Goal: Answer question/provide support: Share knowledge or assist other users

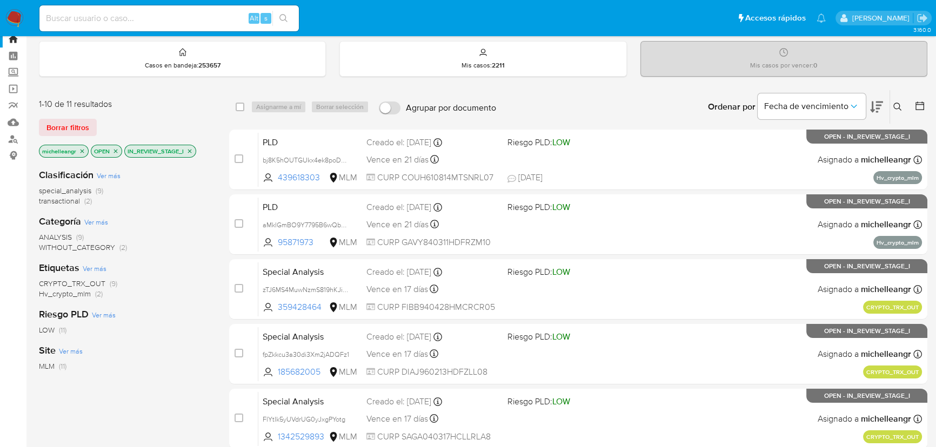
scroll to position [49, 0]
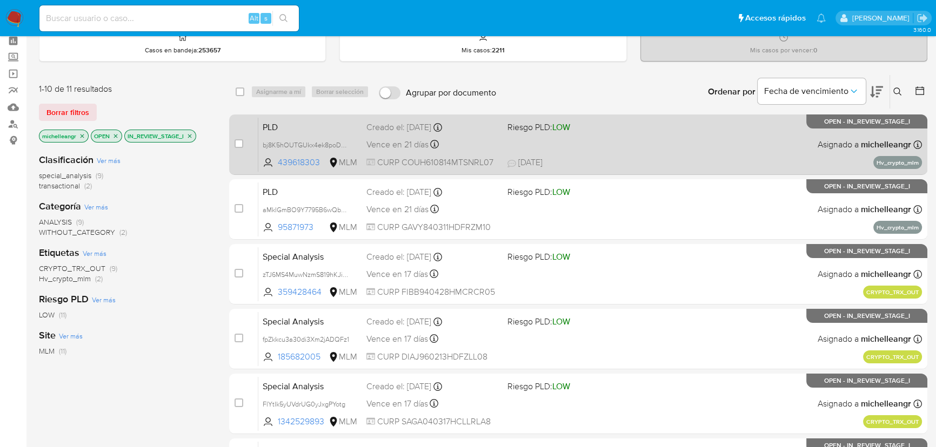
click at [305, 124] on span "PLD" at bounding box center [310, 126] width 95 height 14
click at [344, 145] on span "bj8K5hOUTGUkx4ek8poDFS35" at bounding box center [309, 144] width 93 height 12
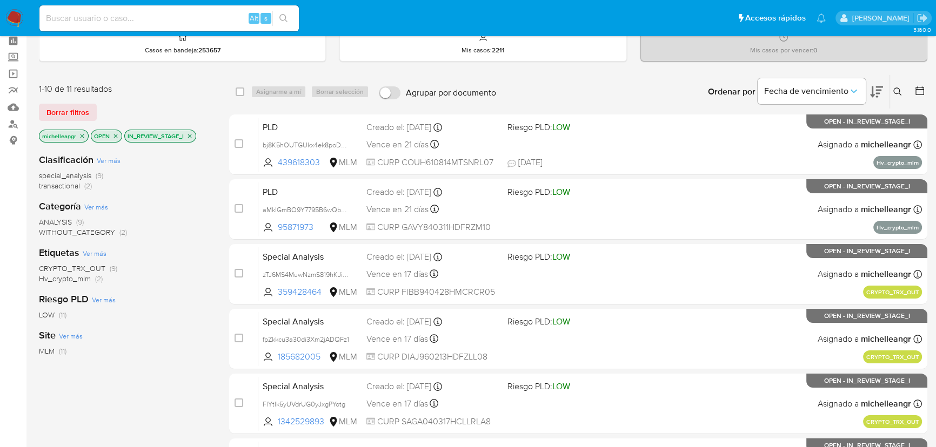
click at [189, 134] on icon "close-filter" at bounding box center [190, 136] width 4 height 4
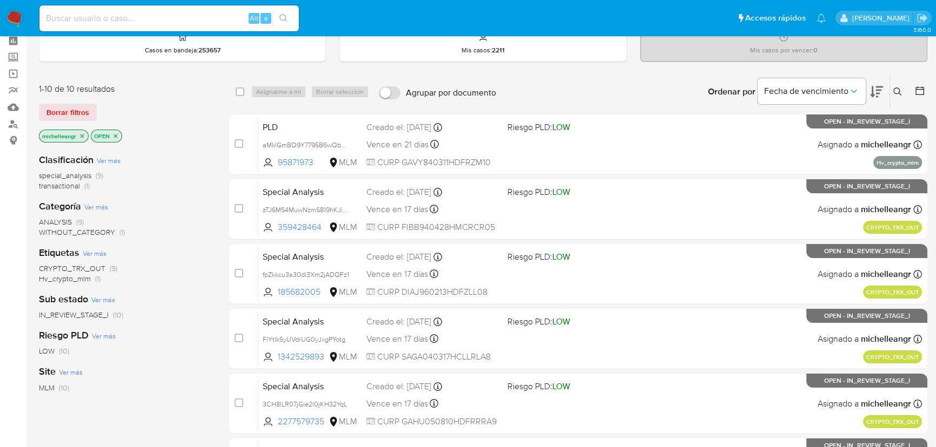
click at [97, 313] on span "IN_REVIEW_STAGE_I" at bounding box center [74, 315] width 70 height 11
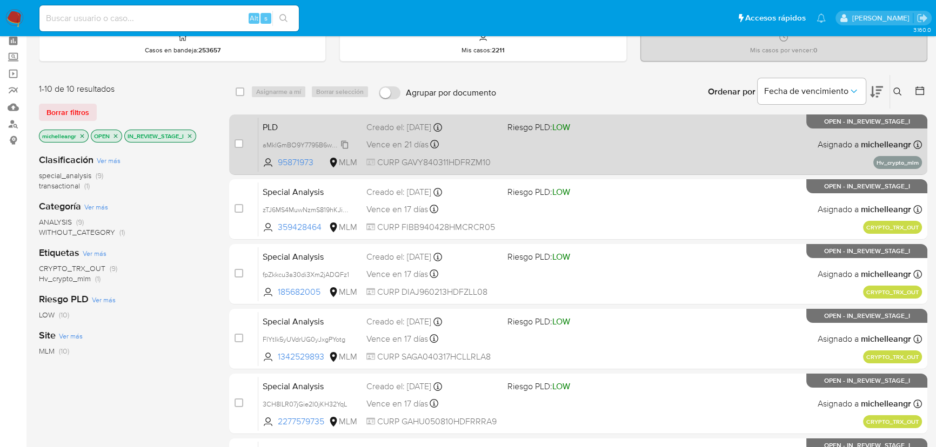
click at [344, 144] on span "aMklGmBO9Y7795B6wQb3F2Gx" at bounding box center [312, 144] width 98 height 12
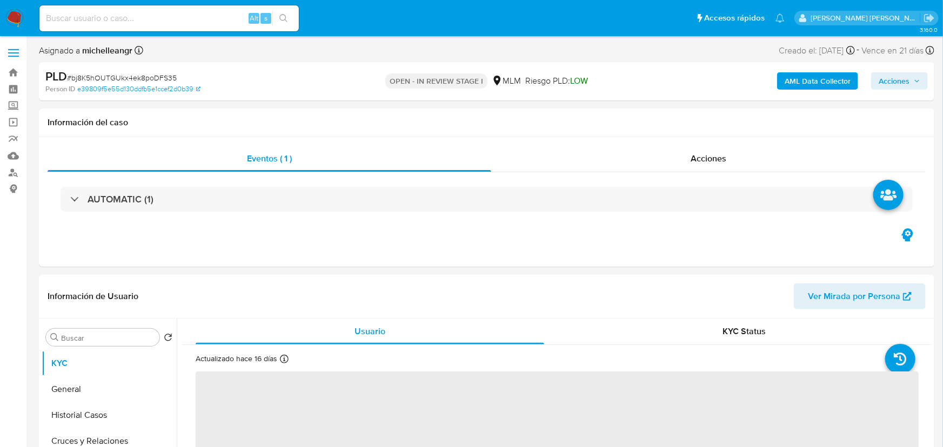
select select "10"
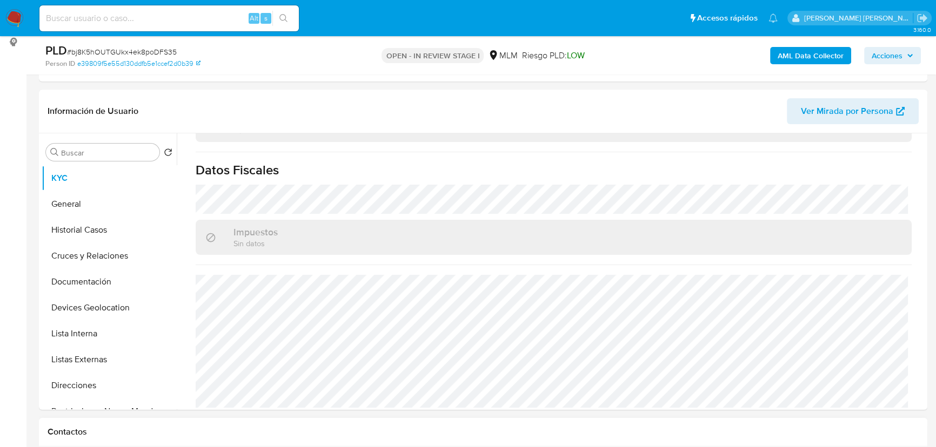
scroll to position [393, 0]
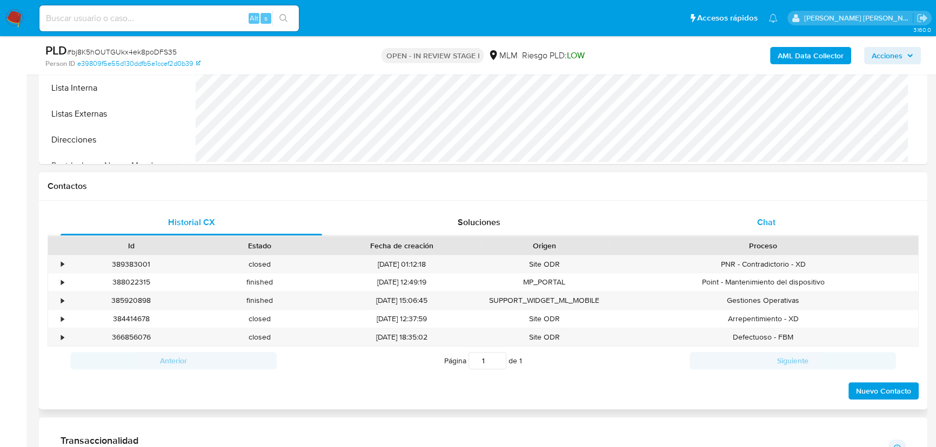
drag, startPoint x: 771, startPoint y: 227, endPoint x: 768, endPoint y: 221, distance: 6.3
click at [771, 222] on span "Chat" at bounding box center [766, 222] width 18 height 12
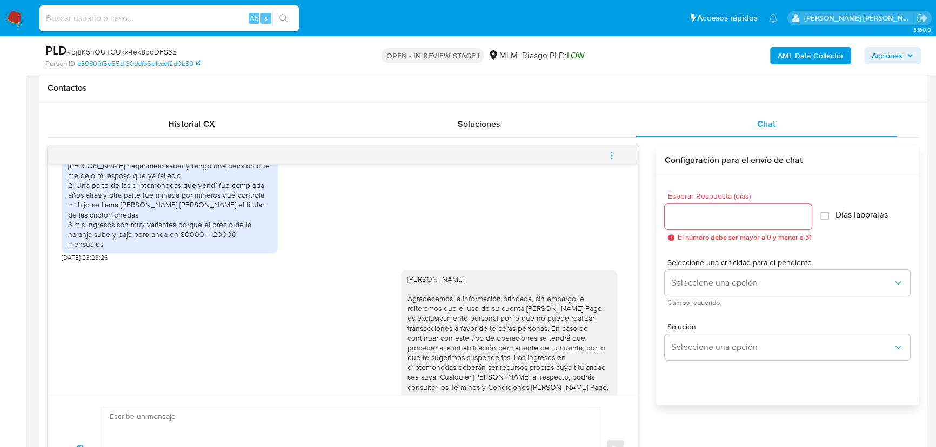
scroll to position [396, 0]
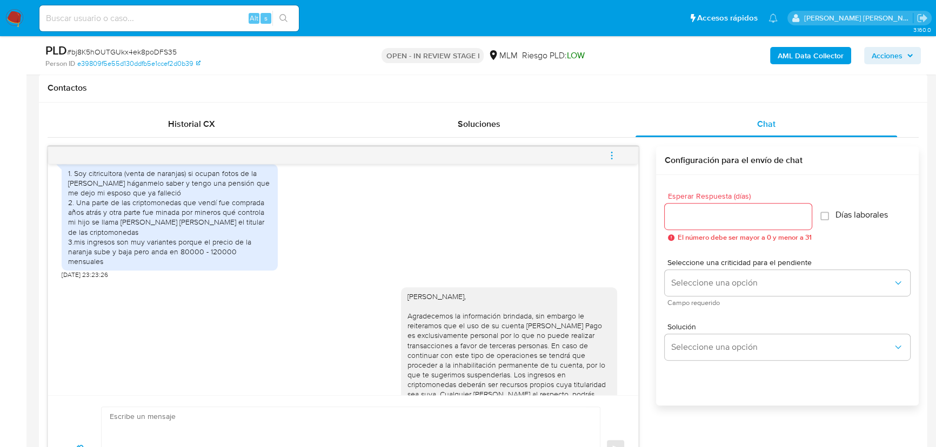
click at [620, 156] on button "menu-action" at bounding box center [612, 156] width 36 height 26
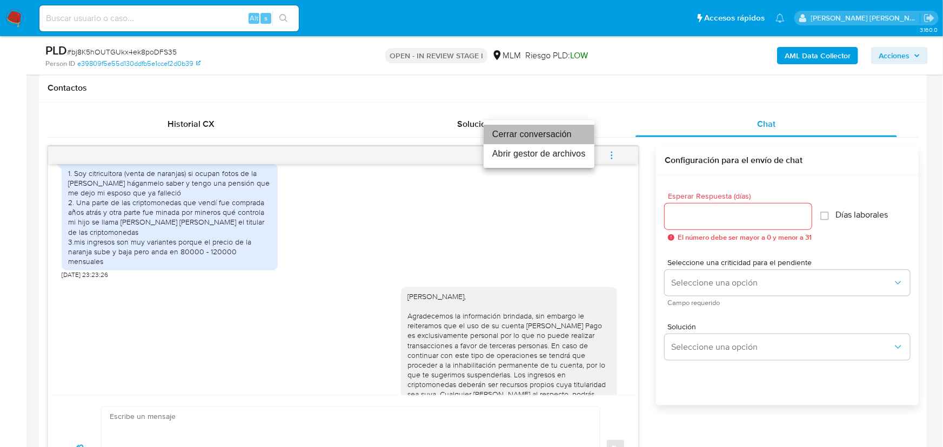
click at [534, 135] on li "Cerrar conversación" at bounding box center [539, 134] width 111 height 19
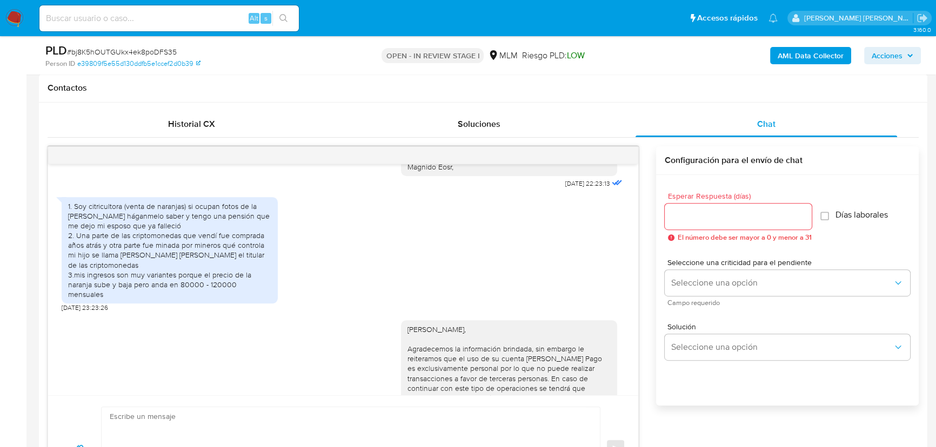
scroll to position [347, 0]
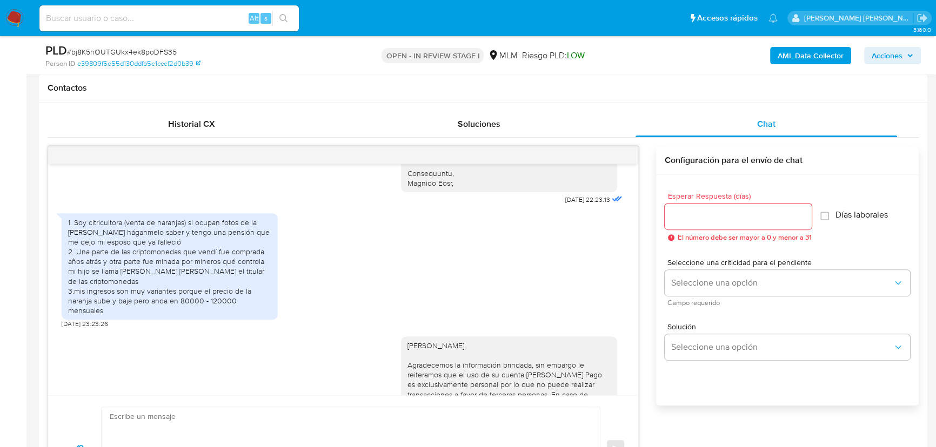
click at [340, 217] on div "1. Soy citricultora (venta de naranjas) si ocupan fotos de la huerta háganmelo …" at bounding box center [343, 268] width 563 height 121
click at [437, 180] on div "12/09/2025 22:23:13" at bounding box center [513, 15] width 224 height 385
click at [512, 4] on ul "Pausado Ver notificaciones Alt s Accesos rápidos Presiona las siguientes teclas…" at bounding box center [408, 17] width 749 height 27
click at [592, 222] on div "1. Soy citricultora (venta de naranjas) si ocupan fotos de la huerta háganmelo …" at bounding box center [343, 268] width 563 height 121
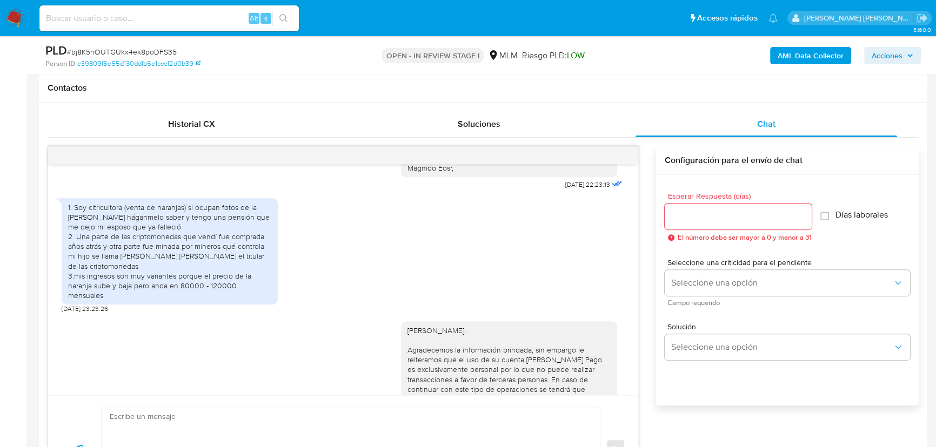
scroll to position [445, 0]
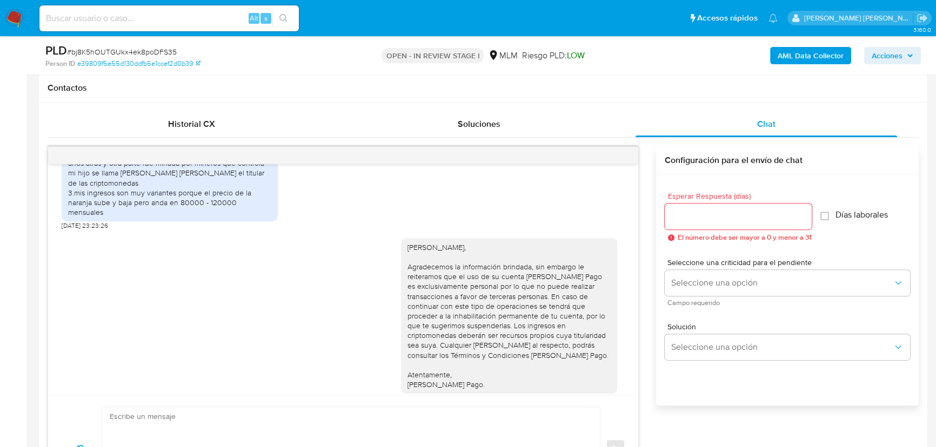
click at [140, 243] on div "Estimada Hilda, Agradecemos la información brindada, sin embargo le reiteramos …" at bounding box center [343, 320] width 563 height 179
click at [86, 239] on div "Estimada Hilda, Agradecemos la información brindada, sin embargo le reiteramos …" at bounding box center [343, 320] width 563 height 179
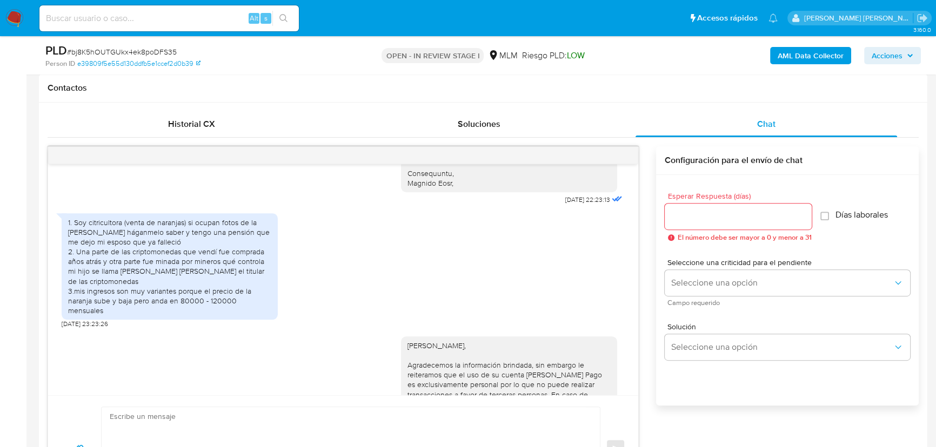
click at [621, 156] on div at bounding box center [343, 155] width 590 height 17
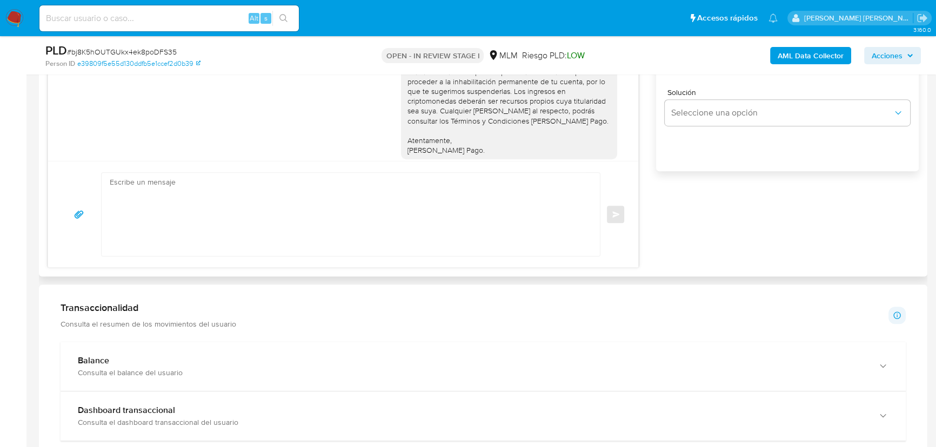
scroll to position [737, 0]
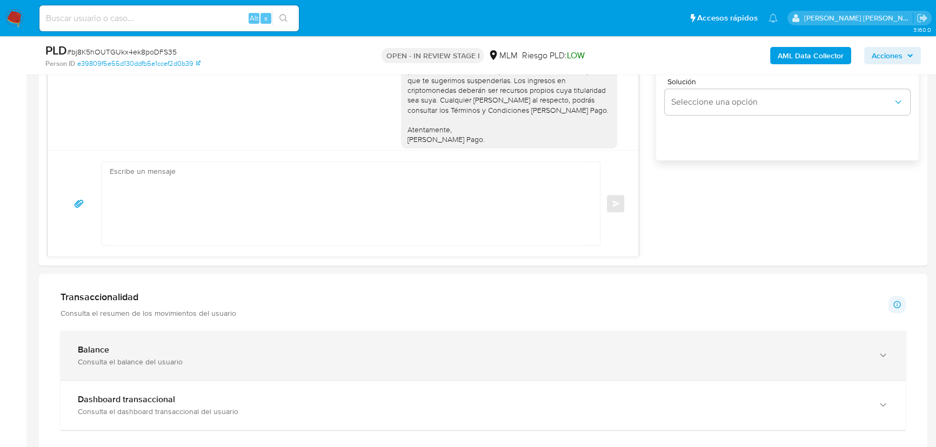
drag, startPoint x: 229, startPoint y: 351, endPoint x: 239, endPoint y: 345, distance: 12.6
click at [230, 346] on div "Balance" at bounding box center [472, 350] width 789 height 11
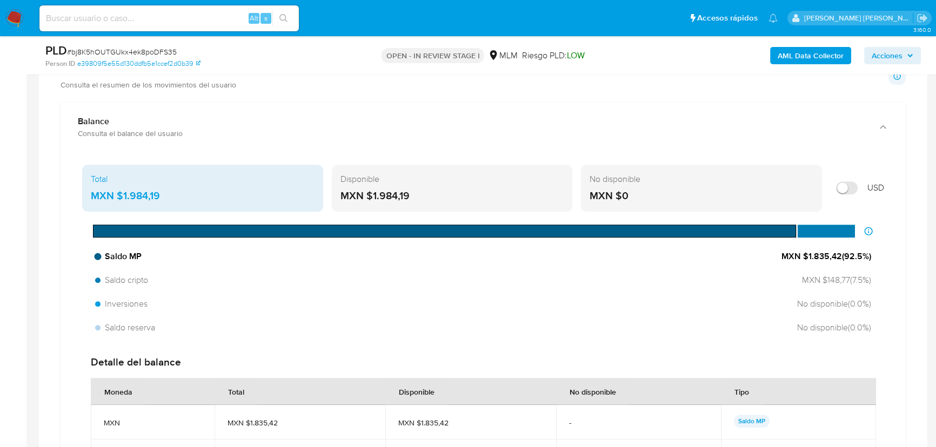
scroll to position [982, 0]
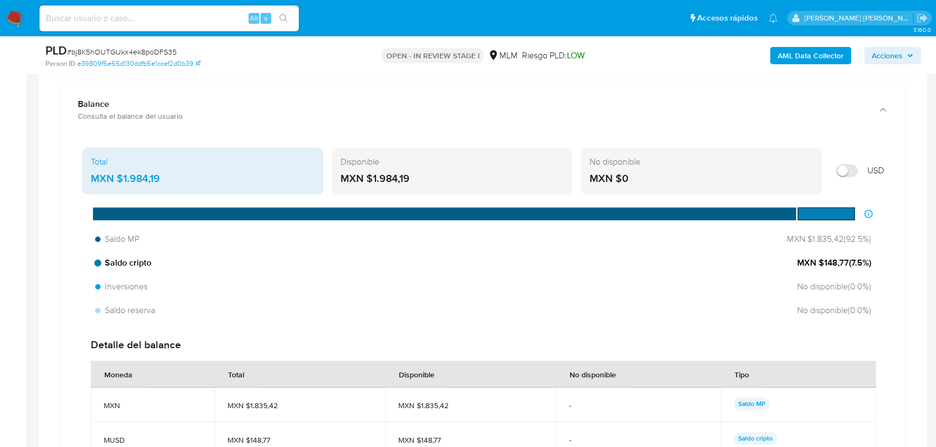
click at [822, 264] on span "MXN $148,77 ( 7.5 %)" at bounding box center [834, 263] width 74 height 12
drag, startPoint x: 171, startPoint y: 182, endPoint x: 55, endPoint y: 163, distance: 118.3
click at [344, 174] on div "MXN $1.984,19" at bounding box center [452, 179] width 224 height 14
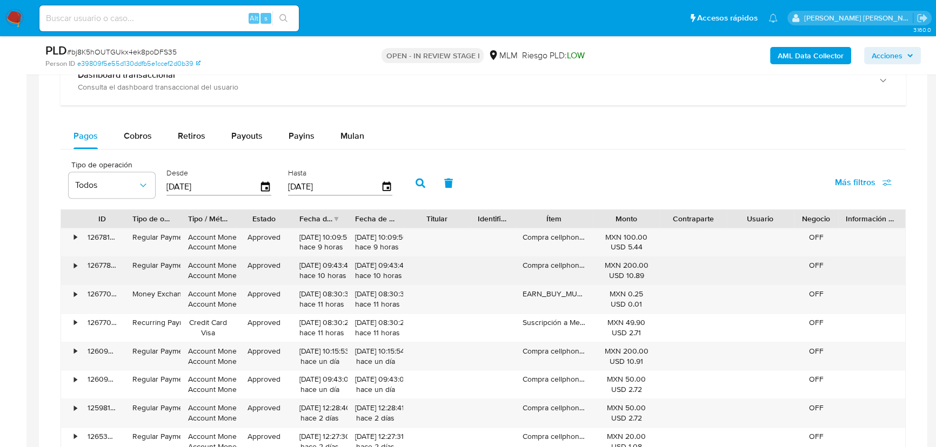
scroll to position [1474, 0]
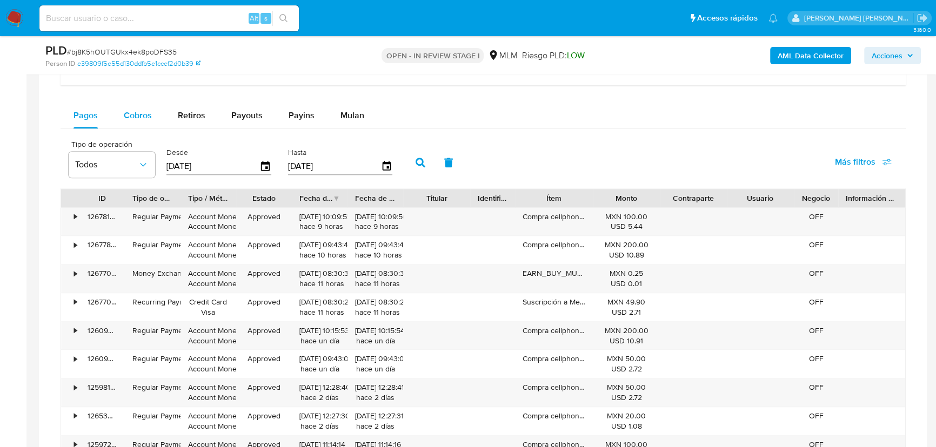
click at [153, 113] on button "Cobros" at bounding box center [138, 116] width 54 height 26
select select "10"
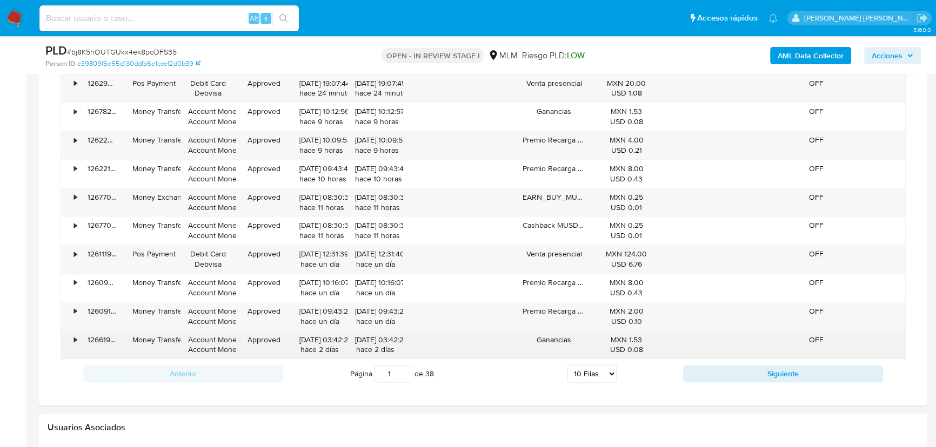
scroll to position [1621, 0]
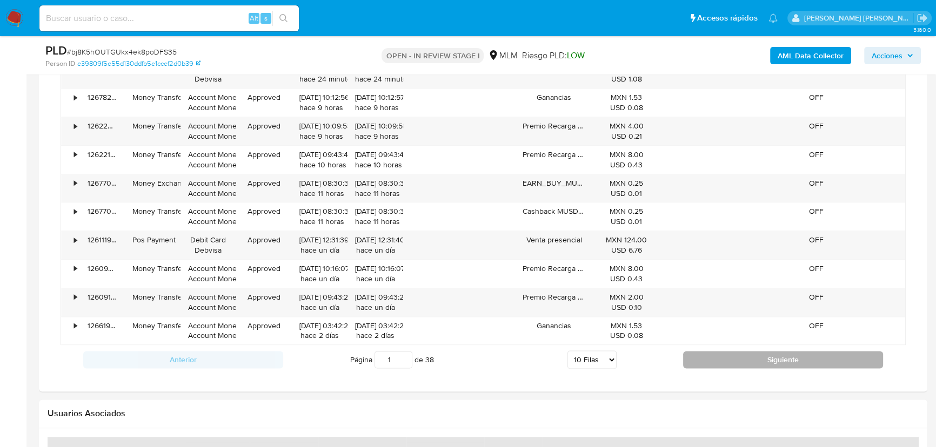
click at [688, 352] on button "Siguiente" at bounding box center [783, 359] width 200 height 17
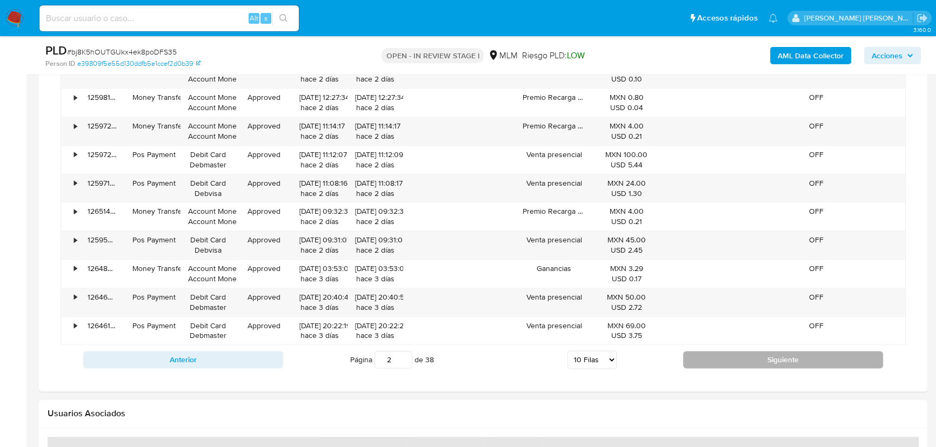
click at [692, 358] on button "Siguiente" at bounding box center [783, 359] width 200 height 17
click at [697, 351] on button "Siguiente" at bounding box center [783, 359] width 200 height 17
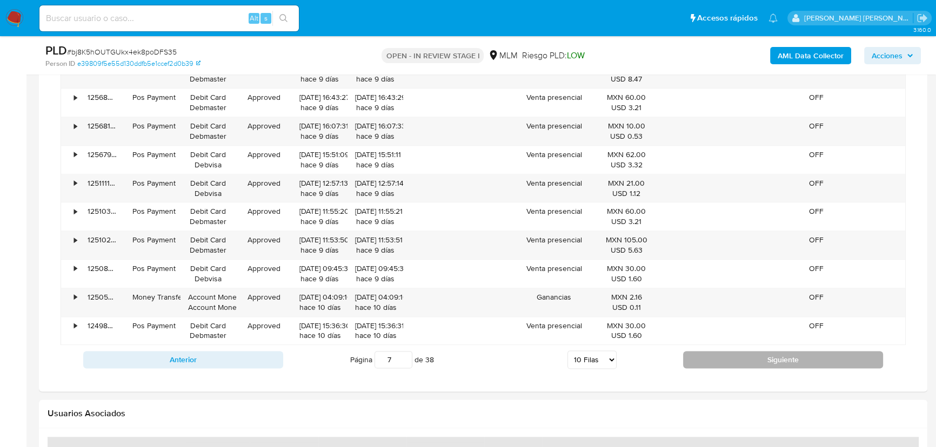
click at [697, 351] on button "Siguiente" at bounding box center [783, 359] width 200 height 17
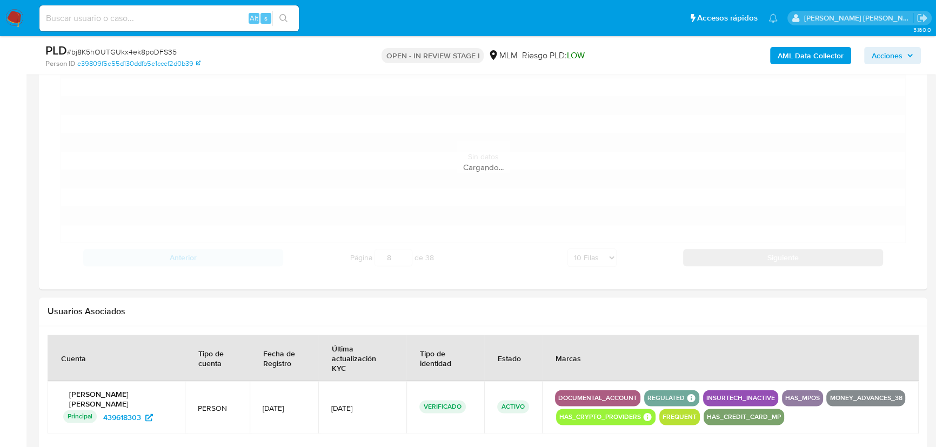
click at [697, 351] on th "Marcas" at bounding box center [730, 358] width 377 height 46
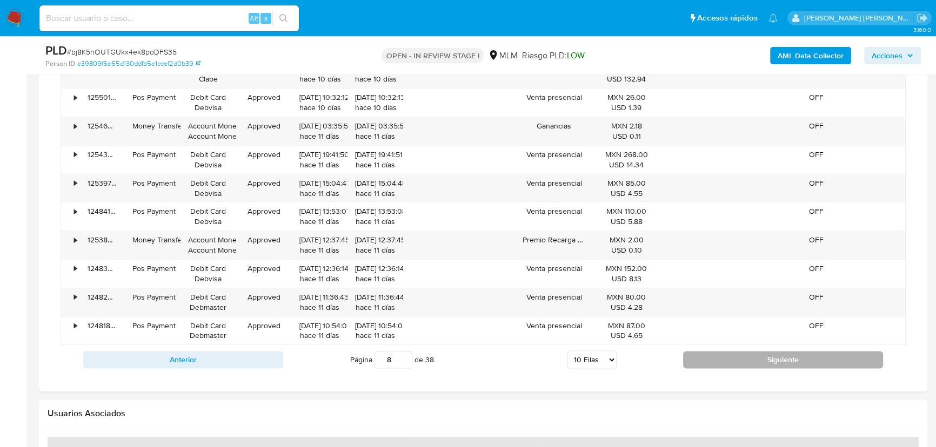
click at [697, 351] on button "Siguiente" at bounding box center [783, 359] width 200 height 17
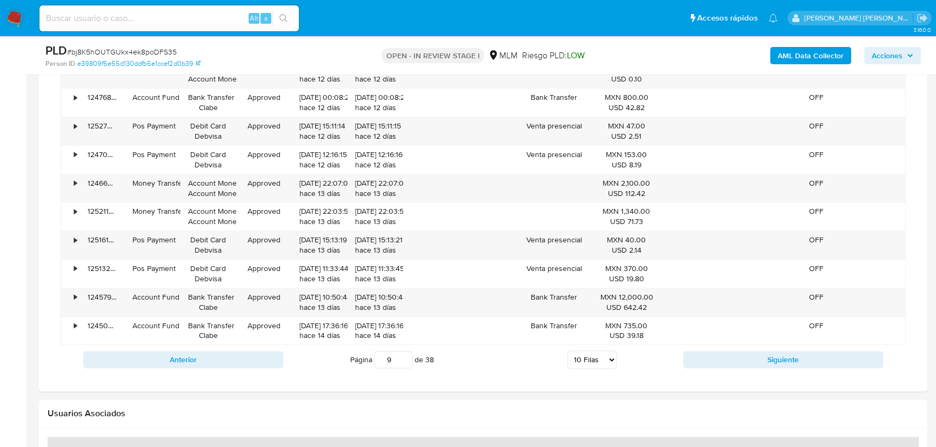
click at [698, 351] on button "Siguiente" at bounding box center [783, 359] width 200 height 17
type input "10"
drag, startPoint x: 32, startPoint y: 270, endPoint x: 38, endPoint y: 269, distance: 6.6
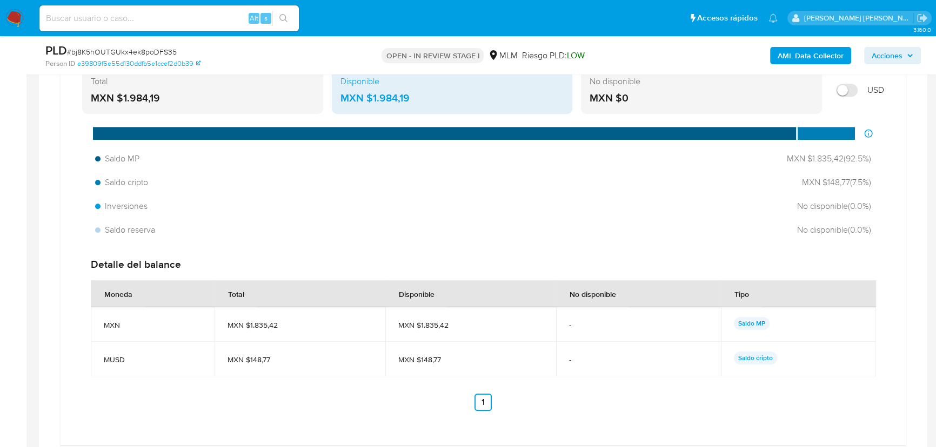
scroll to position [933, 0]
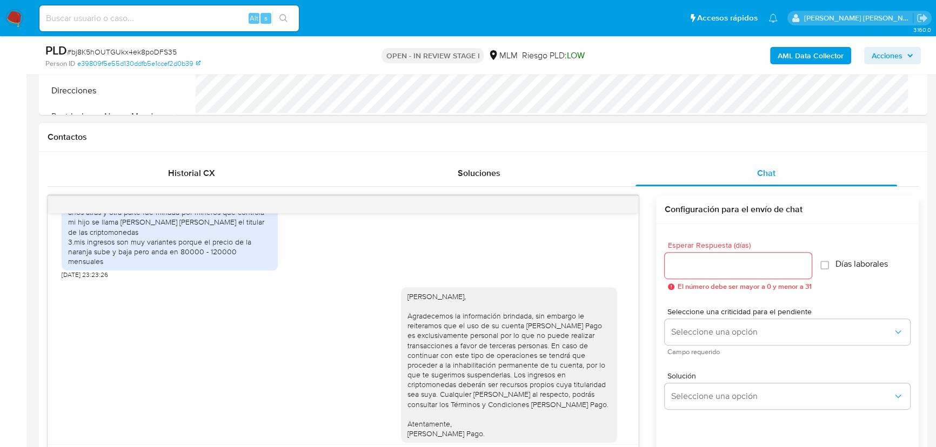
click at [606, 198] on div at bounding box center [343, 204] width 590 height 17
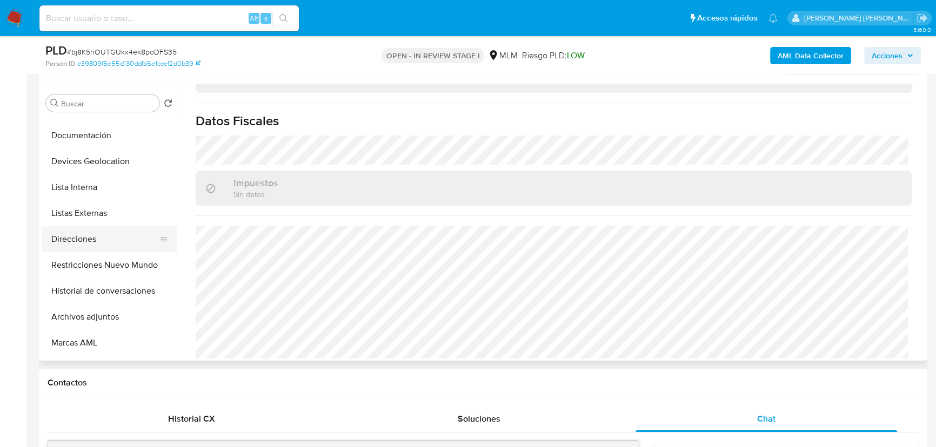
scroll to position [98, 0]
drag, startPoint x: 113, startPoint y: 315, endPoint x: 368, endPoint y: 309, distance: 254.6
click at [113, 315] on button "Archivos adjuntos" at bounding box center [109, 317] width 135 height 26
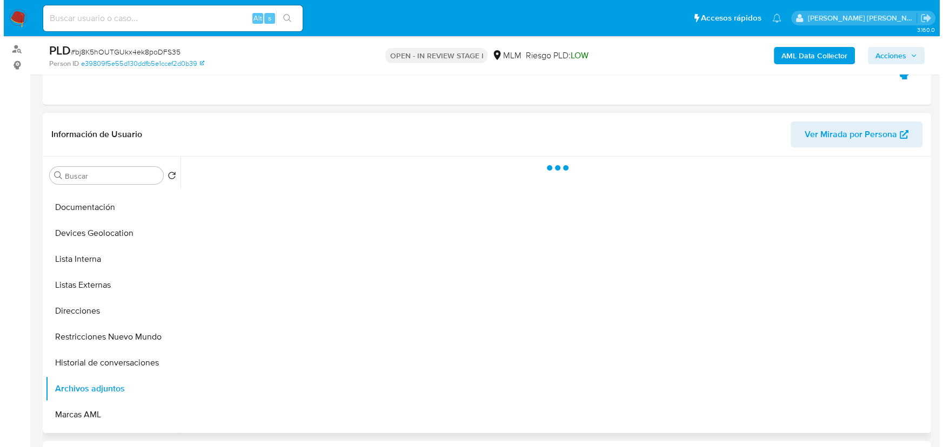
scroll to position [147, 0]
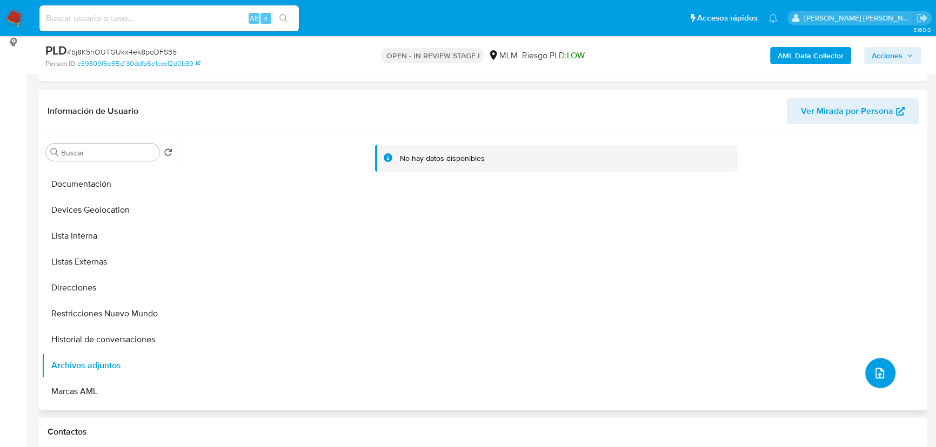
click at [868, 367] on button "upload-file" at bounding box center [880, 373] width 30 height 30
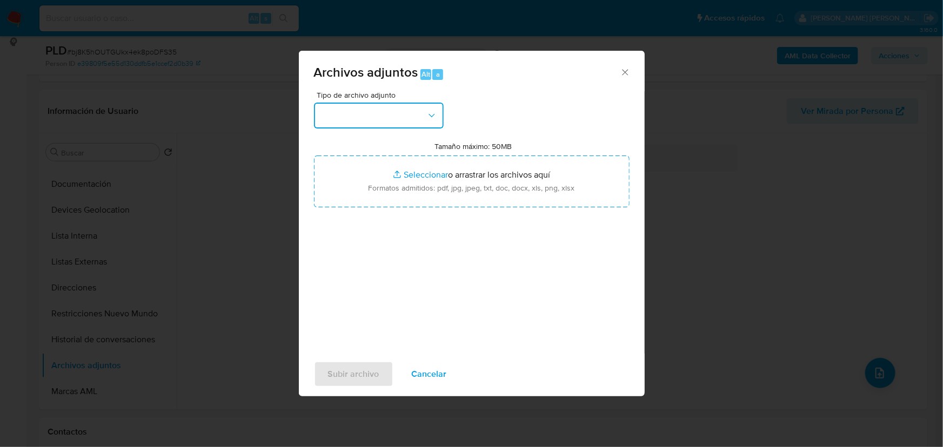
click at [383, 115] on button "button" at bounding box center [379, 116] width 130 height 26
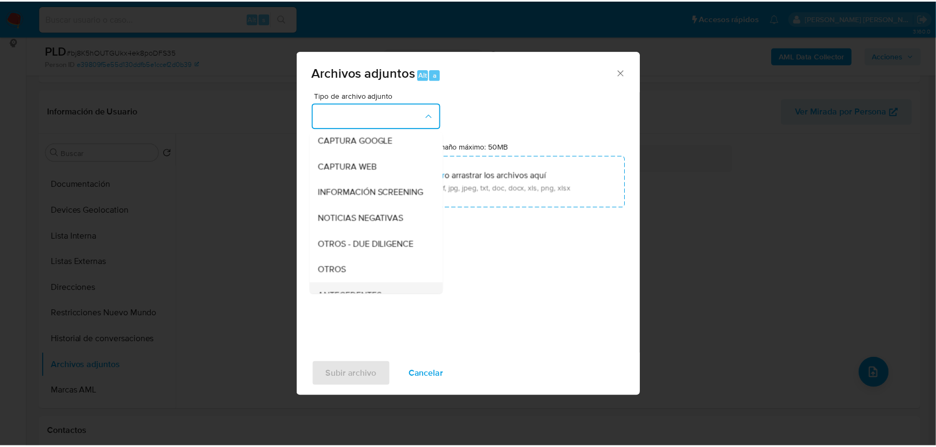
scroll to position [79, 0]
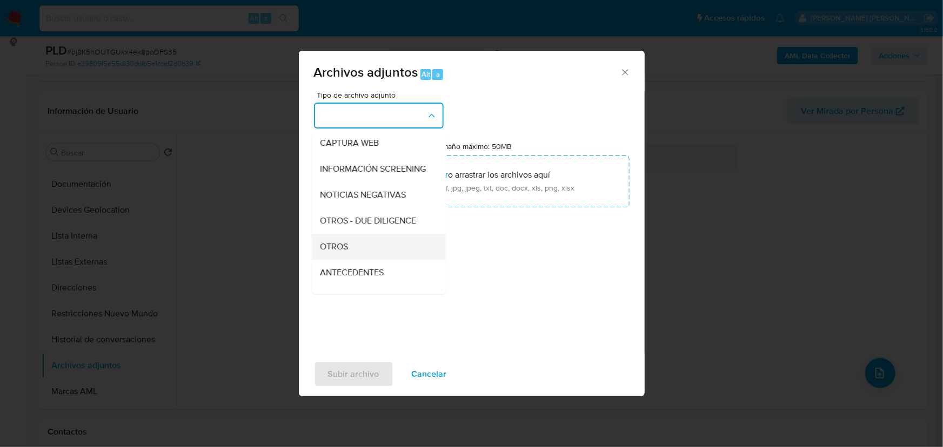
click at [373, 260] on div "OTROS" at bounding box center [375, 247] width 110 height 26
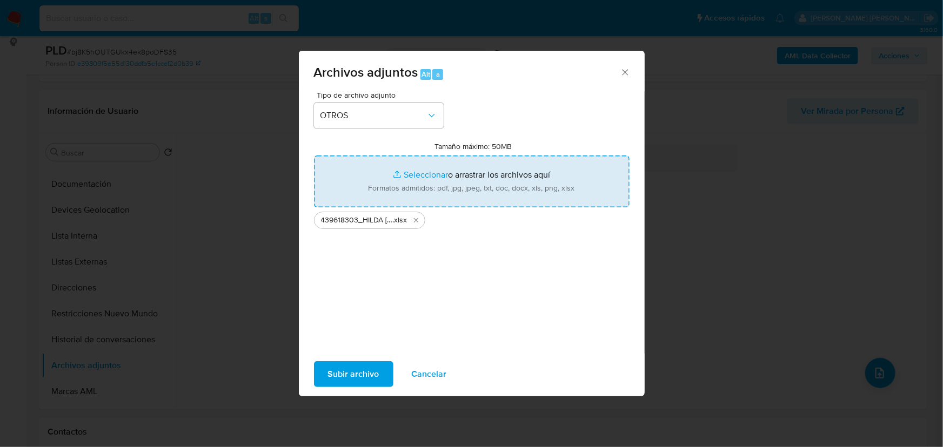
type input "C:\fakepath\439618303_HILDA CARLOTA CONTRERAS URIBE_AGO25.docx.pdf"
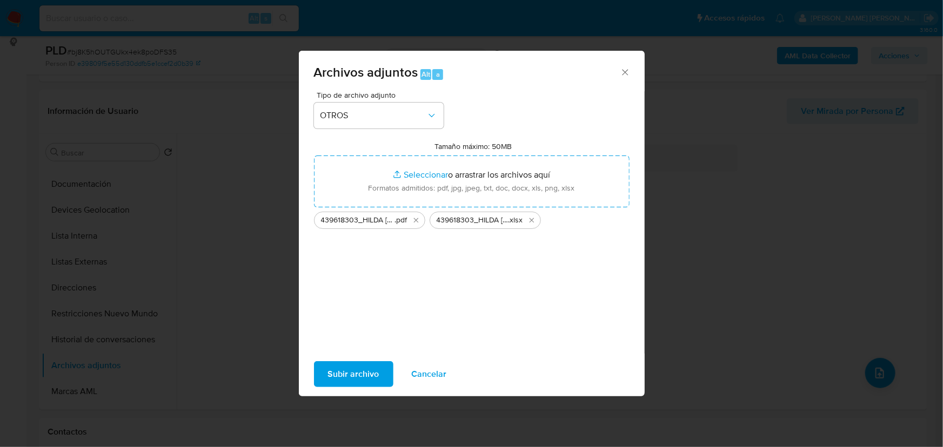
click at [347, 370] on span "Subir archivo" at bounding box center [353, 375] width 51 height 24
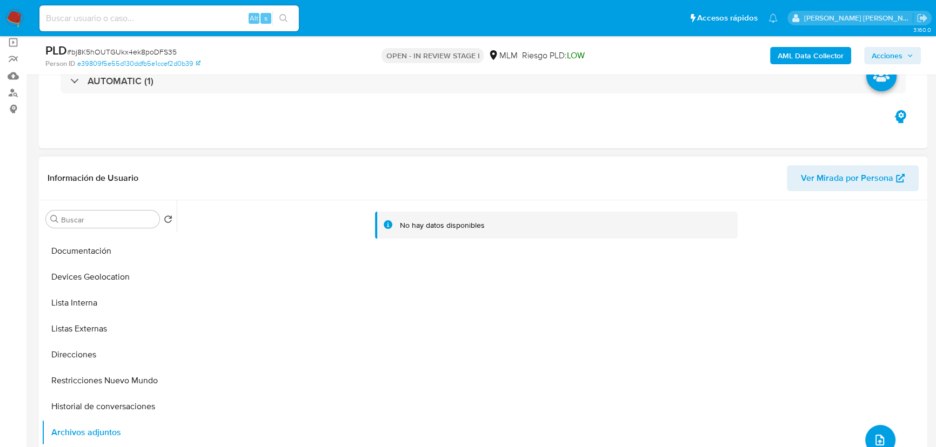
scroll to position [0, 0]
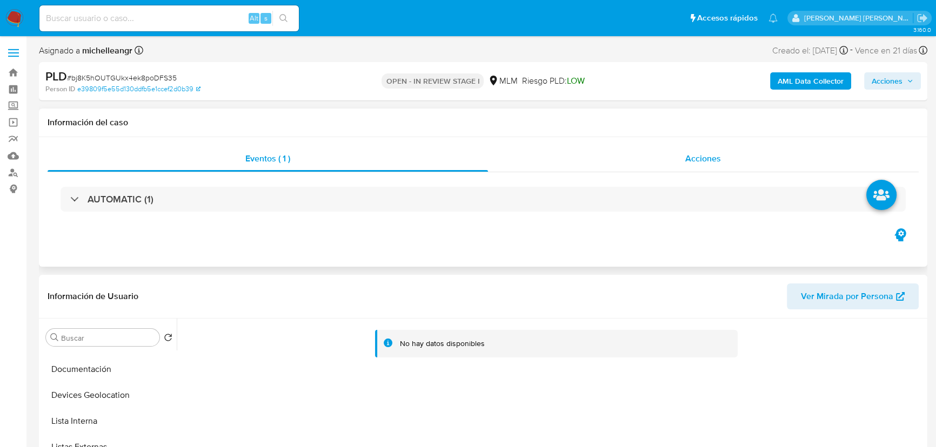
click at [711, 157] on span "Acciones" at bounding box center [703, 158] width 36 height 12
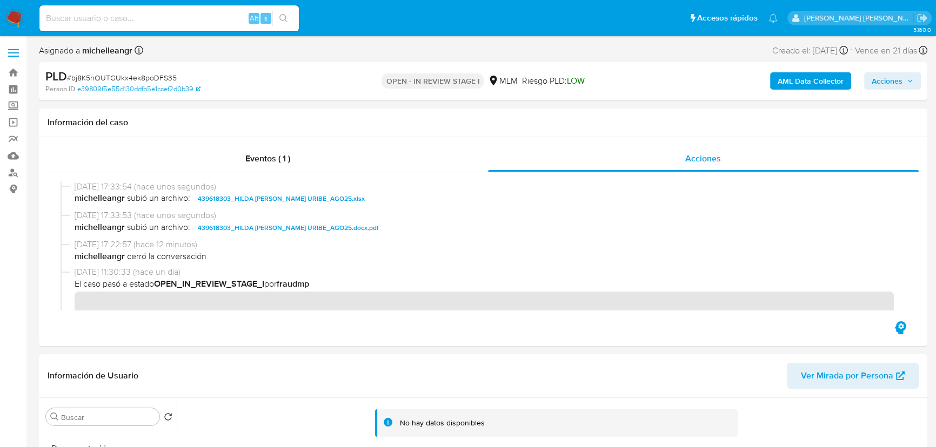
click at [882, 86] on span "Acciones" at bounding box center [887, 80] width 31 height 17
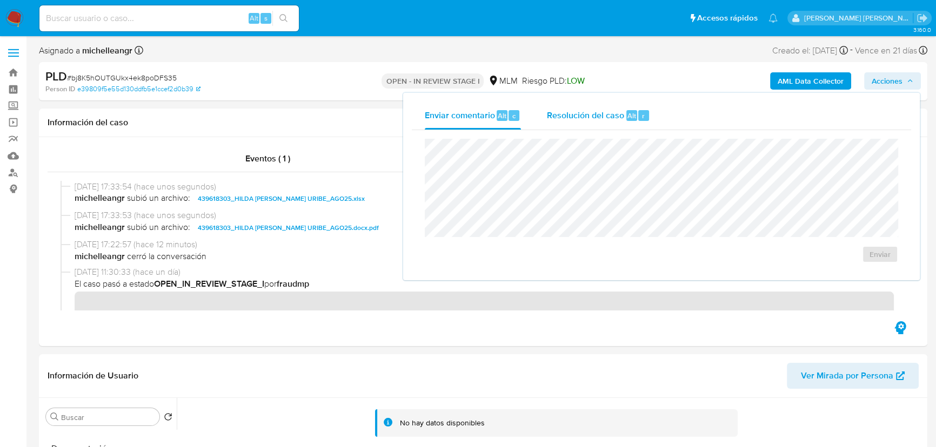
click at [597, 118] on span "Resolución del caso" at bounding box center [585, 115] width 77 height 12
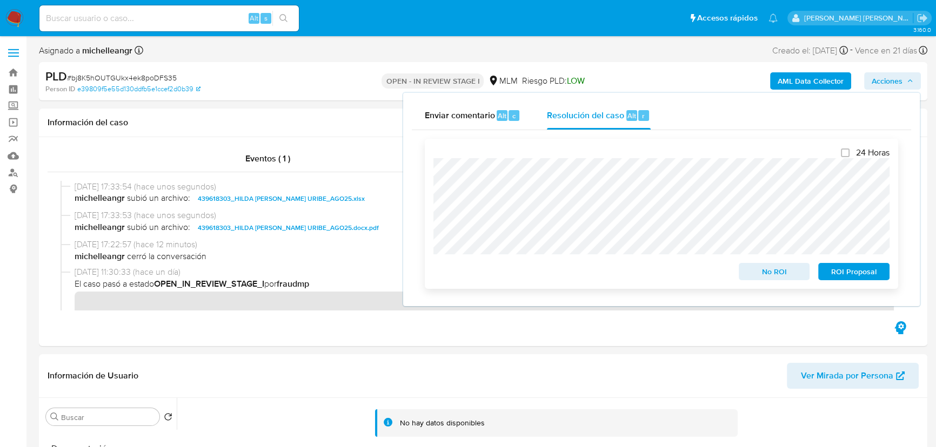
click at [781, 273] on span "No ROI" at bounding box center [774, 271] width 56 height 15
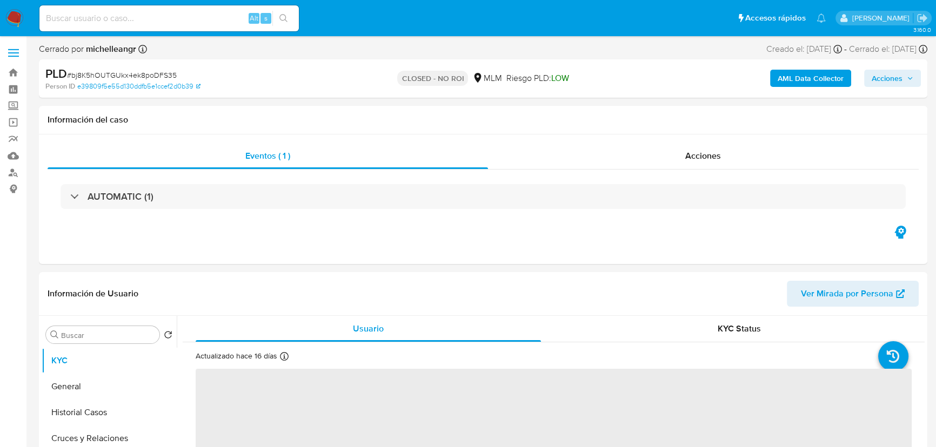
select select "10"
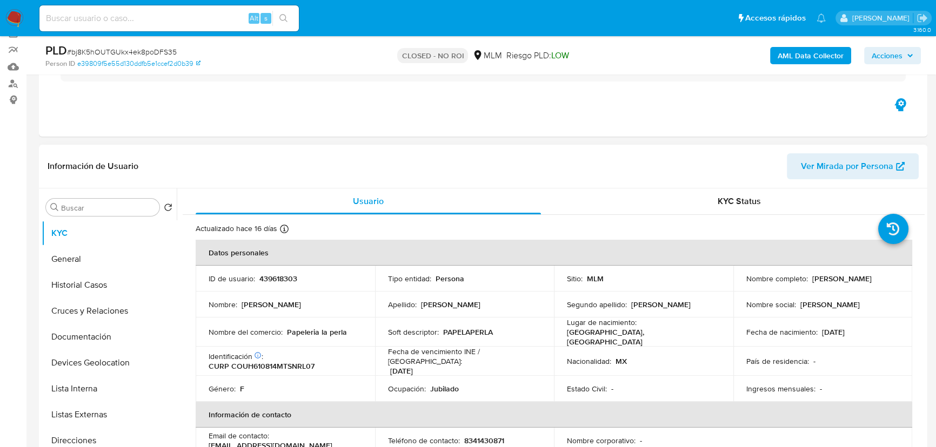
scroll to position [98, 0]
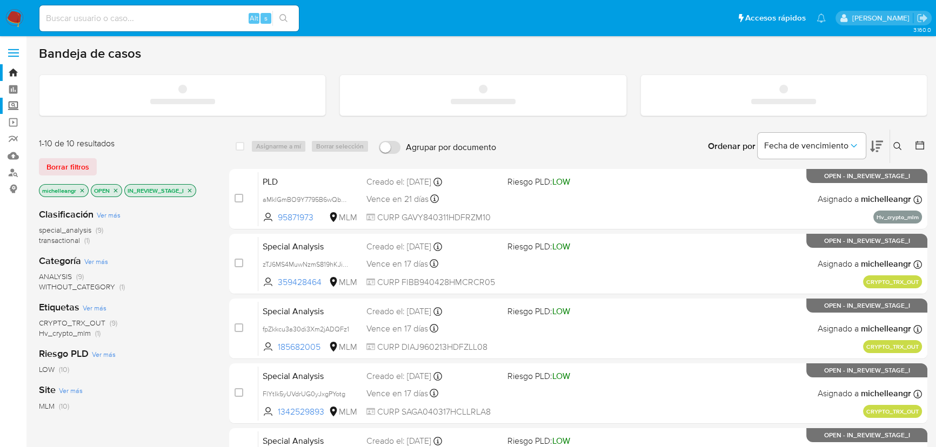
click at [14, 108] on label "Screening" at bounding box center [64, 106] width 129 height 17
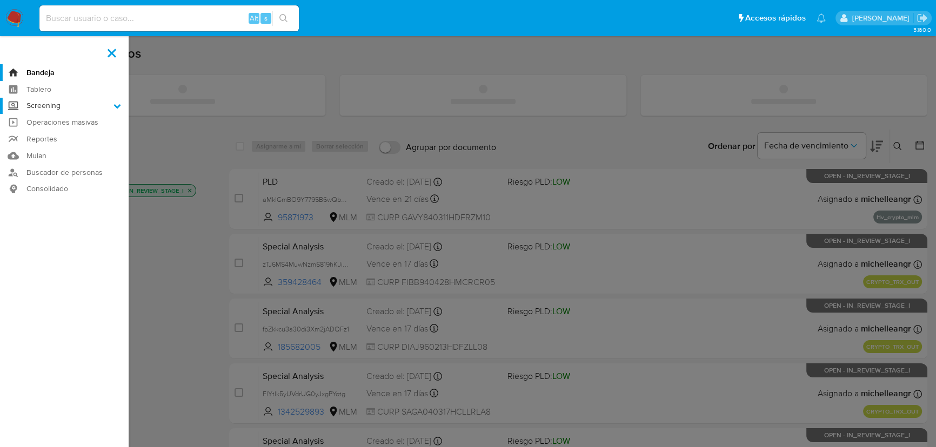
click at [0, 0] on input "Screening" at bounding box center [0, 0] width 0 height 0
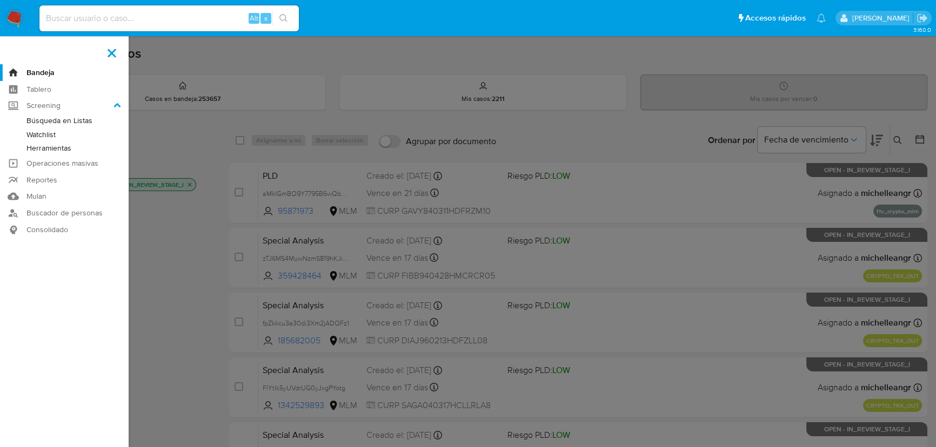
click at [36, 149] on link "Herramientas" at bounding box center [64, 149] width 129 height 14
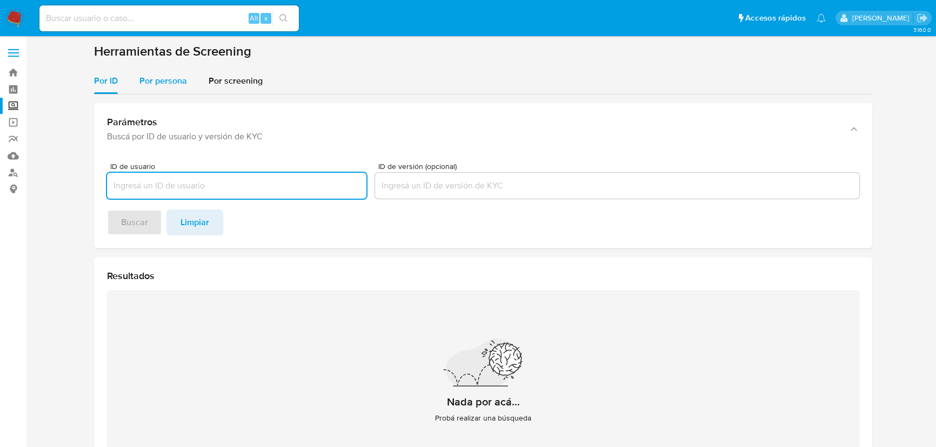
click at [181, 81] on span "Por persona" at bounding box center [163, 81] width 48 height 12
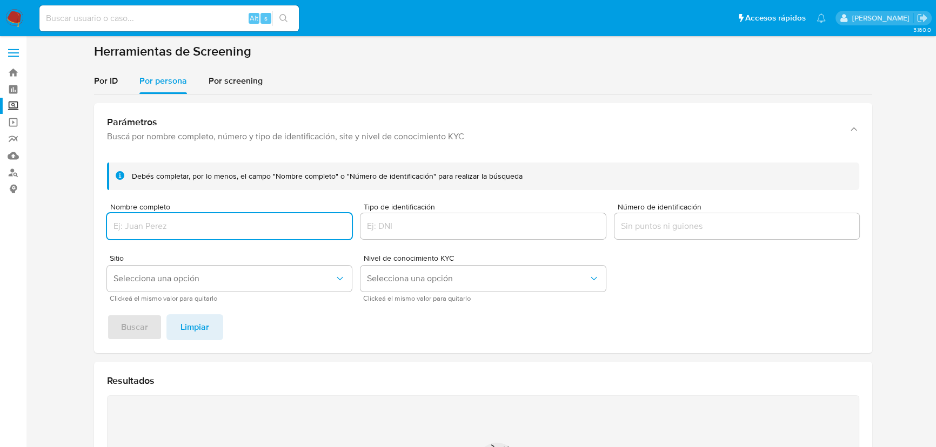
click at [179, 218] on div at bounding box center [229, 226] width 245 height 26
click at [182, 223] on input "Nombre completo" at bounding box center [229, 226] width 245 height 14
type input "JOSE ROBERTO GOMEZ ALBORES"
click at [141, 325] on span "Buscar" at bounding box center [134, 328] width 27 height 24
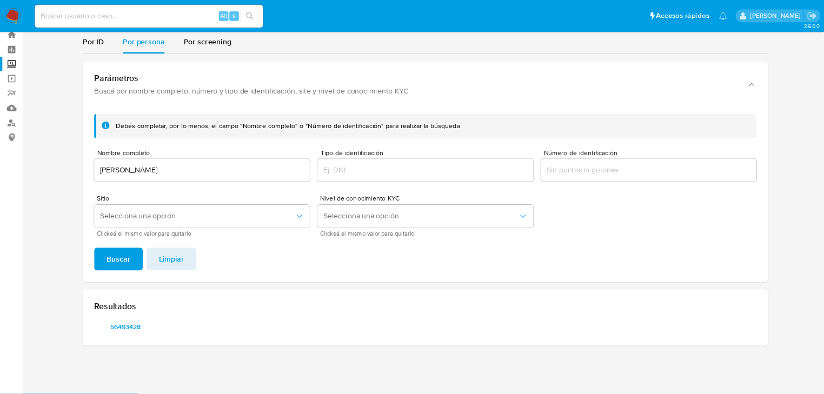
scroll to position [32, 0]
click at [141, 367] on span "56493428" at bounding box center [143, 371] width 56 height 15
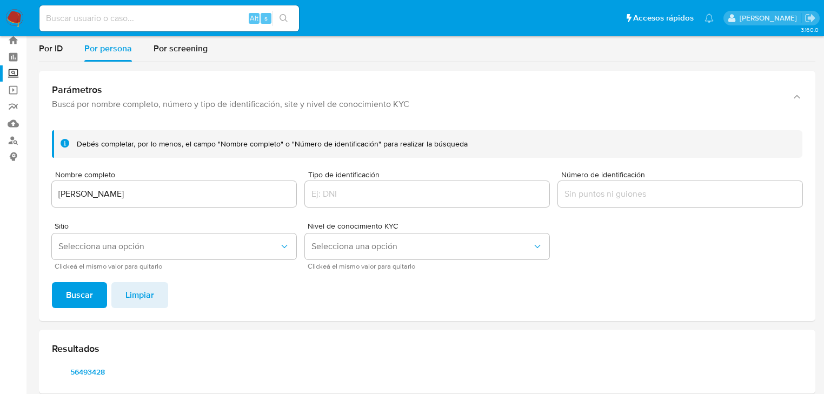
click at [95, 16] on input at bounding box center [168, 18] width 259 height 14
type input "1431131659"
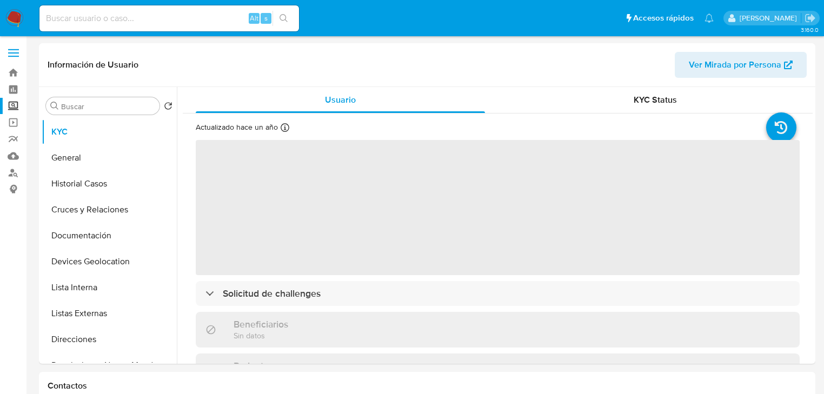
select select "10"
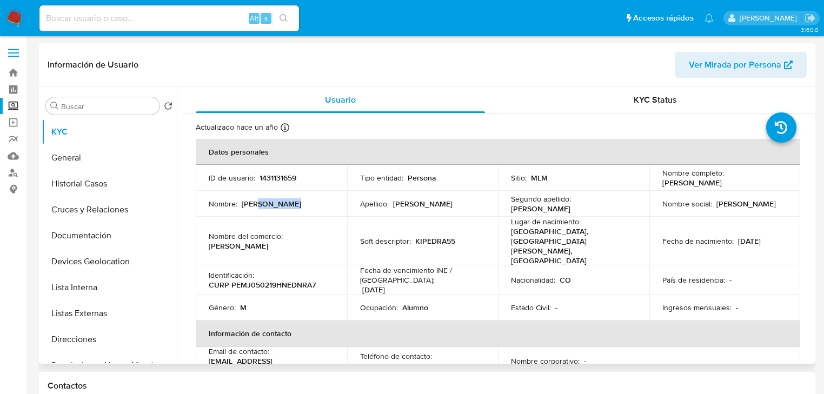
drag, startPoint x: 255, startPoint y: 198, endPoint x: 337, endPoint y: 211, distance: 83.8
click at [337, 211] on td "Nombre : Jorge Enrique" at bounding box center [271, 204] width 151 height 26
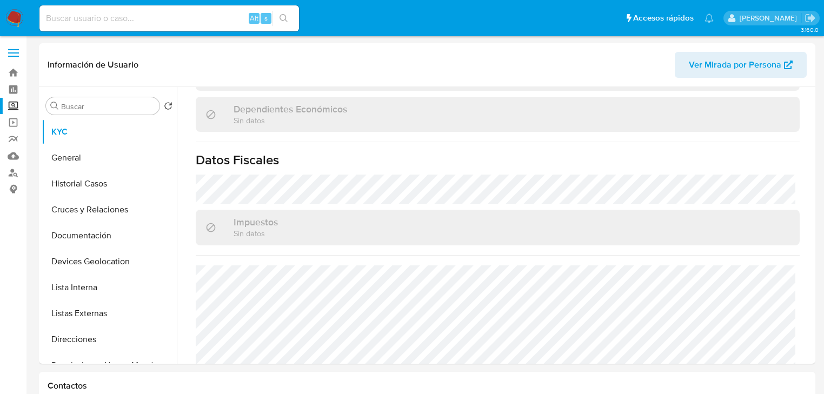
scroll to position [645, 0]
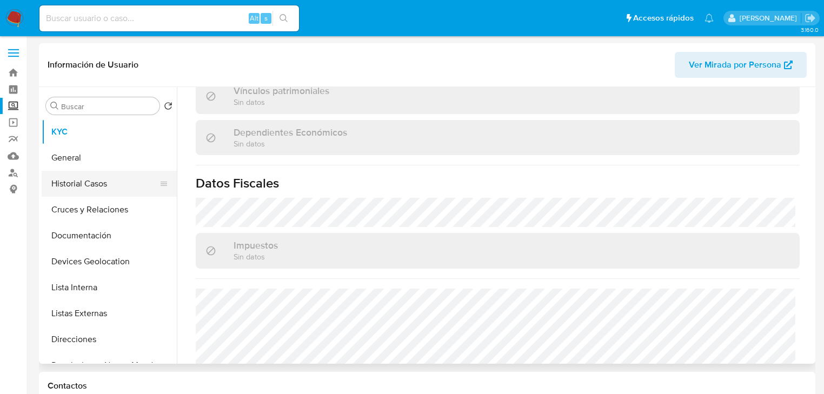
click at [117, 190] on button "Historial Casos" at bounding box center [105, 184] width 126 height 26
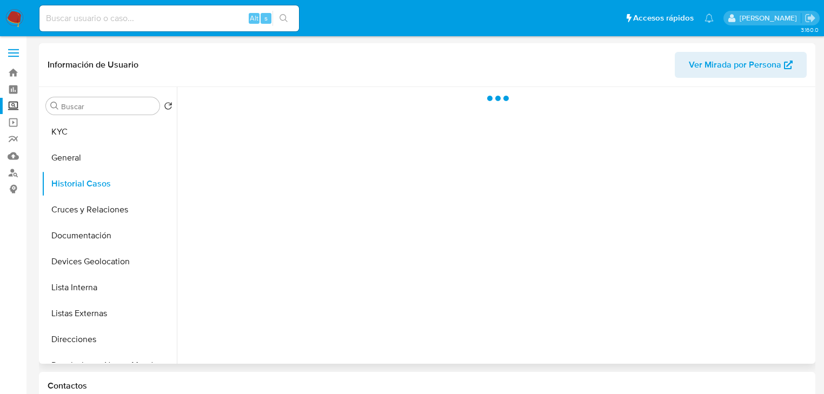
scroll to position [0, 0]
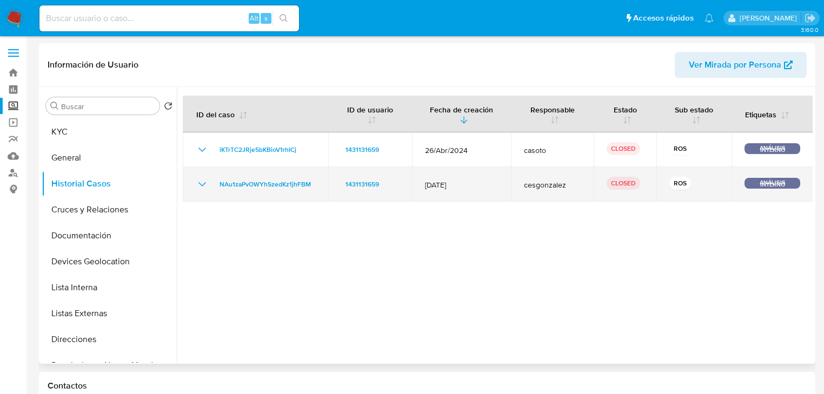
drag, startPoint x: 203, startPoint y: 182, endPoint x: 400, endPoint y: 200, distance: 198.7
click at [203, 182] on icon "Mostrar/Ocultar" at bounding box center [202, 184] width 13 height 13
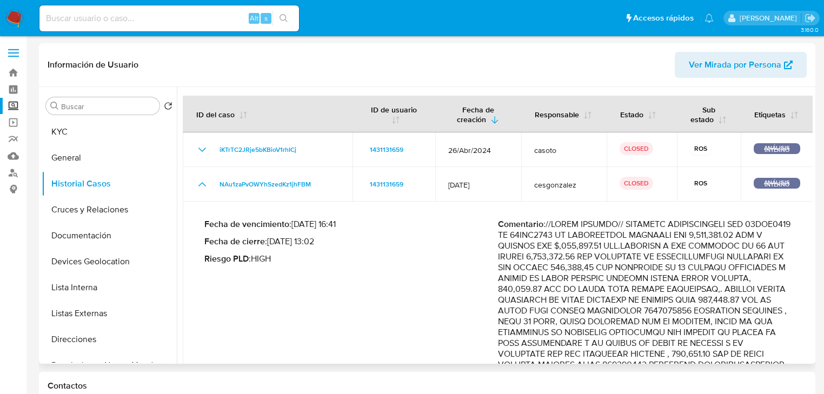
scroll to position [173, 0]
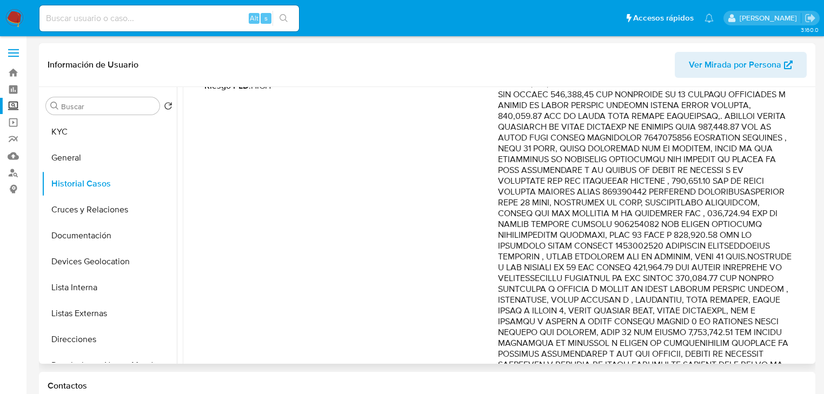
drag, startPoint x: 656, startPoint y: 106, endPoint x: 765, endPoint y: 116, distance: 110.1
click at [766, 116] on p "Comentario :" at bounding box center [644, 321] width 293 height 551
drag, startPoint x: 687, startPoint y: 162, endPoint x: 761, endPoint y: 265, distance: 126.7
click at [761, 265] on p "Comentario :" at bounding box center [644, 321] width 293 height 551
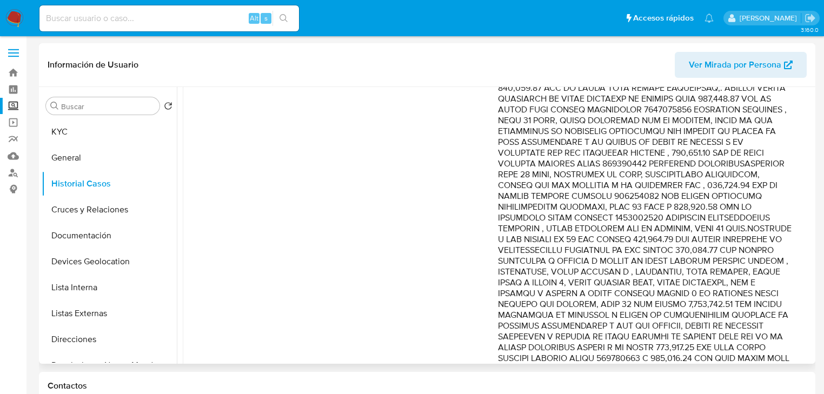
scroll to position [216, 0]
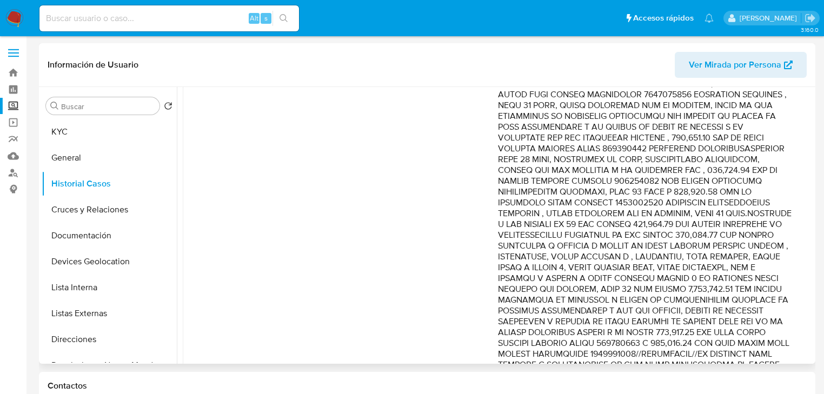
drag, startPoint x: 711, startPoint y: 238, endPoint x: 728, endPoint y: 299, distance: 63.3
click at [728, 299] on p "Comentario :" at bounding box center [644, 278] width 293 height 551
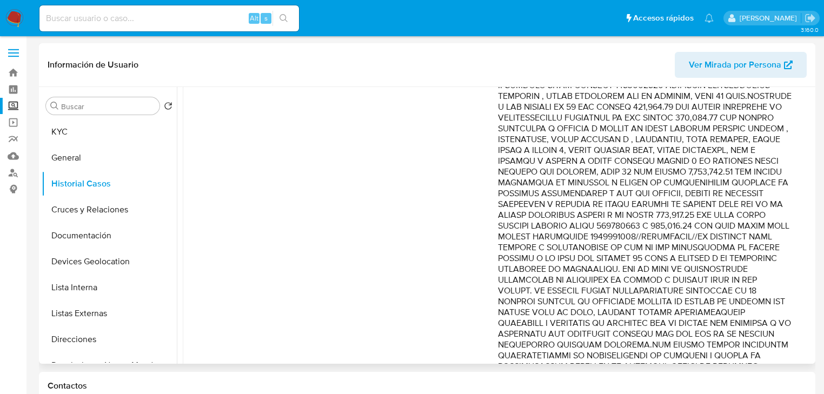
scroll to position [346, 0]
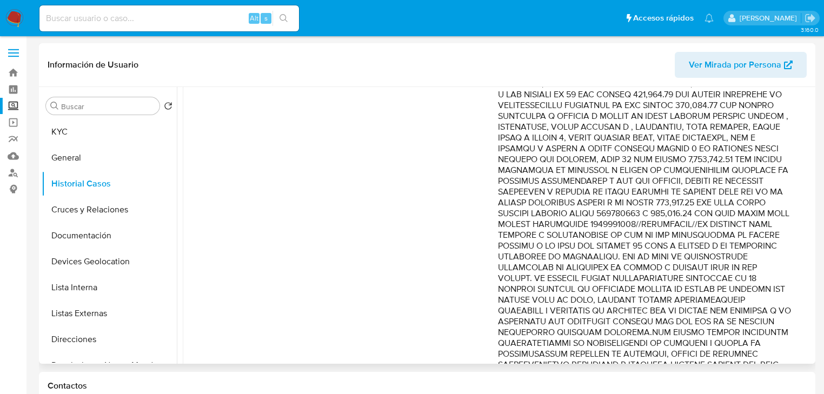
click at [685, 177] on p "Comentario :" at bounding box center [644, 148] width 293 height 551
drag, startPoint x: 686, startPoint y: 170, endPoint x: 733, endPoint y: 231, distance: 76.6
click at [734, 232] on p "Comentario :" at bounding box center [644, 148] width 293 height 551
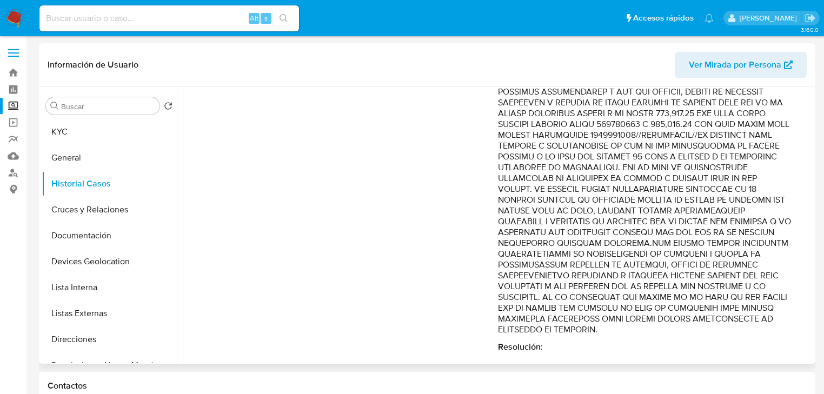
scroll to position [458, 0]
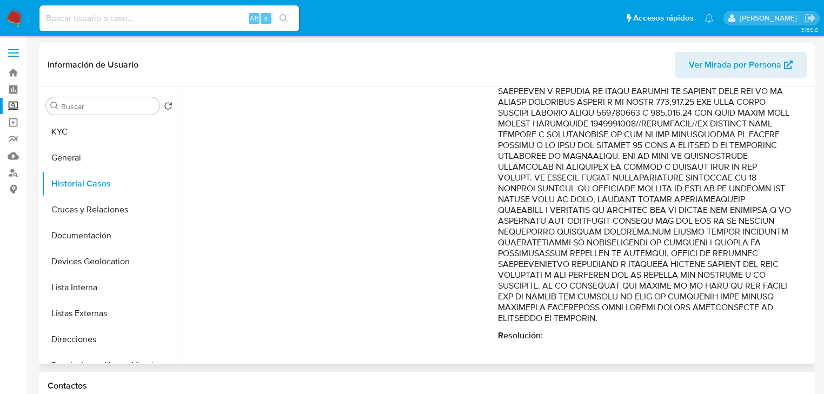
click at [718, 128] on p "Comentario :" at bounding box center [644, 47] width 293 height 551
drag, startPoint x: 731, startPoint y: 134, endPoint x: 746, endPoint y: 299, distance: 166.1
click at [743, 302] on p "Comentario :" at bounding box center [644, 47] width 293 height 551
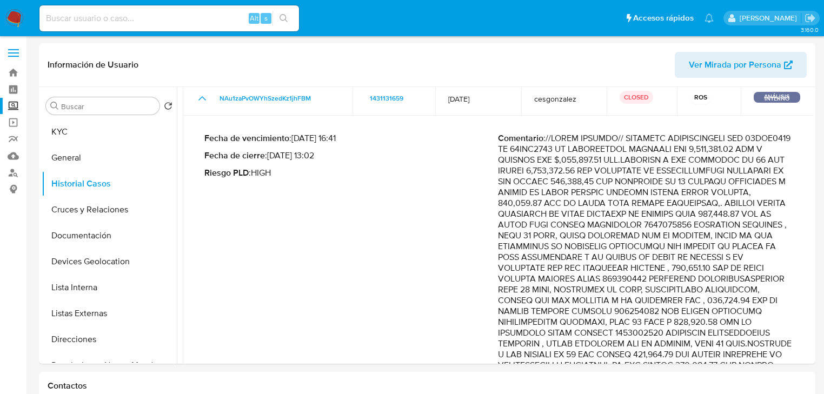
scroll to position [0, 0]
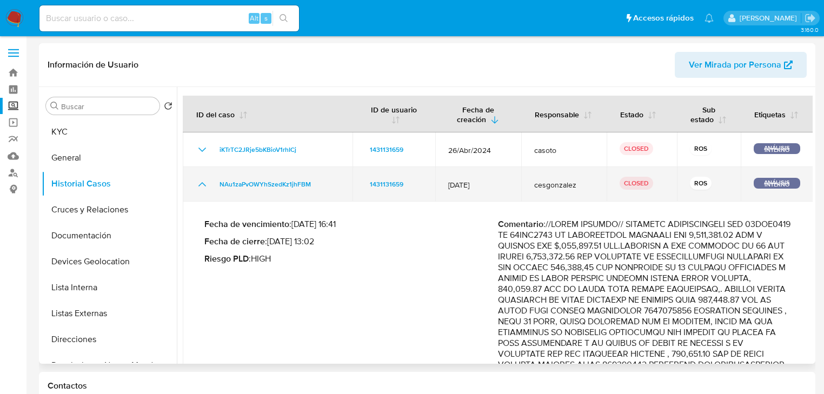
click at [205, 181] on icon "Mostrar/Ocultar" at bounding box center [202, 184] width 13 height 13
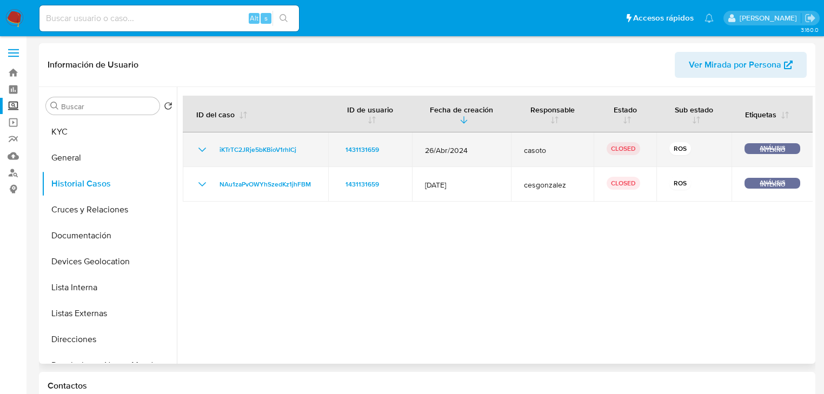
click at [199, 144] on icon "Mostrar/Ocultar" at bounding box center [202, 149] width 13 height 13
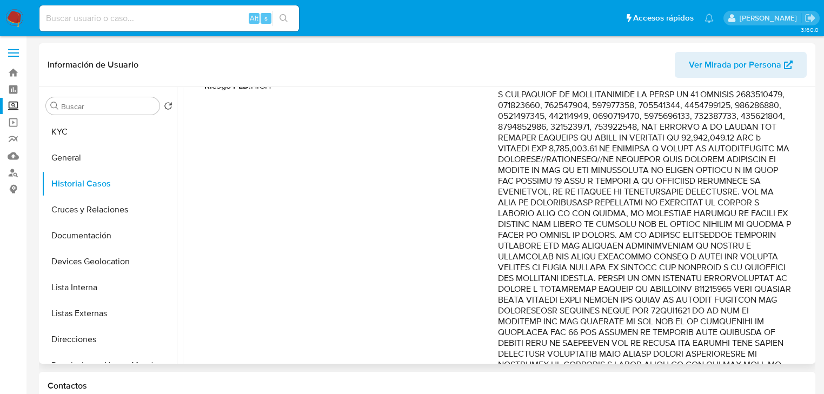
scroll to position [231, 0]
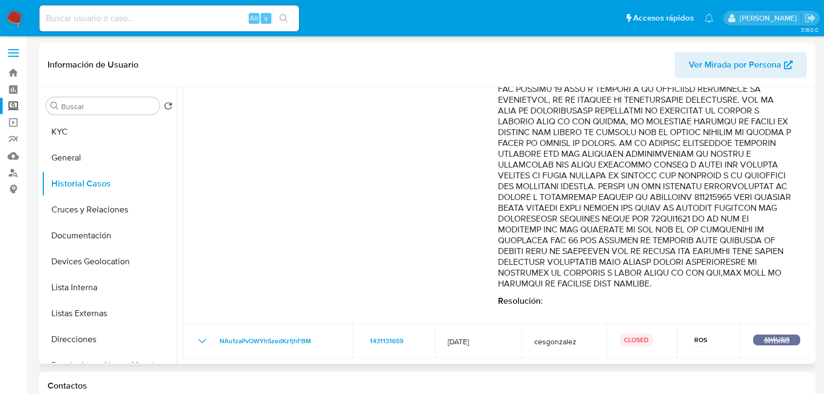
drag, startPoint x: 676, startPoint y: 110, endPoint x: 766, endPoint y: 242, distance: 159.8
click at [766, 242] on p "Comentario :" at bounding box center [644, 121] width 293 height 335
click at [85, 132] on button "KYC" at bounding box center [105, 132] width 126 height 26
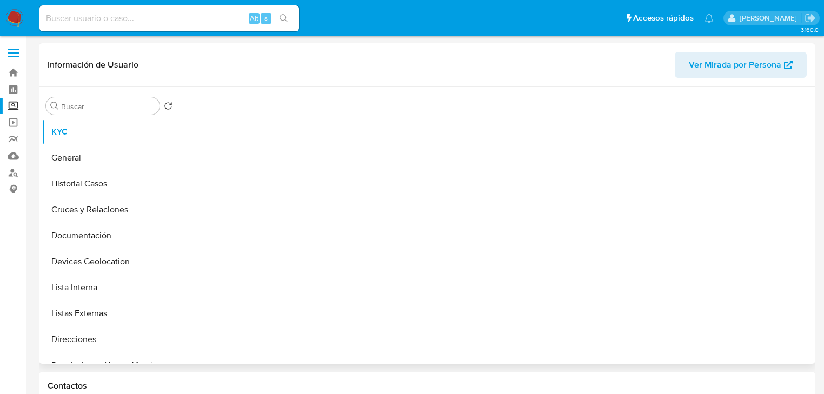
scroll to position [0, 0]
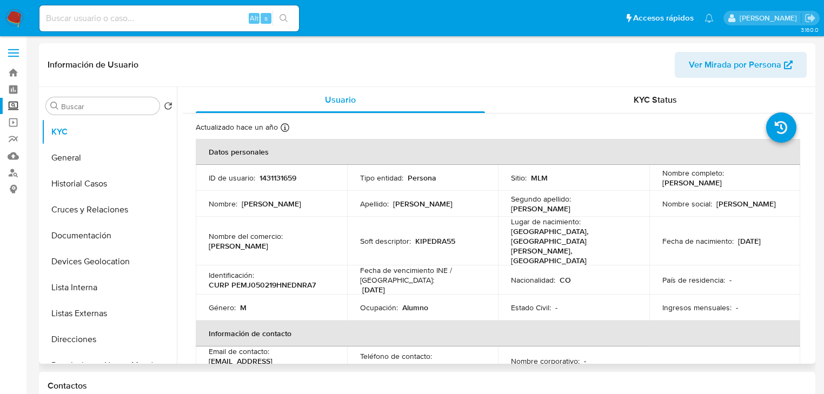
click at [246, 187] on td "ID de usuario : 1431131659" at bounding box center [271, 178] width 151 height 26
click at [279, 179] on p "1431131659" at bounding box center [277, 178] width 37 height 10
click at [280, 179] on p "1431131659" at bounding box center [277, 178] width 37 height 10
copy p "1431131659"
click at [286, 180] on p "1431131659" at bounding box center [277, 178] width 37 height 10
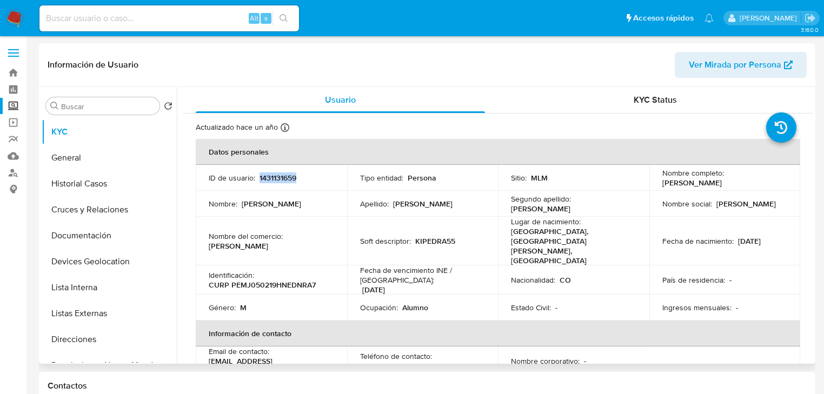
click at [286, 180] on p "1431131659" at bounding box center [277, 178] width 37 height 10
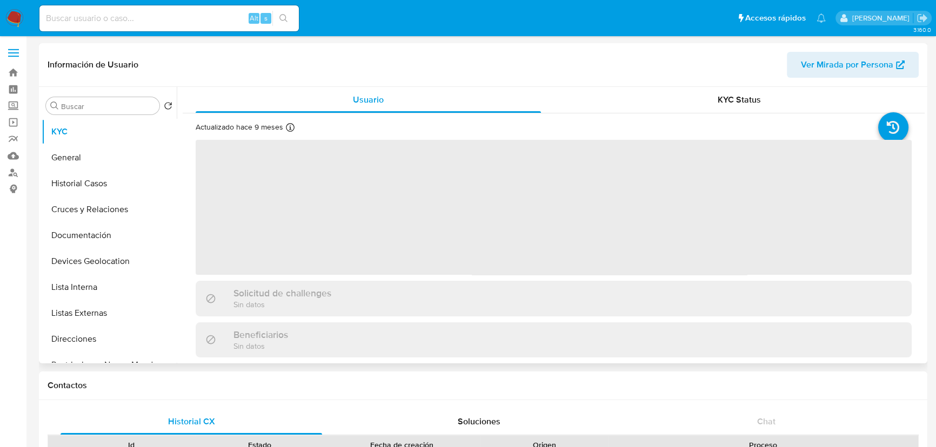
scroll to position [49, 0]
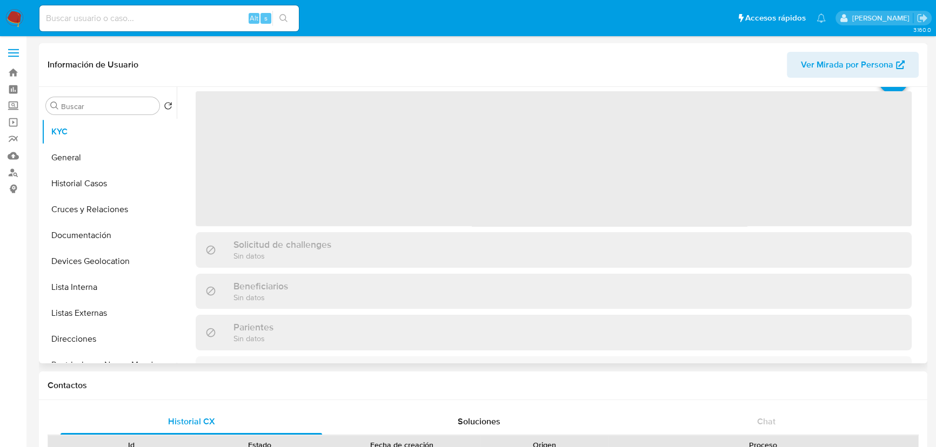
select select "10"
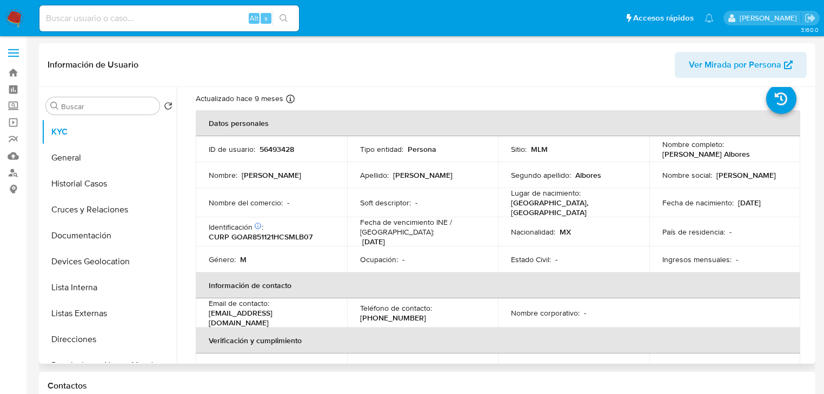
scroll to position [43, 0]
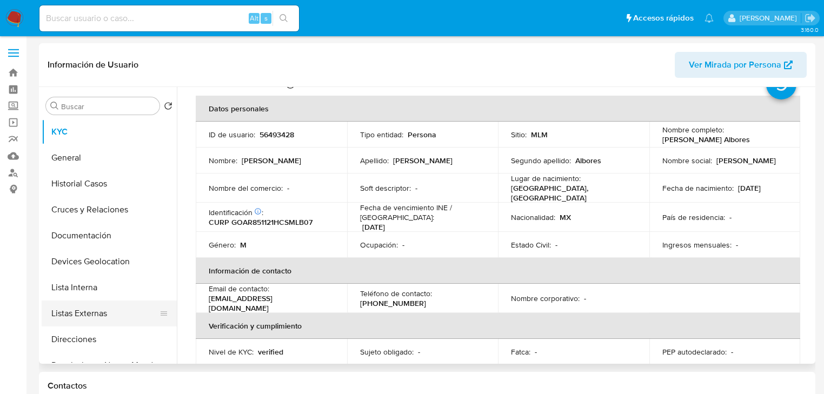
click at [115, 324] on button "Listas Externas" at bounding box center [105, 313] width 126 height 26
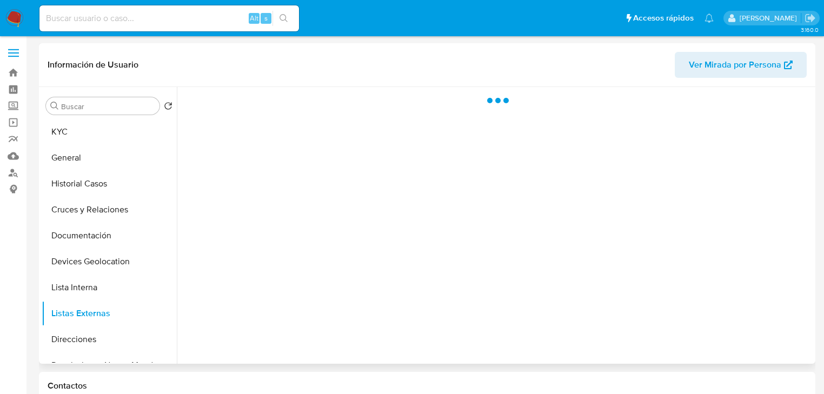
click at [367, 259] on div at bounding box center [495, 225] width 636 height 277
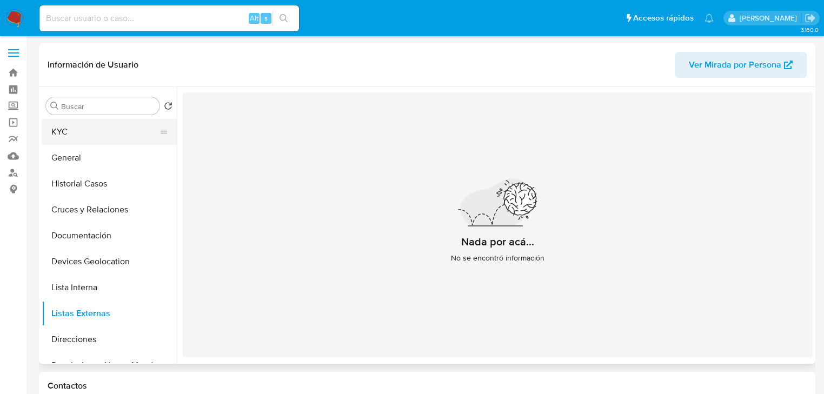
click at [91, 135] on button "KYC" at bounding box center [105, 132] width 126 height 26
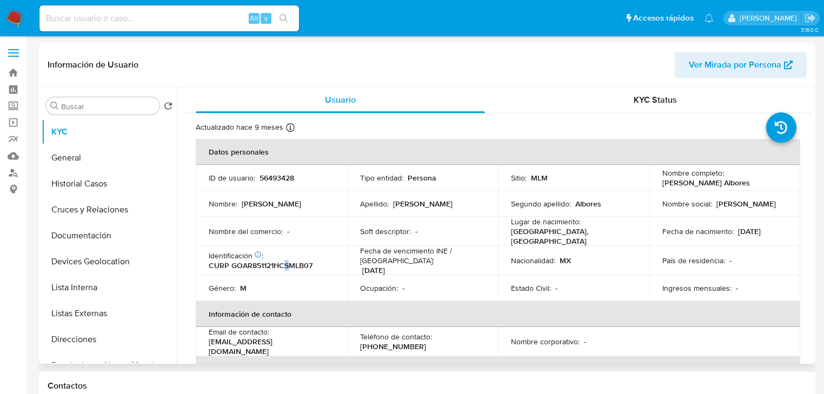
click at [286, 260] on p "CURP GOAR851121HCSMLB07" at bounding box center [261, 265] width 104 height 10
copy p "S"
click at [285, 262] on p "CURP GOAR851121HCSMLB07" at bounding box center [261, 265] width 104 height 10
click at [285, 263] on p "CURP GOAR851121HCSMLB07" at bounding box center [261, 265] width 104 height 10
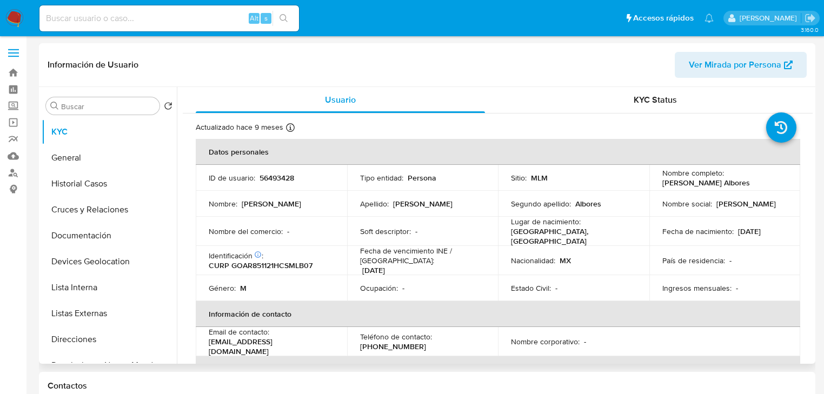
click at [285, 177] on p "56493428" at bounding box center [276, 178] width 35 height 10
copy p "56493428"
click at [257, 265] on p "CURP GOAR851121HCSMLB07" at bounding box center [261, 265] width 104 height 10
click at [257, 264] on p "CURP GOAR851121HCSMLB07" at bounding box center [261, 265] width 104 height 10
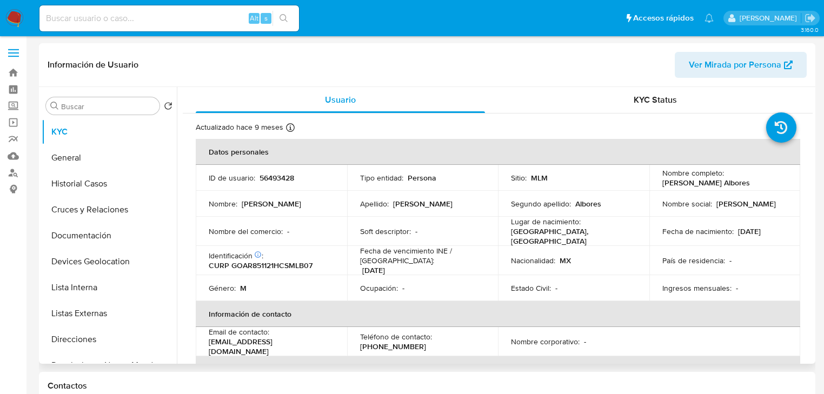
click at [281, 264] on p "CURP GOAR851121HCSMLB07" at bounding box center [261, 265] width 104 height 10
copy p "GOAR851121HCSMLB07"
drag, startPoint x: 814, startPoint y: 220, endPoint x: 752, endPoint y: 234, distance: 63.7
click at [813, 220] on div "Buscar Volver al orden por defecto KYC General Historial Casos Cruces y Relacio…" at bounding box center [427, 225] width 776 height 277
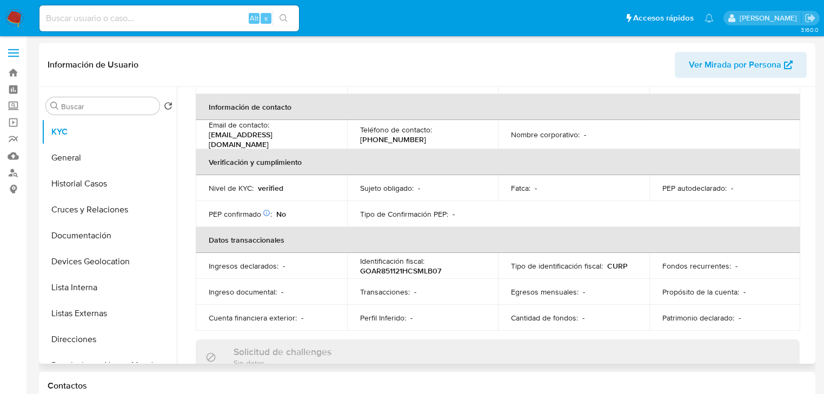
scroll to position [34, 0]
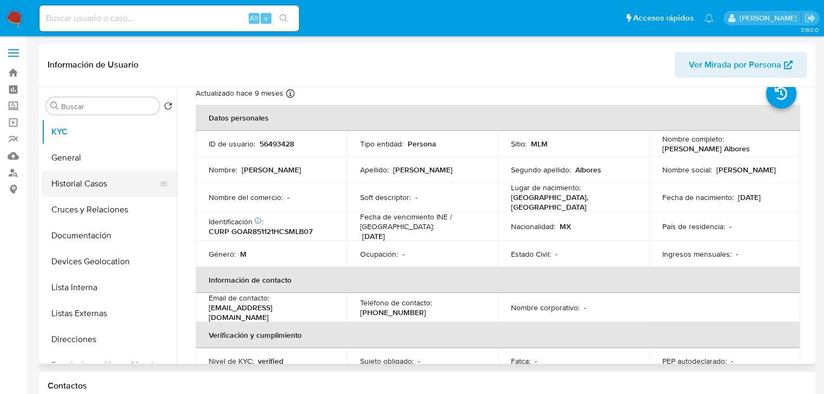
click at [77, 186] on button "Historial Casos" at bounding box center [105, 184] width 126 height 26
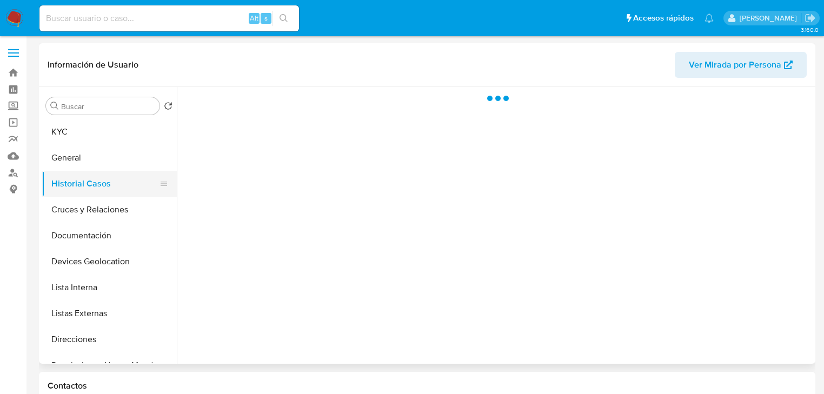
scroll to position [0, 0]
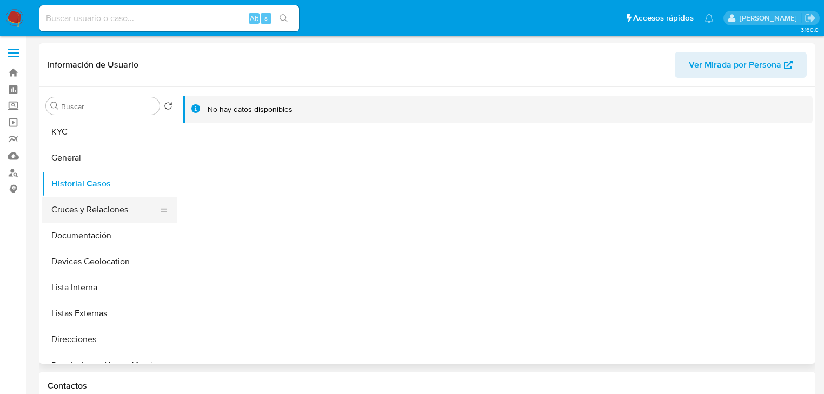
click at [73, 208] on button "Cruces y Relaciones" at bounding box center [105, 210] width 126 height 26
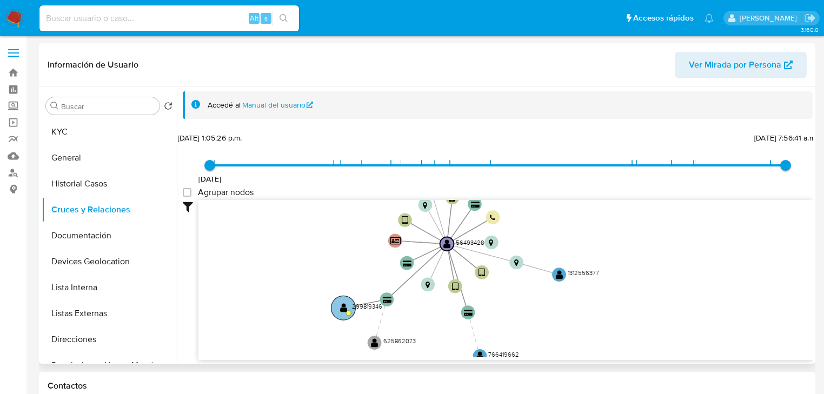
click at [340, 304] on text "" at bounding box center [344, 308] width 8 height 10
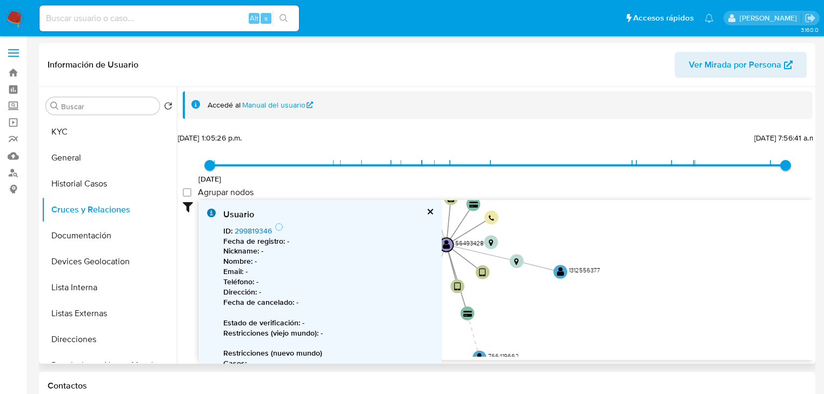
click at [255, 233] on link "299819346" at bounding box center [253, 230] width 37 height 11
click at [430, 211] on button "cerrar" at bounding box center [429, 211] width 7 height 7
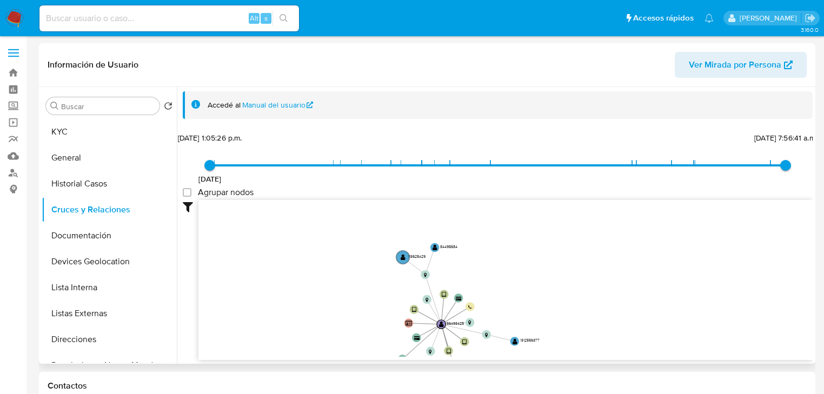
drag, startPoint x: 424, startPoint y: 257, endPoint x: 383, endPoint y: 63, distance: 198.8
click at [424, 322] on icon "device-5f95b6c008813b0017dcab88  user-56493428  56493428 device-6331edc008813…" at bounding box center [505, 278] width 614 height 157
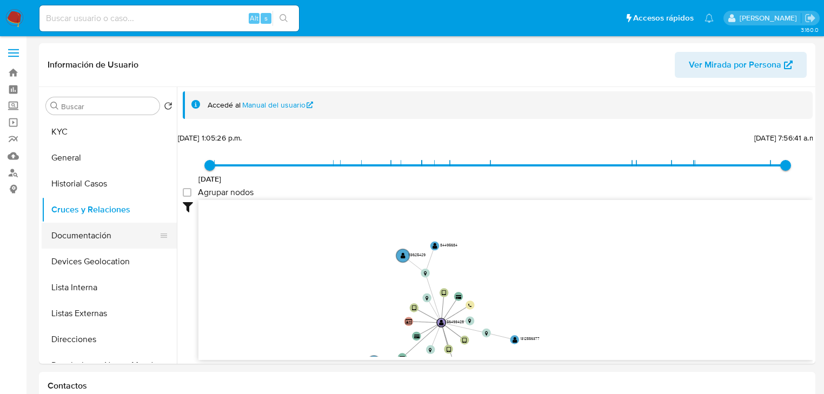
click at [99, 230] on button "Documentación" at bounding box center [105, 236] width 126 height 26
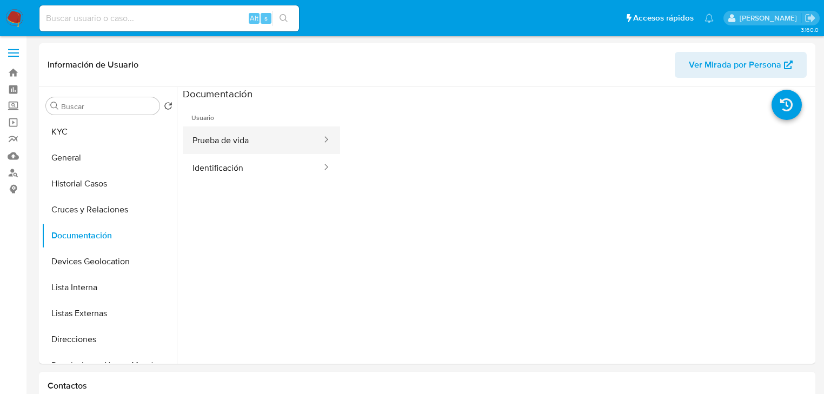
click at [275, 136] on button "Prueba de vida" at bounding box center [253, 140] width 140 height 28
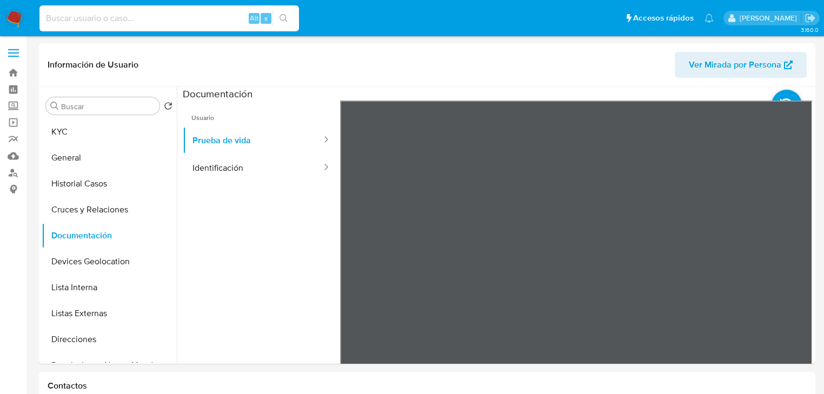
click at [125, 22] on input at bounding box center [168, 18] width 259 height 14
paste input "aMklGmBO9Y7795B6wQb3F2Gx"
type input "aMklGmBO9Y7795B6wQb3F2Gx"
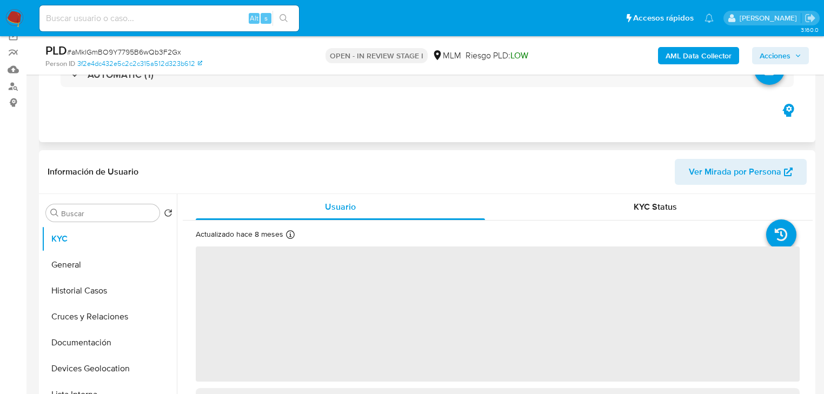
select select "10"
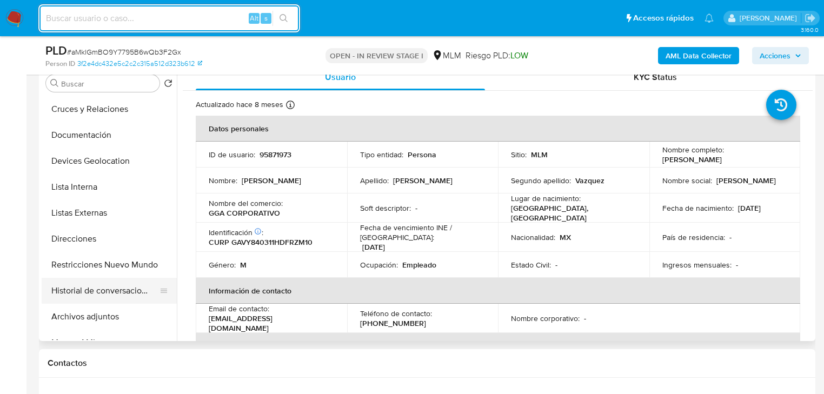
scroll to position [130, 0]
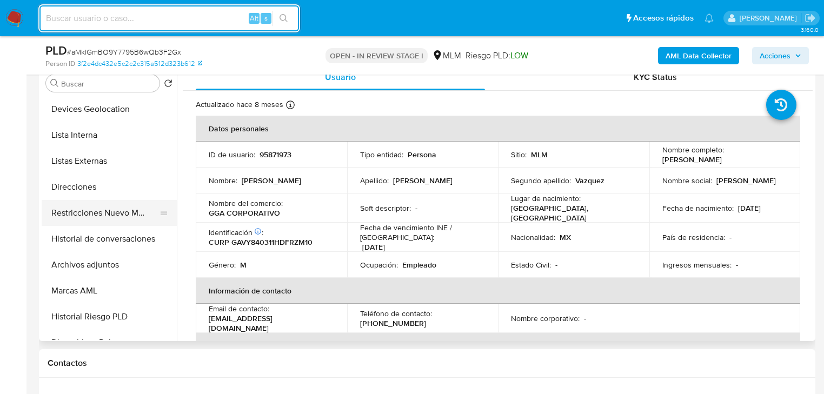
click at [126, 217] on button "Restricciones Nuevo Mundo" at bounding box center [105, 213] width 126 height 26
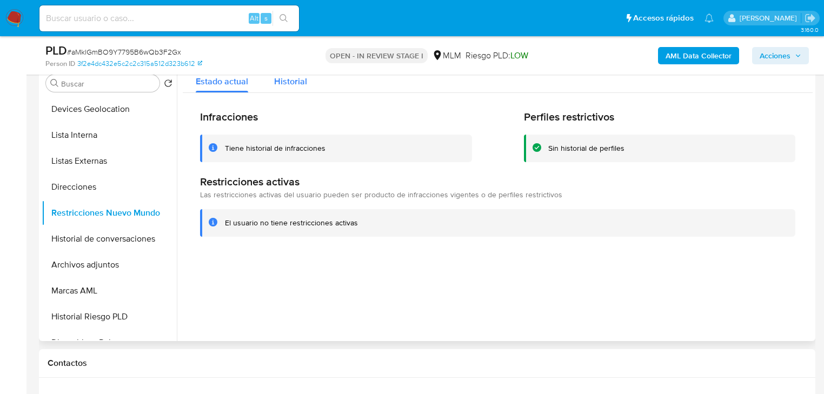
click at [288, 83] on span "Historial" at bounding box center [290, 81] width 33 height 12
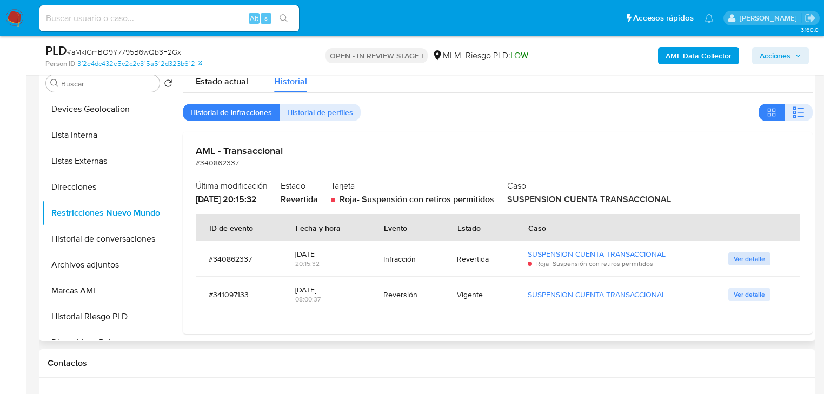
click at [741, 254] on span "Ver detalle" at bounding box center [748, 258] width 31 height 11
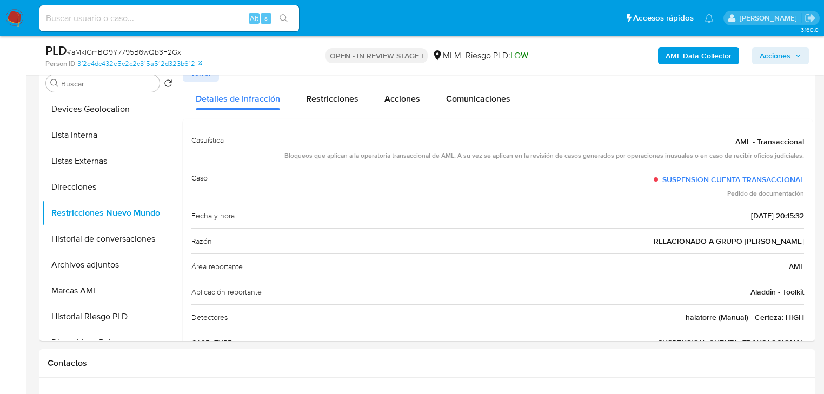
click at [97, 17] on input at bounding box center [168, 18] width 259 height 14
type input "1415171097"
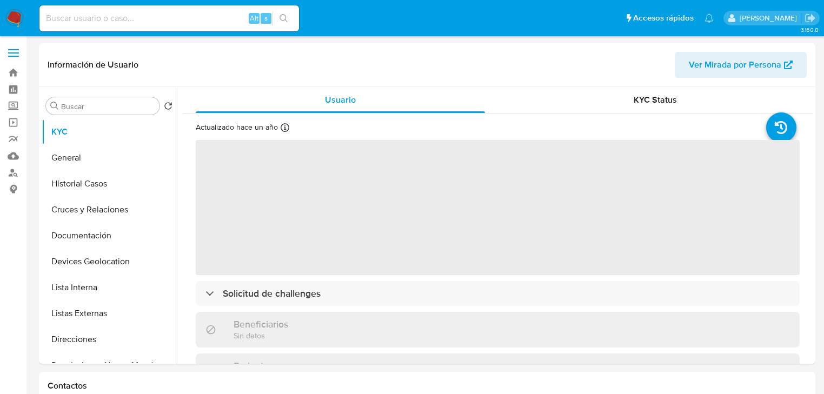
select select "10"
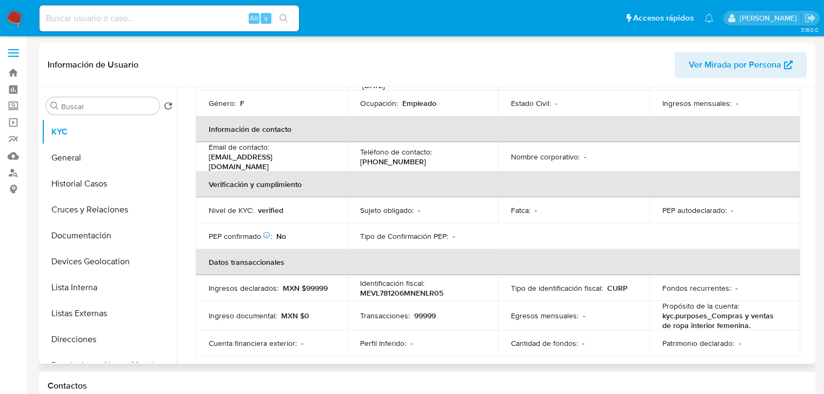
scroll to position [73, 0]
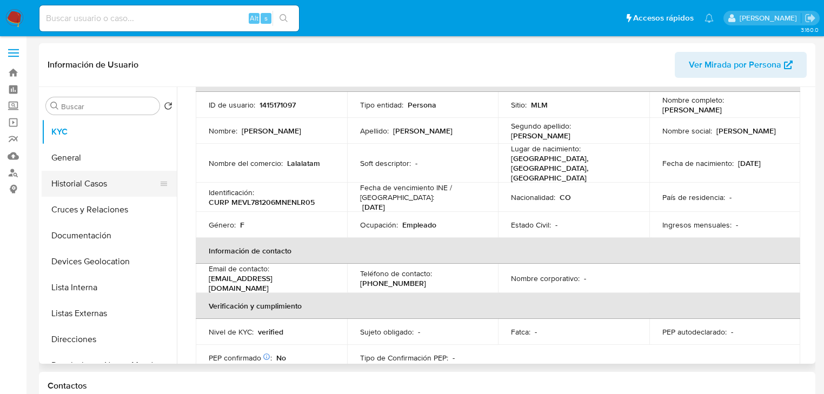
click at [139, 182] on button "Historial Casos" at bounding box center [105, 184] width 126 height 26
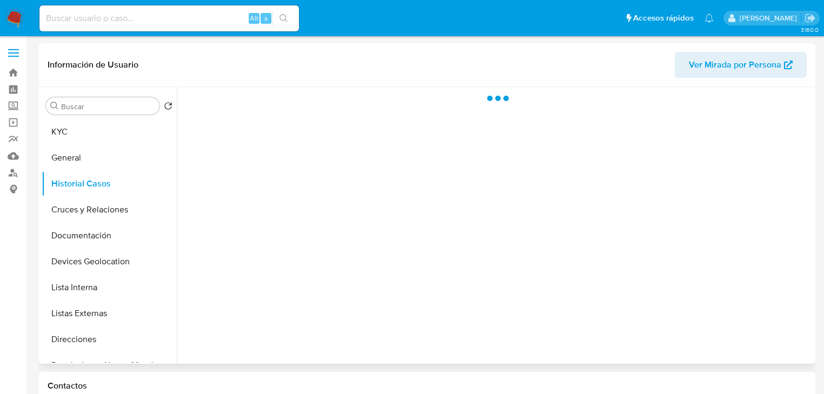
scroll to position [0, 0]
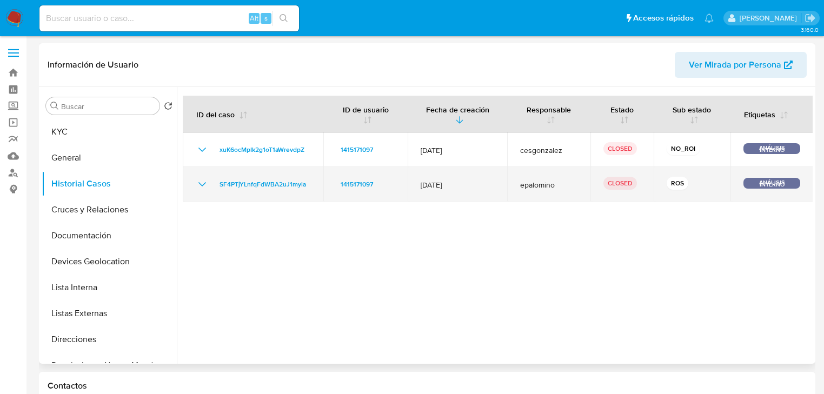
click at [199, 185] on icon "Mostrar/Ocultar" at bounding box center [202, 184] width 13 height 13
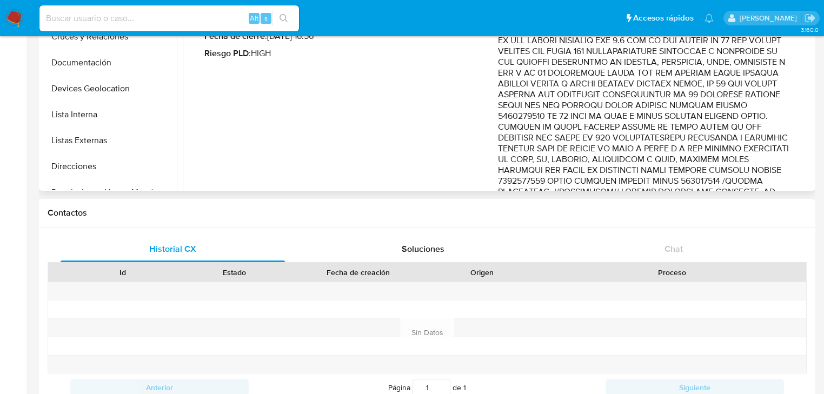
scroll to position [86, 0]
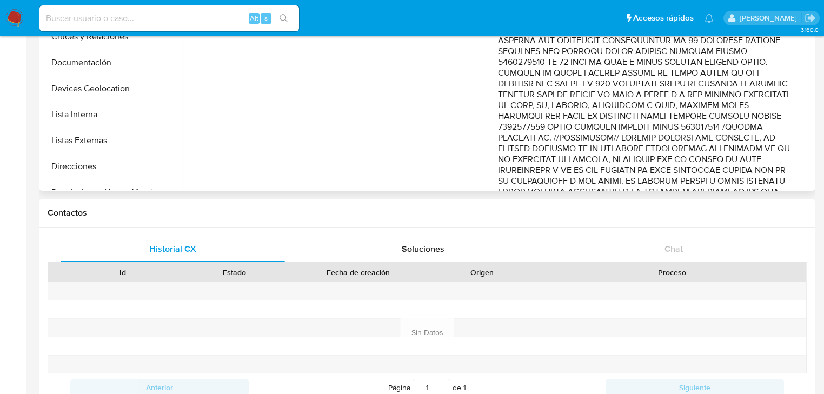
drag, startPoint x: 700, startPoint y: 69, endPoint x: 733, endPoint y: 141, distance: 79.3
click at [733, 141] on p "Comentario :" at bounding box center [644, 99] width 293 height 281
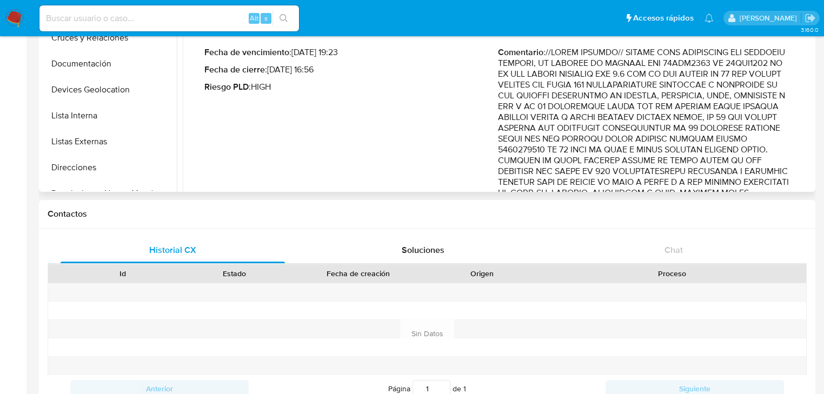
scroll to position [0, 0]
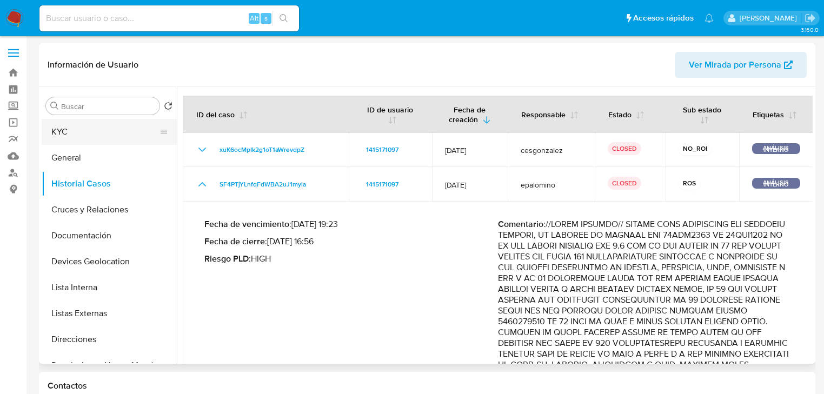
click at [81, 138] on button "KYC" at bounding box center [105, 132] width 126 height 26
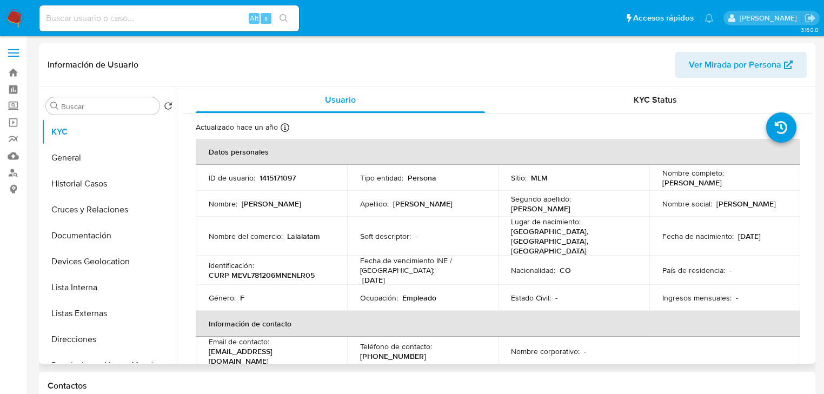
click at [272, 175] on p "1415171097" at bounding box center [277, 178] width 36 height 10
copy p "1415171097"
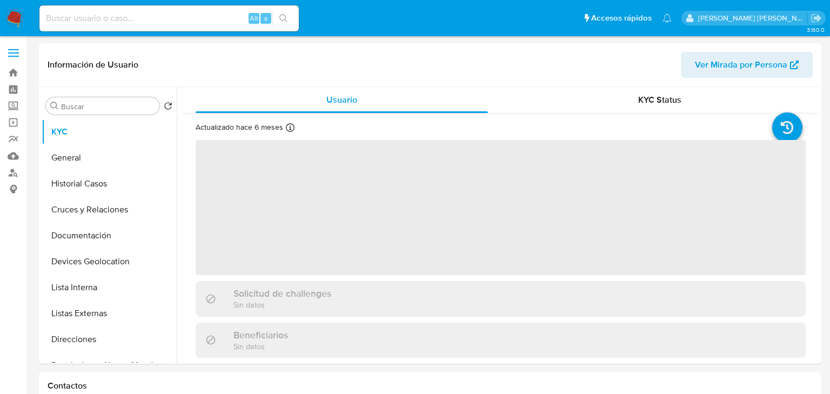
select select "10"
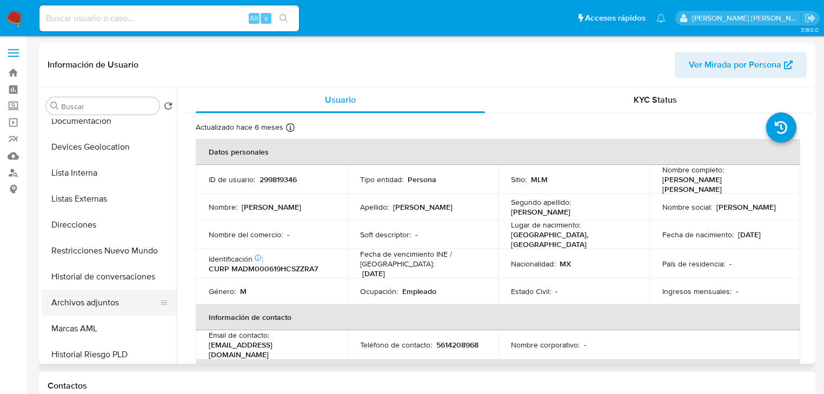
scroll to position [130, 0]
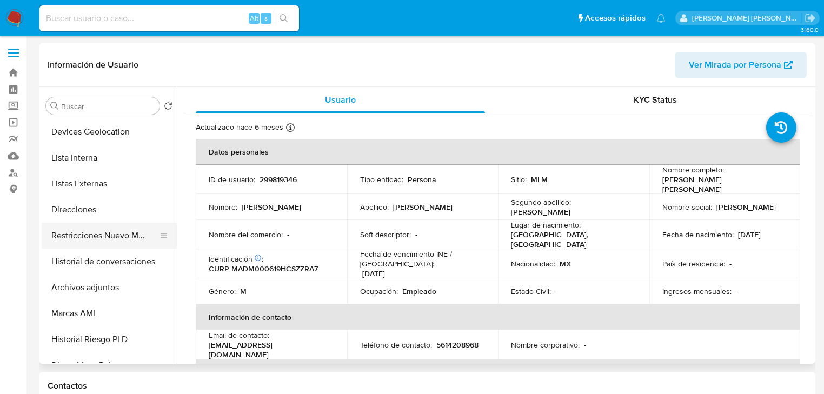
click at [141, 239] on button "Restricciones Nuevo Mundo" at bounding box center [105, 236] width 126 height 26
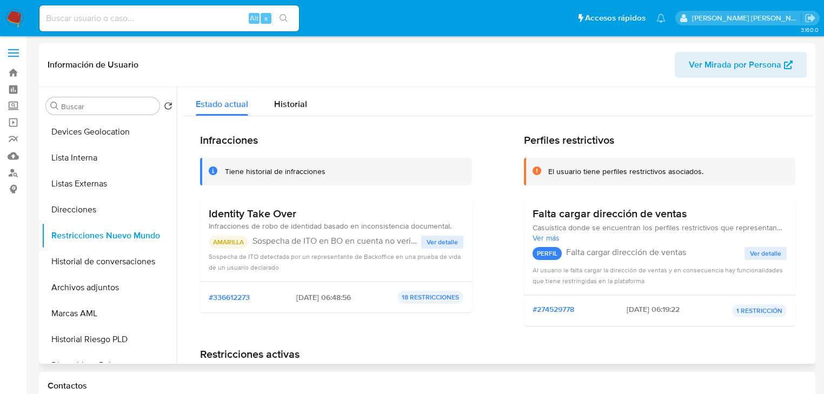
click at [445, 242] on span "Ver detalle" at bounding box center [441, 242] width 31 height 11
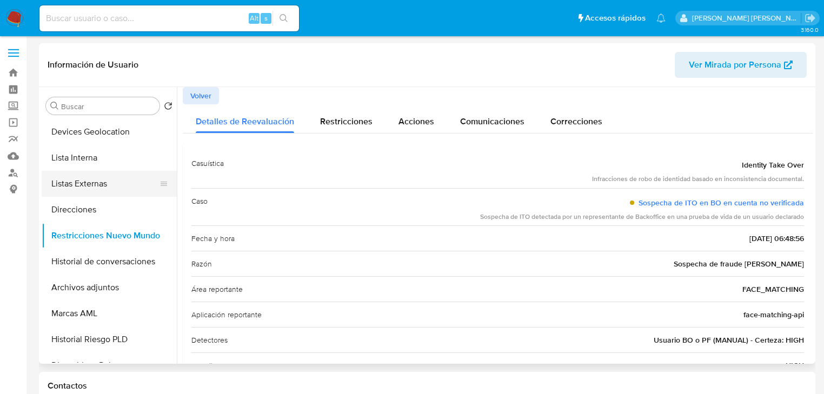
scroll to position [0, 0]
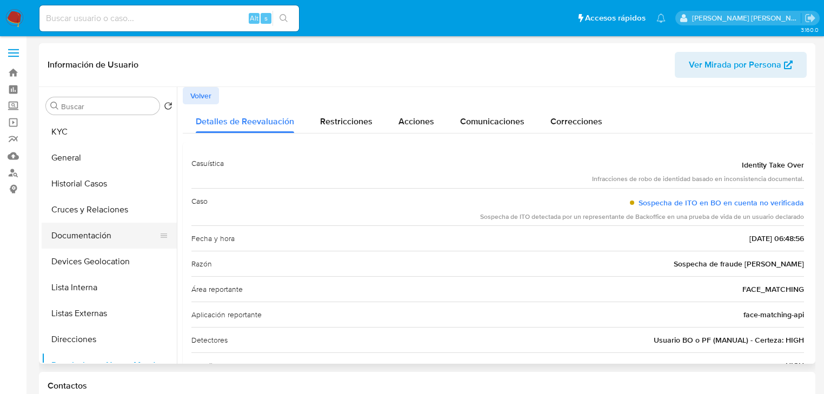
click at [105, 240] on button "Documentación" at bounding box center [105, 236] width 126 height 26
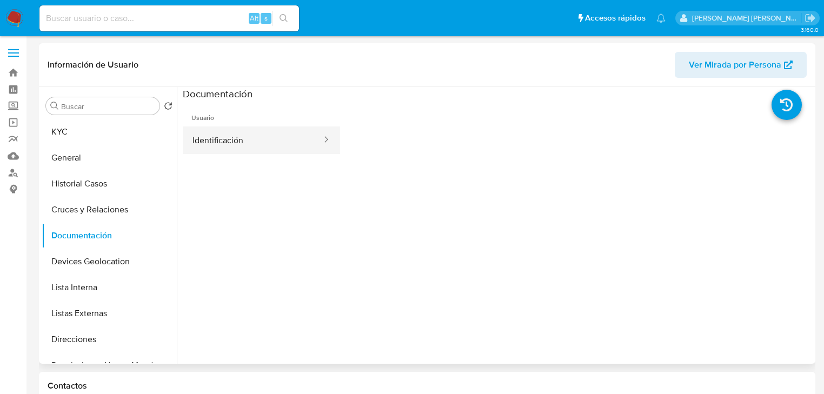
click at [258, 146] on button "Identificación" at bounding box center [253, 140] width 140 height 28
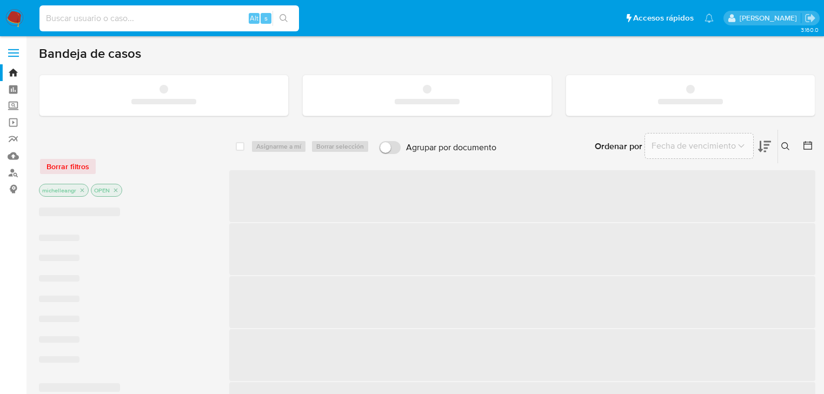
click at [128, 18] on input at bounding box center [168, 18] width 259 height 14
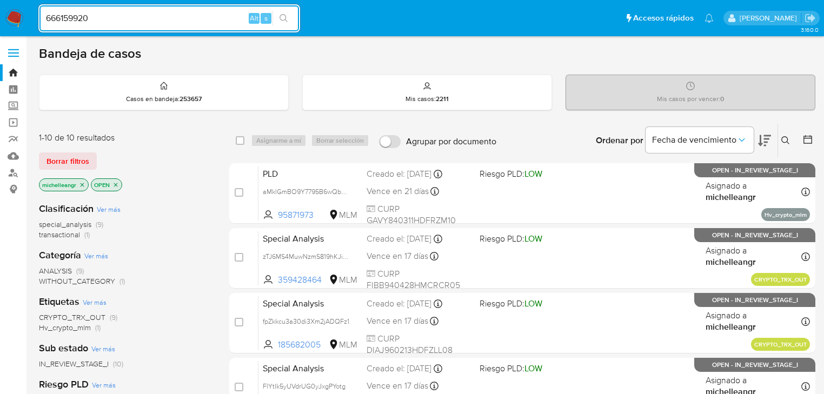
type input "666159920"
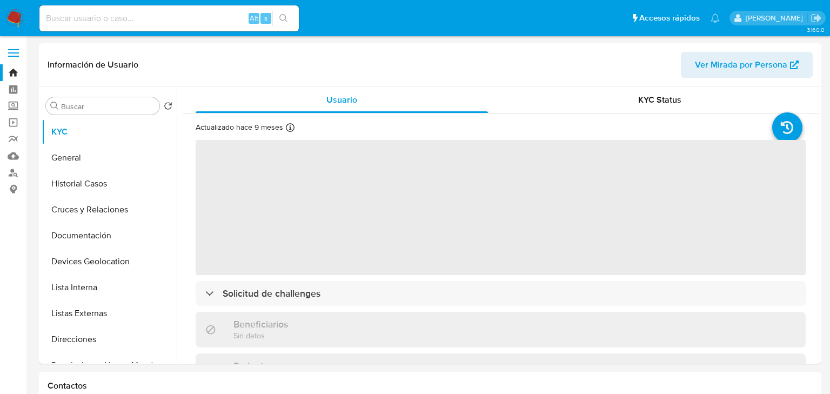
select select "10"
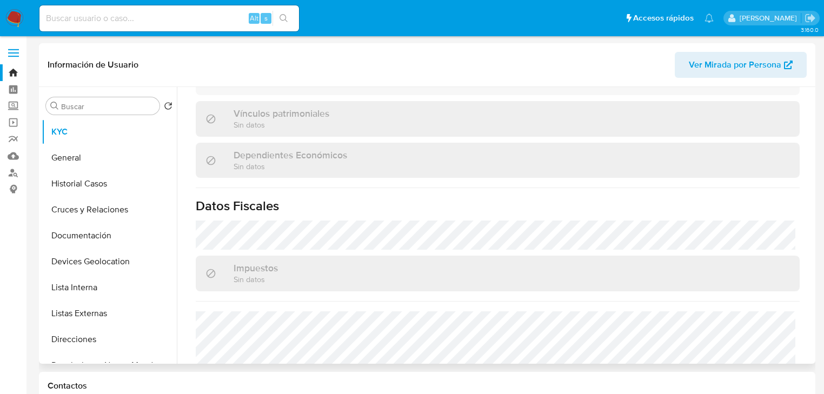
scroll to position [675, 0]
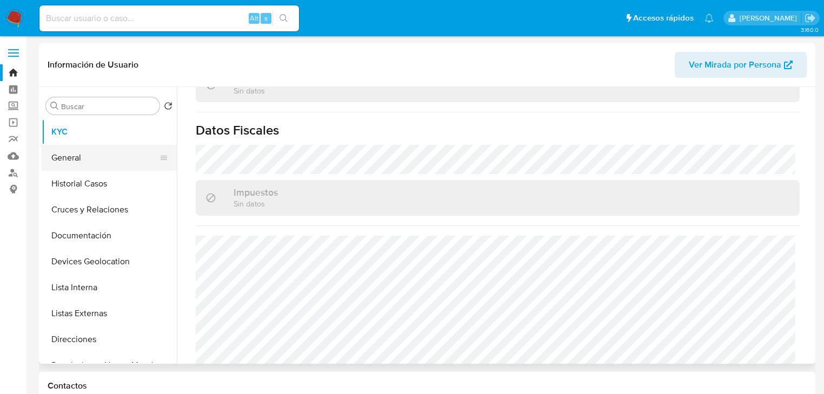
click at [82, 146] on button "General" at bounding box center [105, 158] width 126 height 26
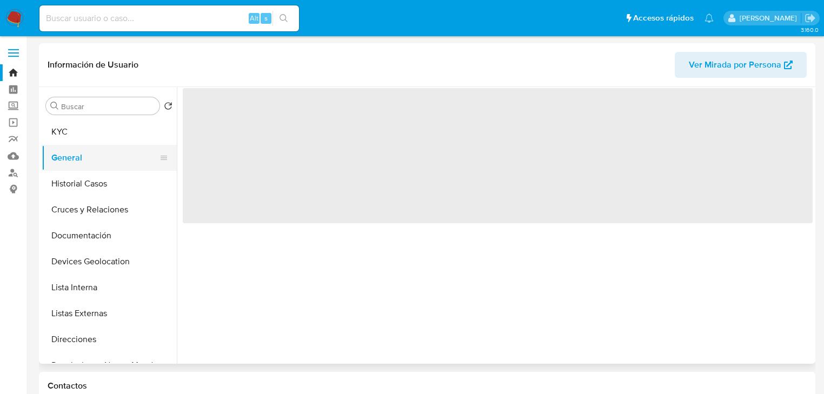
drag, startPoint x: 82, startPoint y: 160, endPoint x: 105, endPoint y: 170, distance: 25.2
click at [82, 160] on button "General" at bounding box center [105, 158] width 126 height 26
click at [119, 186] on button "Historial Casos" at bounding box center [105, 184] width 126 height 26
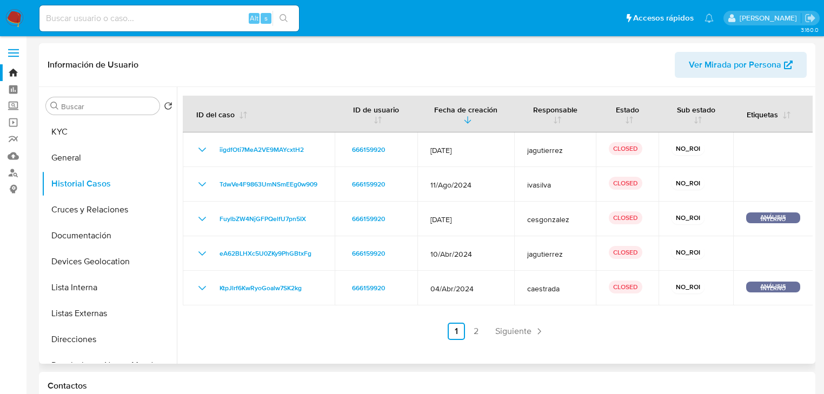
click at [498, 330] on span "Siguiente" at bounding box center [513, 331] width 36 height 9
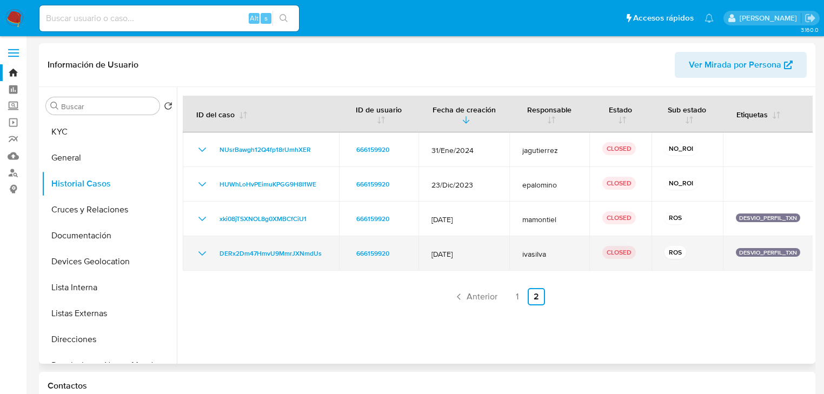
click at [201, 253] on icon "Mostrar/Ocultar" at bounding box center [202, 253] width 13 height 13
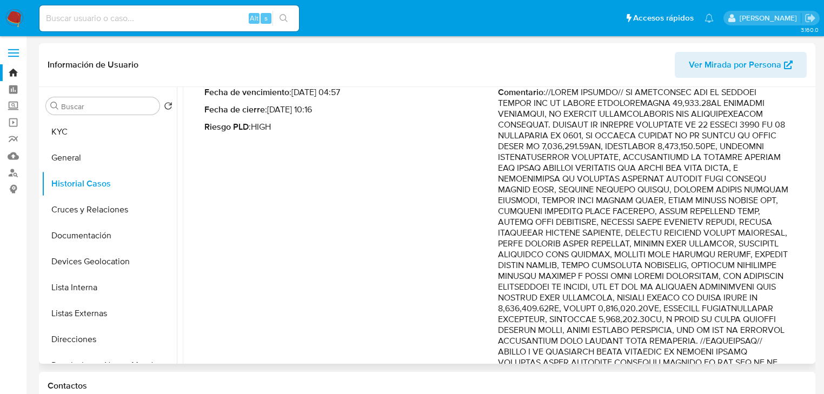
scroll to position [216, 0]
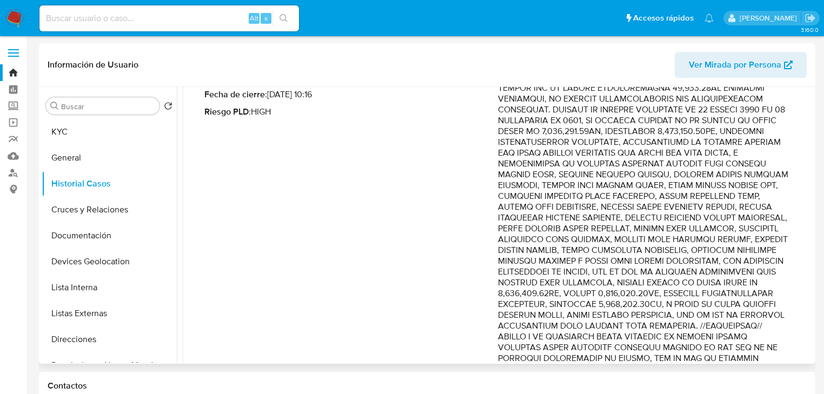
drag, startPoint x: 706, startPoint y: 154, endPoint x: 719, endPoint y: 224, distance: 70.9
click at [720, 224] on p "Comentario :" at bounding box center [644, 283] width 293 height 422
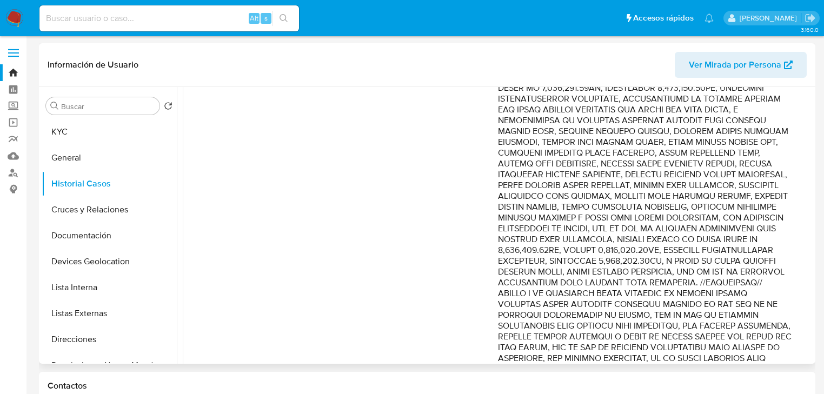
drag, startPoint x: 705, startPoint y: 207, endPoint x: 716, endPoint y: 300, distance: 94.1
click at [716, 302] on p "Comentario :" at bounding box center [644, 240] width 293 height 422
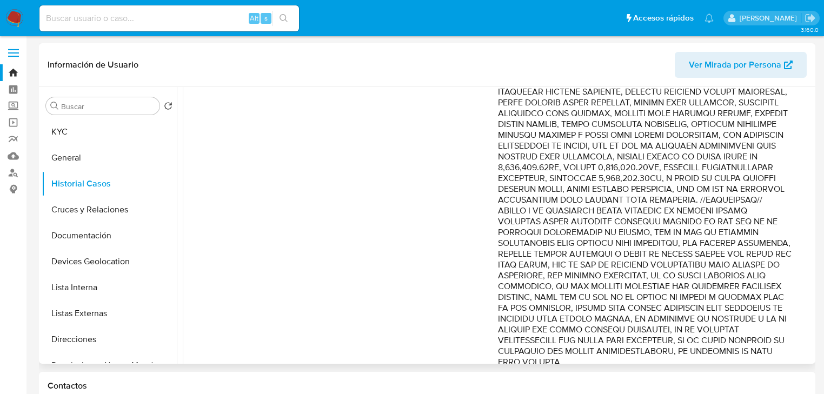
scroll to position [346, 0]
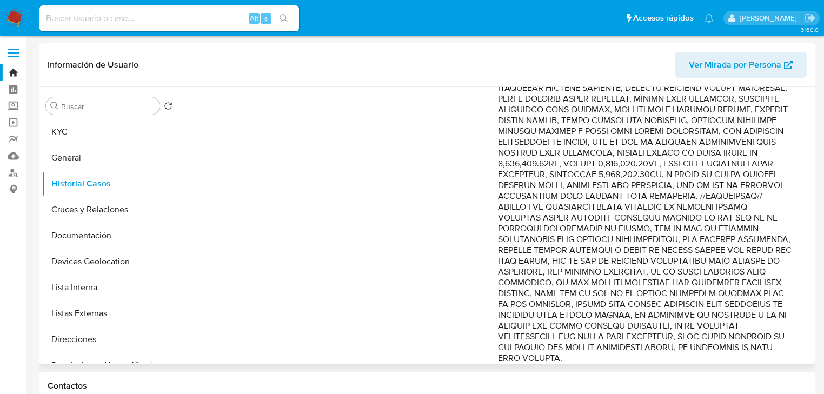
drag, startPoint x: 694, startPoint y: 253, endPoint x: 705, endPoint y: 297, distance: 45.6
click at [705, 297] on p "Comentario :" at bounding box center [644, 153] width 293 height 422
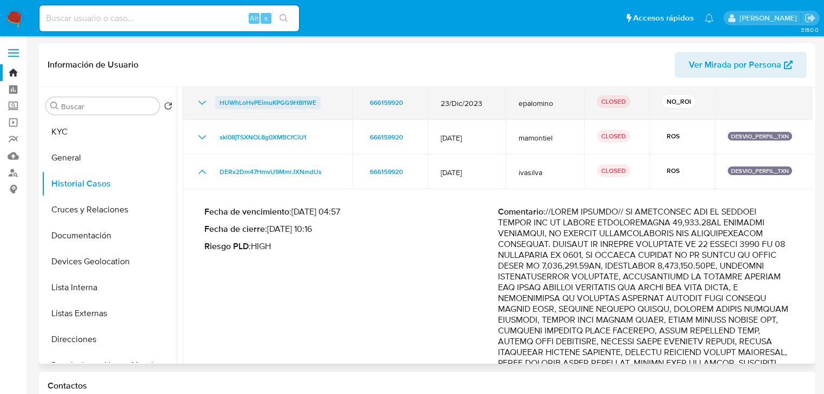
scroll to position [0, 0]
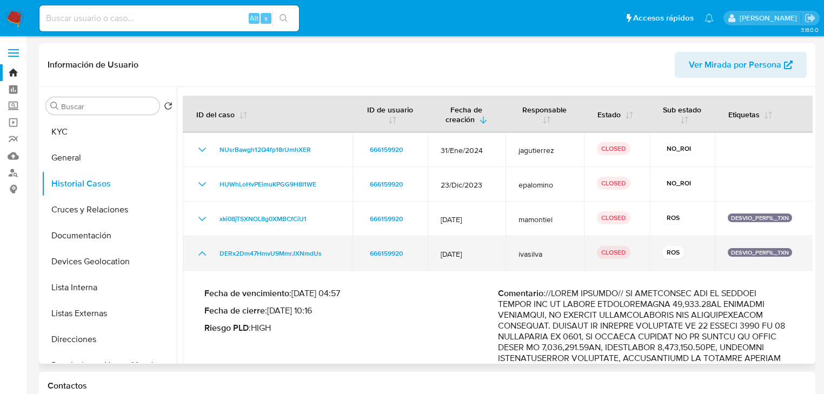
drag, startPoint x: 200, startPoint y: 255, endPoint x: 200, endPoint y: 242, distance: 13.0
click at [201, 255] on icon "Mostrar/Ocultar" at bounding box center [202, 253] width 13 height 13
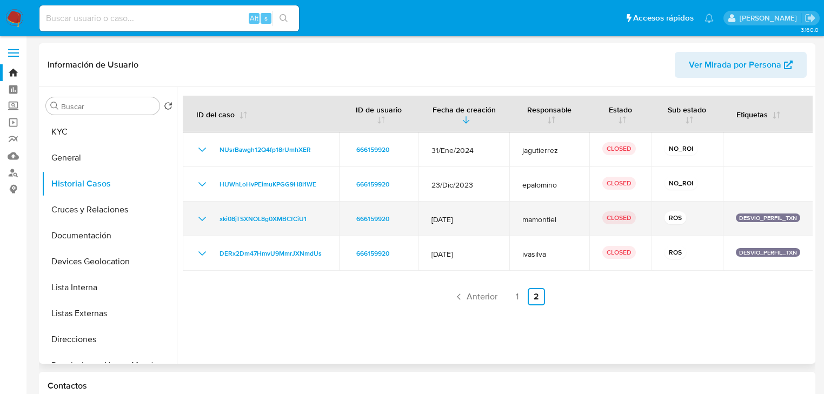
click at [202, 230] on td "xki08jTSXNOL8g0XMBCfCiU1" at bounding box center [261, 219] width 156 height 35
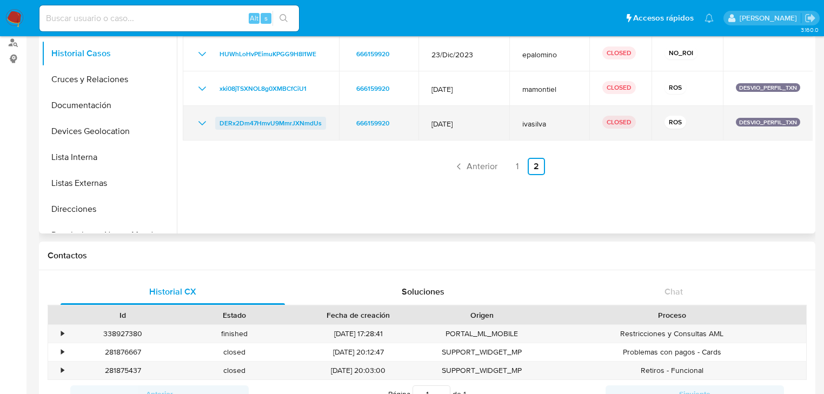
scroll to position [86, 0]
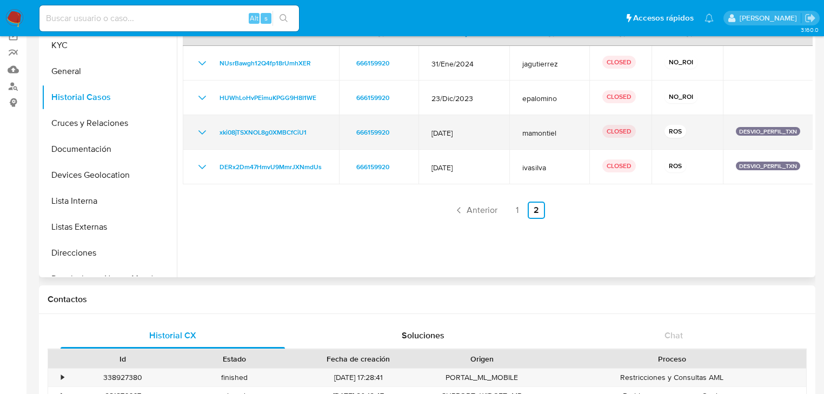
click at [205, 126] on icon "Mostrar/Ocultar" at bounding box center [202, 132] width 13 height 13
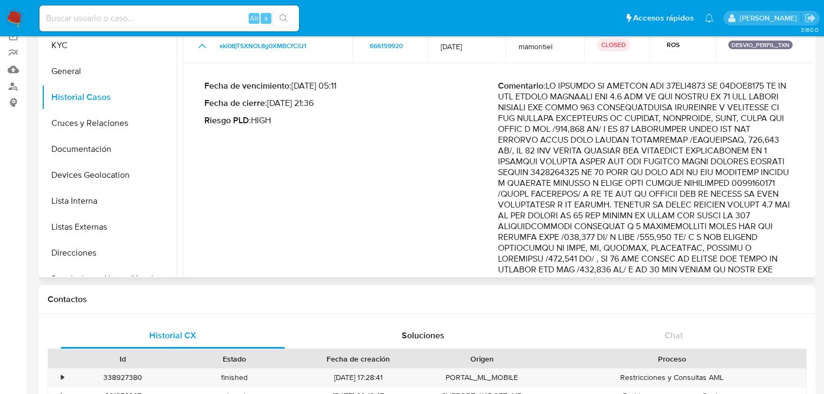
drag, startPoint x: 659, startPoint y: 134, endPoint x: 768, endPoint y: 182, distance: 119.1
click at [768, 182] on p "Comentario :" at bounding box center [644, 270] width 293 height 378
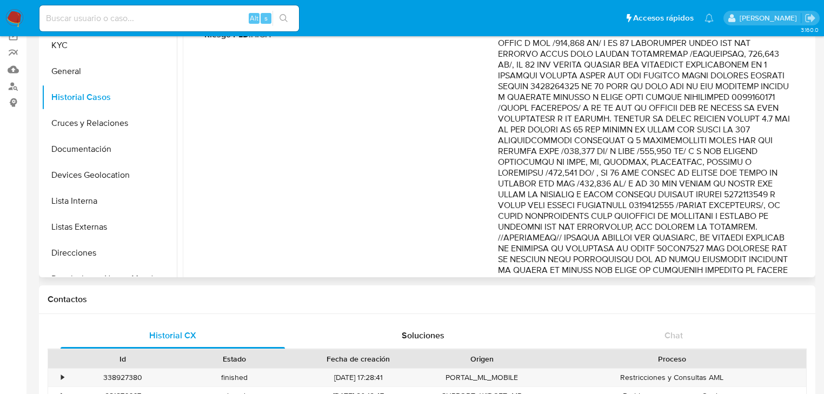
scroll to position [173, 0]
drag, startPoint x: 744, startPoint y: 149, endPoint x: 772, endPoint y: 226, distance: 82.7
click at [772, 226] on p "Comentario :" at bounding box center [644, 183] width 293 height 378
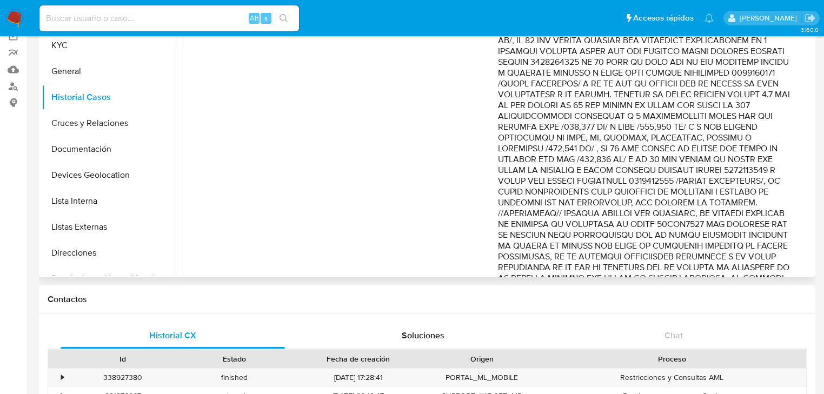
scroll to position [216, 0]
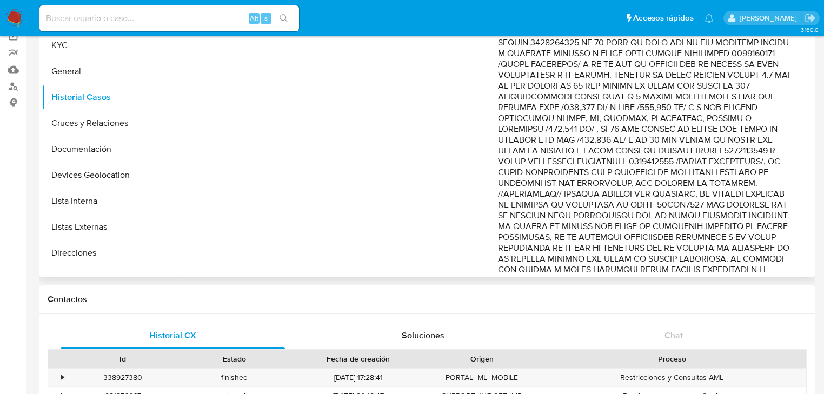
drag, startPoint x: 737, startPoint y: 195, endPoint x: 744, endPoint y: 218, distance: 24.8
click at [744, 218] on p "Comentario :" at bounding box center [644, 140] width 293 height 378
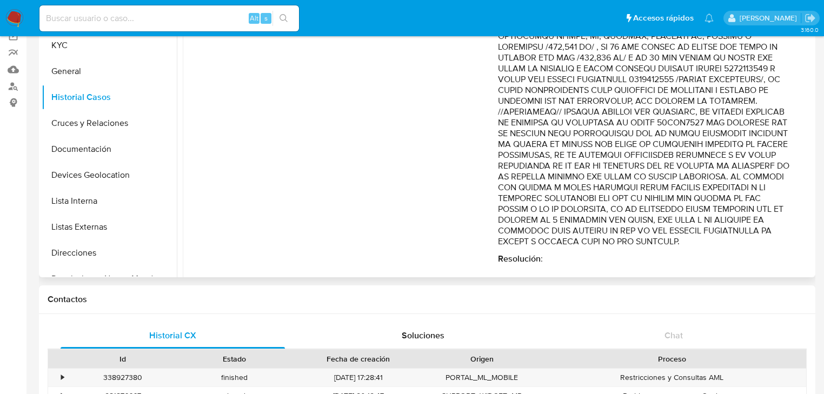
scroll to position [303, 0]
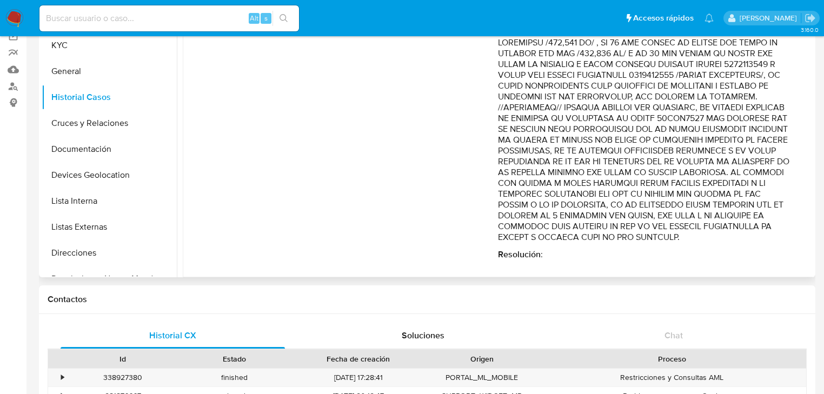
drag, startPoint x: 743, startPoint y: 178, endPoint x: 754, endPoint y: 245, distance: 68.1
click at [754, 243] on p "Comentario :" at bounding box center [644, 53] width 293 height 378
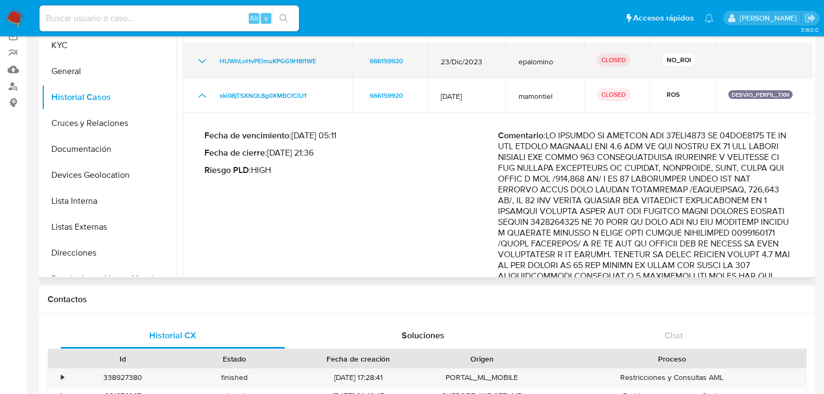
scroll to position [0, 0]
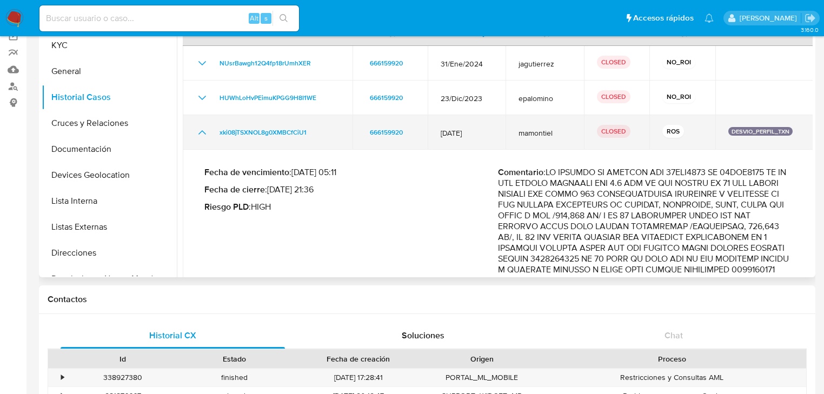
drag, startPoint x: 199, startPoint y: 130, endPoint x: 203, endPoint y: 121, distance: 9.4
click at [200, 130] on icon "Mostrar/Ocultar" at bounding box center [202, 132] width 13 height 13
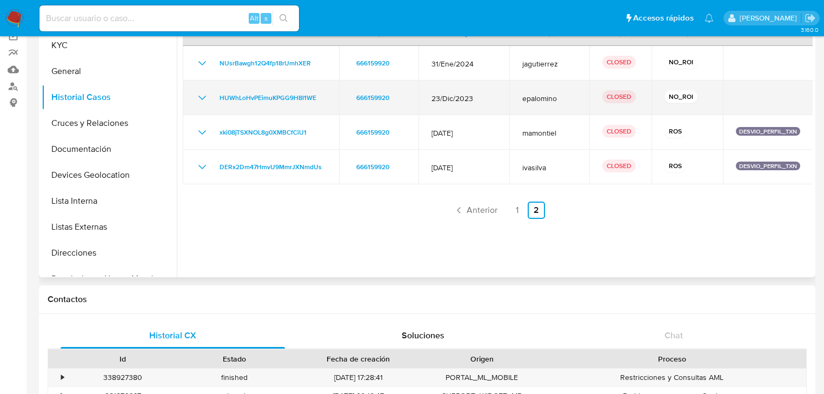
click at [205, 95] on icon "Mostrar/Ocultar" at bounding box center [202, 97] width 13 height 13
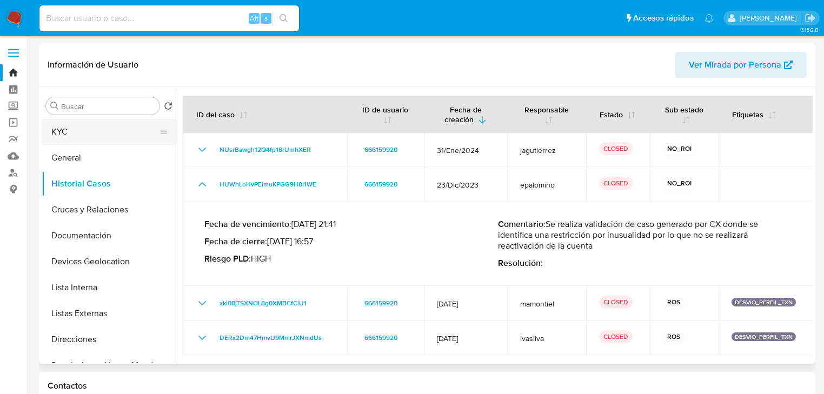
click at [75, 139] on button "KYC" at bounding box center [105, 132] width 126 height 26
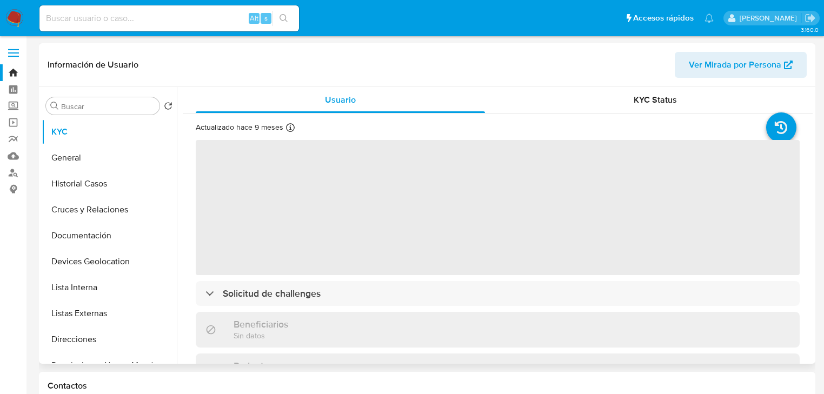
click at [229, 170] on span "‌" at bounding box center [498, 207] width 604 height 135
click at [244, 170] on span "‌" at bounding box center [498, 207] width 604 height 135
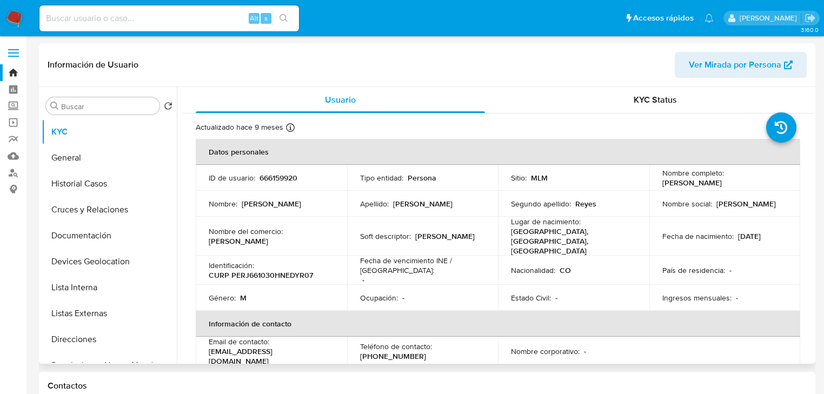
click at [259, 174] on p "666159920" at bounding box center [278, 178] width 38 height 10
click at [265, 179] on p "666159920" at bounding box center [278, 178] width 38 height 10
copy p "666159920"
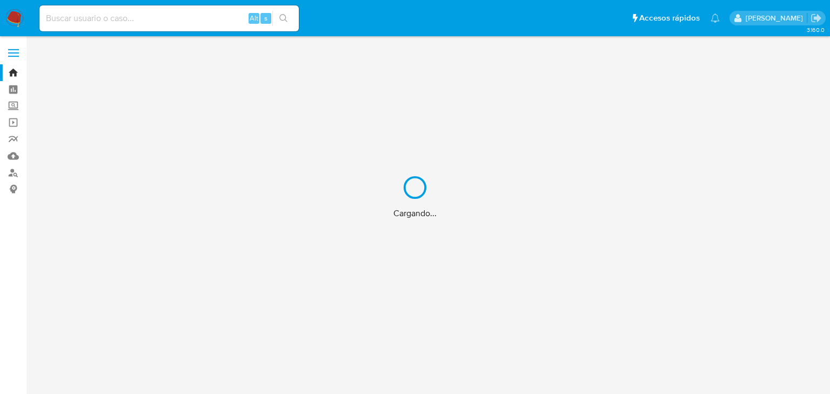
click at [130, 18] on div "Cargando..." at bounding box center [415, 197] width 830 height 394
click at [130, 23] on div "Cargando..." at bounding box center [415, 197] width 830 height 394
click at [128, 35] on div "Cargando..." at bounding box center [415, 197] width 830 height 394
click at [145, 6] on div "Alt s" at bounding box center [168, 18] width 259 height 26
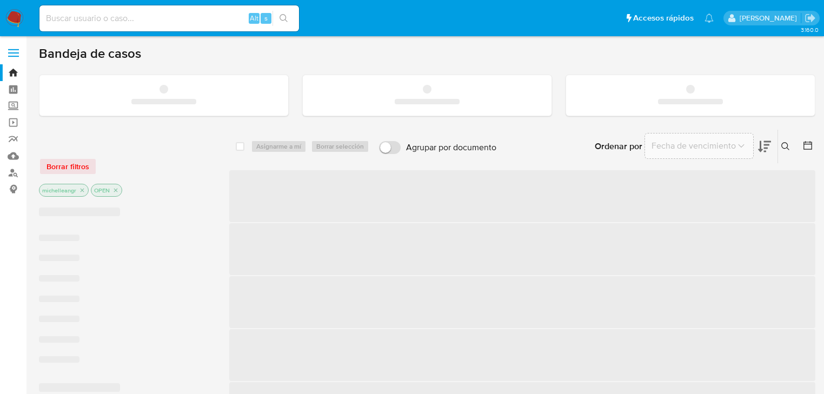
click at [140, 15] on input at bounding box center [168, 18] width 259 height 14
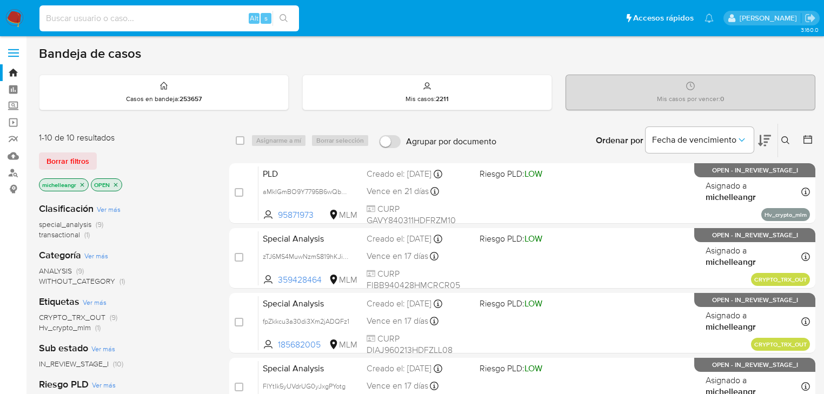
paste input "aMklGmBO9Y7795B6wQb3F2Gx"
type input "aMklGmBO9Y7795B6wQb3F2Gx"
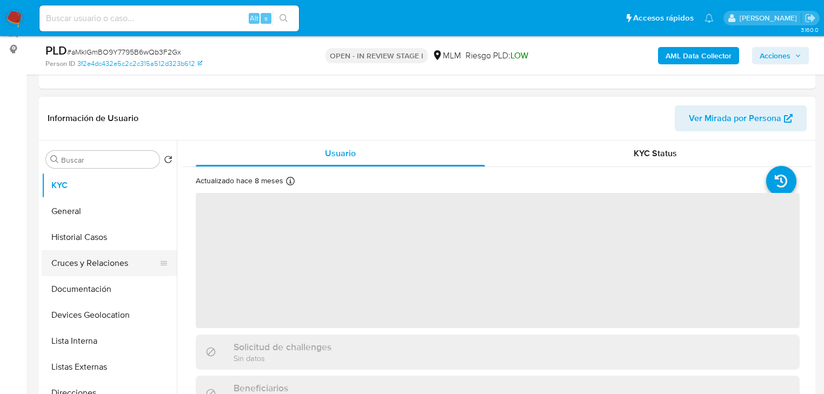
scroll to position [173, 0]
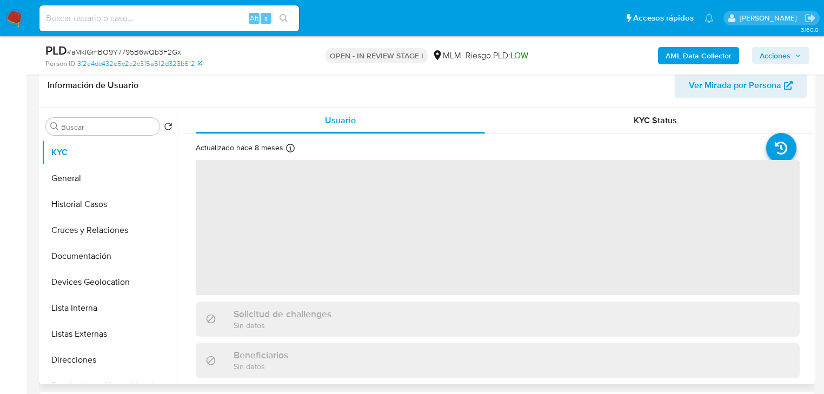
select select "10"
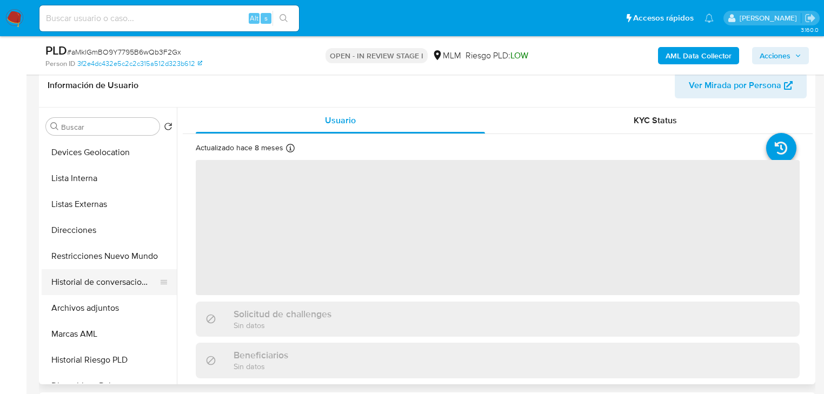
click at [102, 289] on button "Historial de conversaciones" at bounding box center [105, 282] width 126 height 26
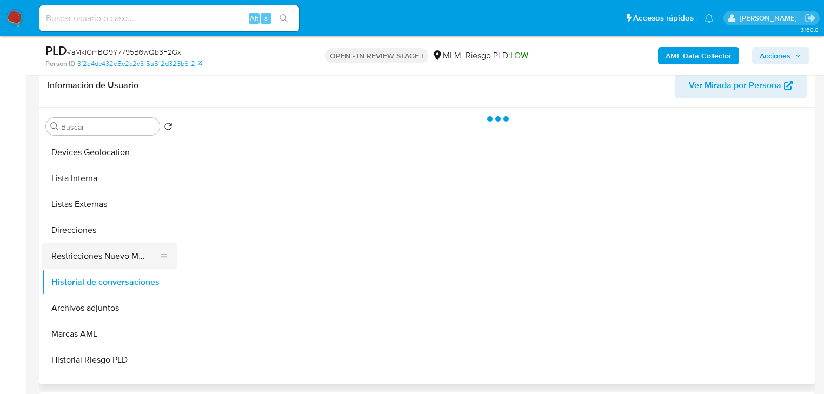
click at [110, 260] on button "Restricciones Nuevo Mundo" at bounding box center [105, 256] width 126 height 26
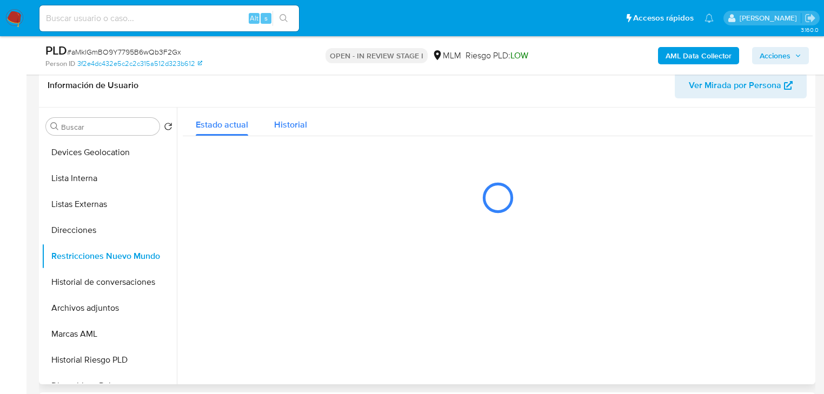
click at [290, 132] on div "Historial" at bounding box center [290, 122] width 33 height 29
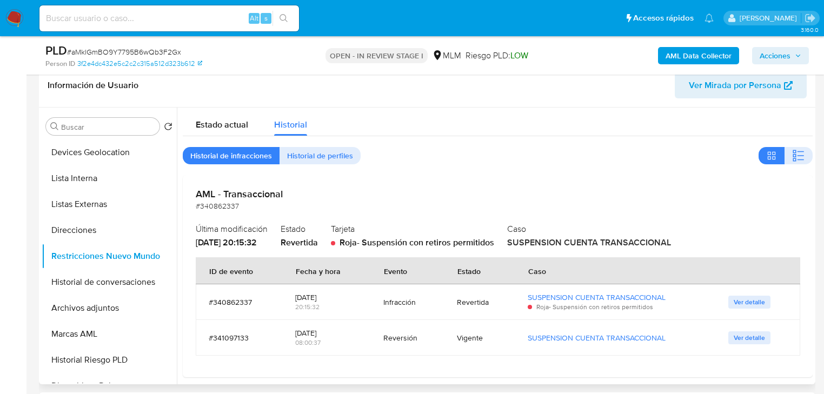
drag, startPoint x: 300, startPoint y: 331, endPoint x: 337, endPoint y: 332, distance: 36.8
click at [337, 332] on div "[DATE]" at bounding box center [326, 333] width 62 height 10
click at [752, 306] on span "Ver detalle" at bounding box center [748, 302] width 31 height 11
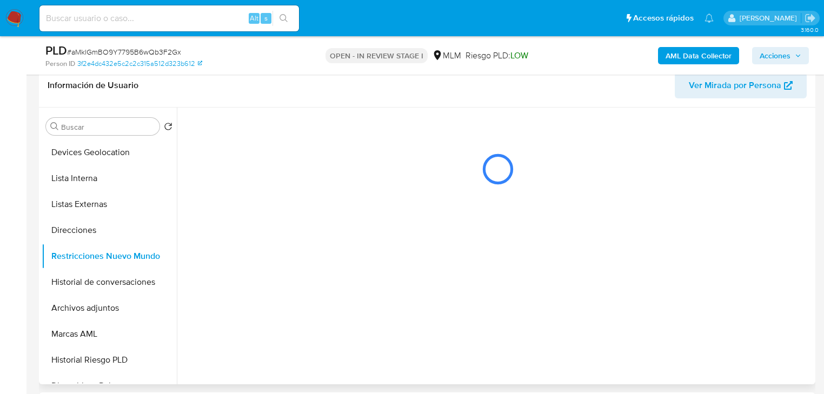
click at [752, 306] on div at bounding box center [495, 246] width 636 height 277
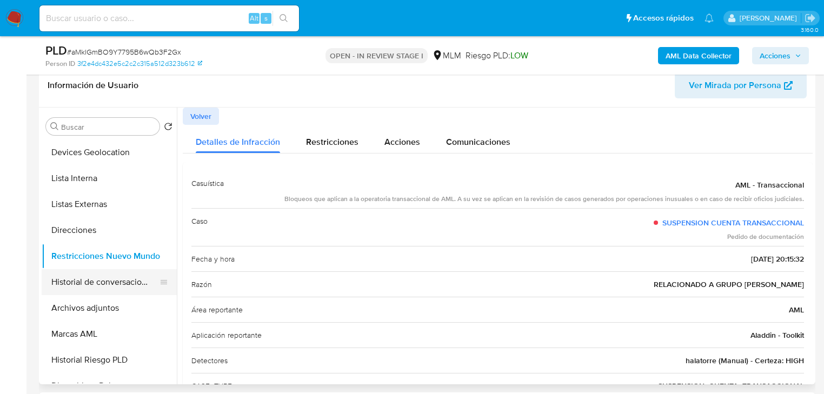
click at [125, 269] on button "Historial de conversaciones" at bounding box center [105, 282] width 126 height 26
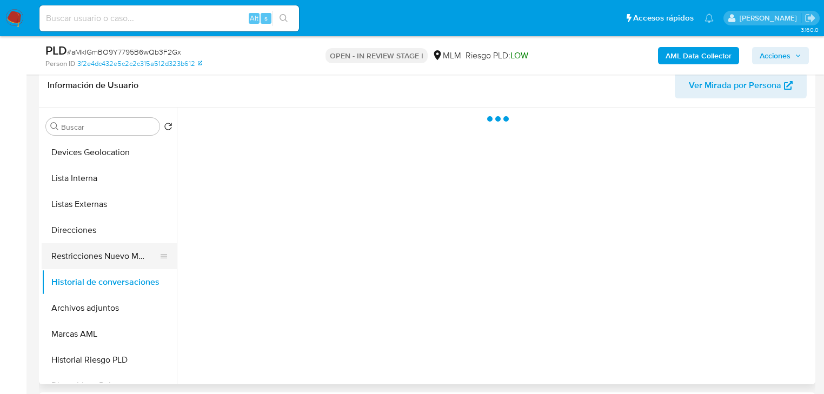
click at [125, 260] on button "Restricciones Nuevo Mundo" at bounding box center [105, 256] width 126 height 26
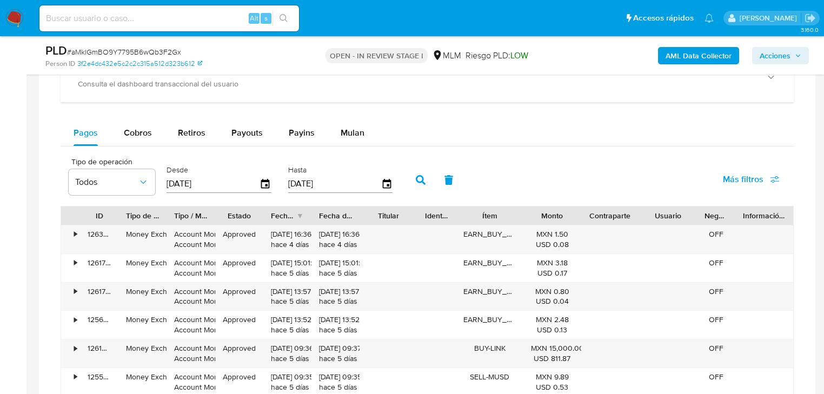
scroll to position [951, 0]
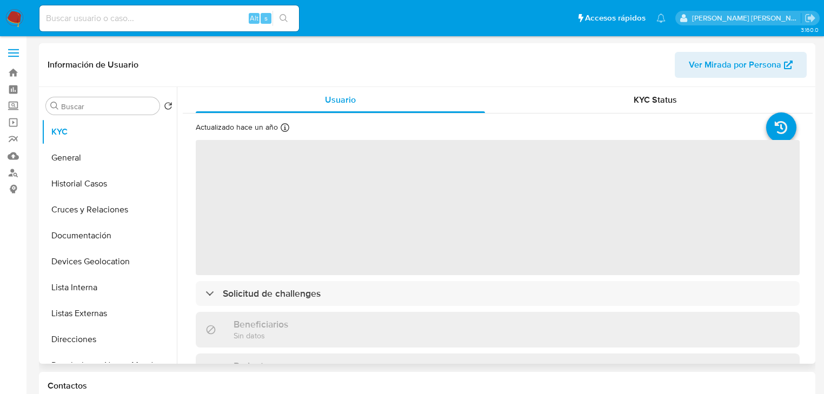
select select "10"
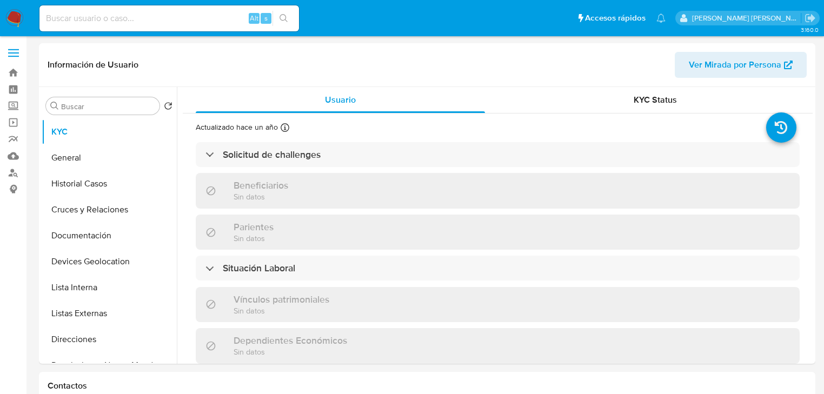
click at [133, 19] on input at bounding box center [168, 18] width 259 height 14
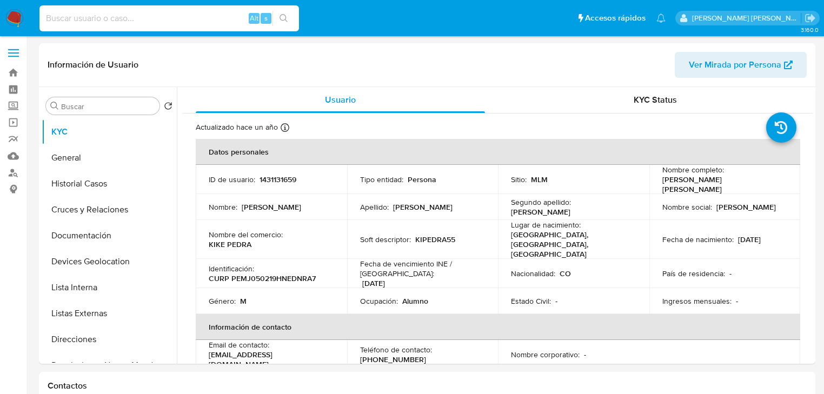
paste input "aMklGmBO9Y7795B6wQb3F2Gx"
type input "aMklGmBO9Y7795B6wQb3F2Gx"
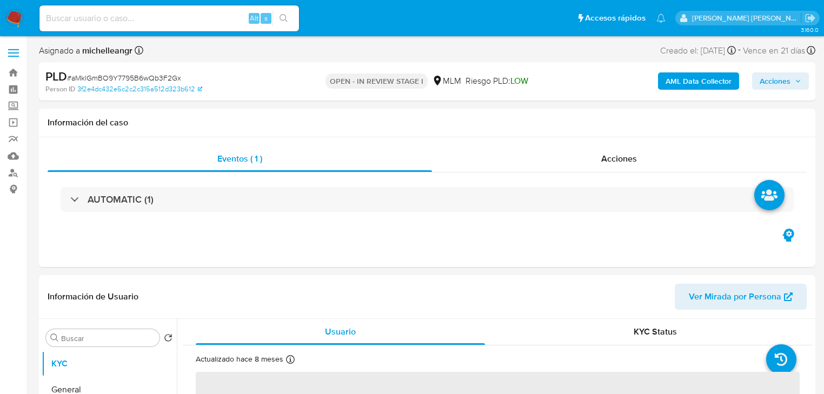
select select "10"
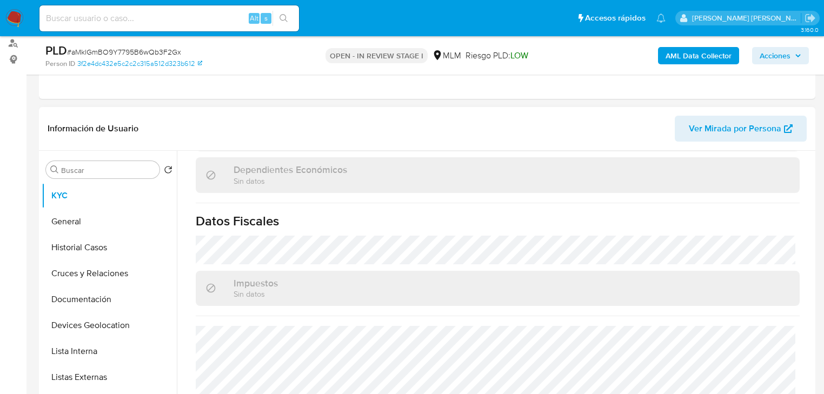
scroll to position [682, 0]
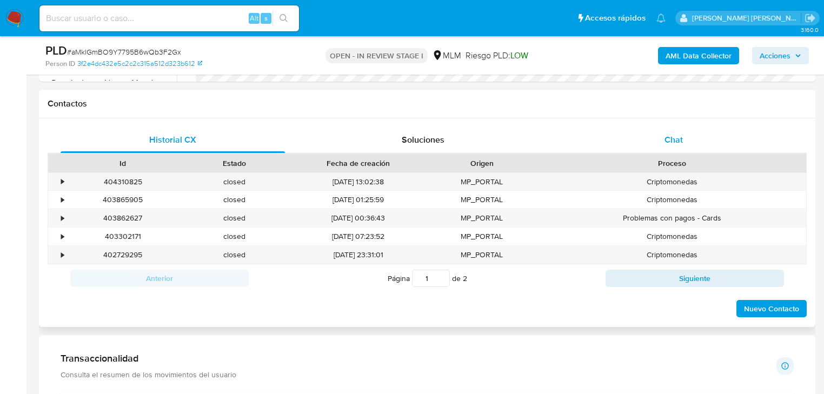
click at [681, 135] on span "Chat" at bounding box center [673, 139] width 18 height 12
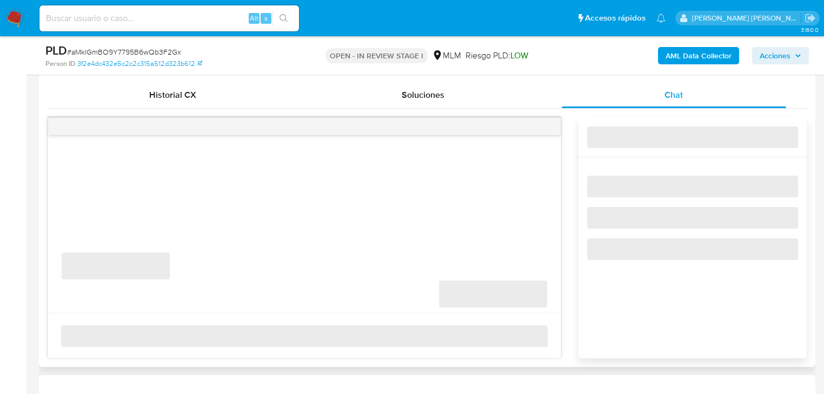
scroll to position [562, 0]
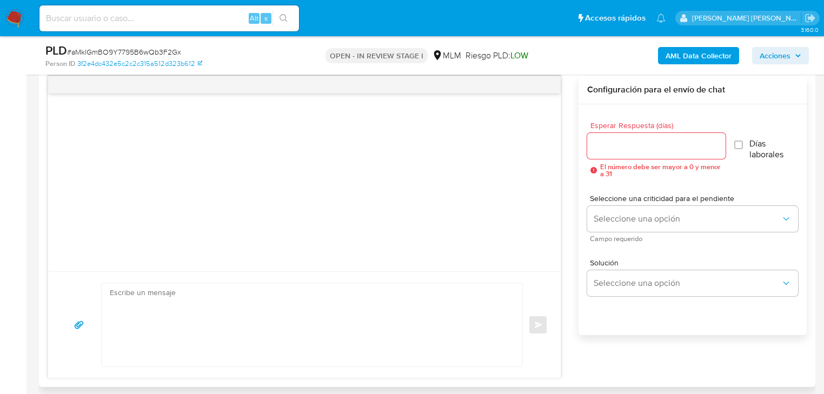
drag, startPoint x: 130, startPoint y: 287, endPoint x: 139, endPoint y: 288, distance: 8.7
click at [131, 287] on textarea at bounding box center [309, 324] width 399 height 83
paste textarea "Estimado xxxxxxxx Te comunicamos que se ha identificado un cambio en el uso hab…"
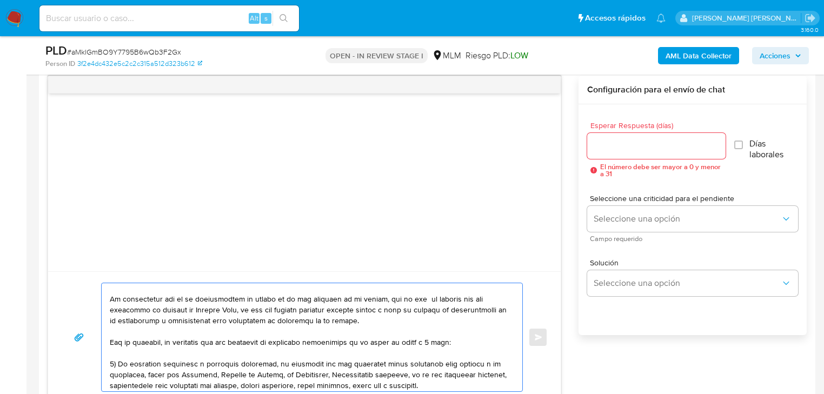
scroll to position [0, 0]
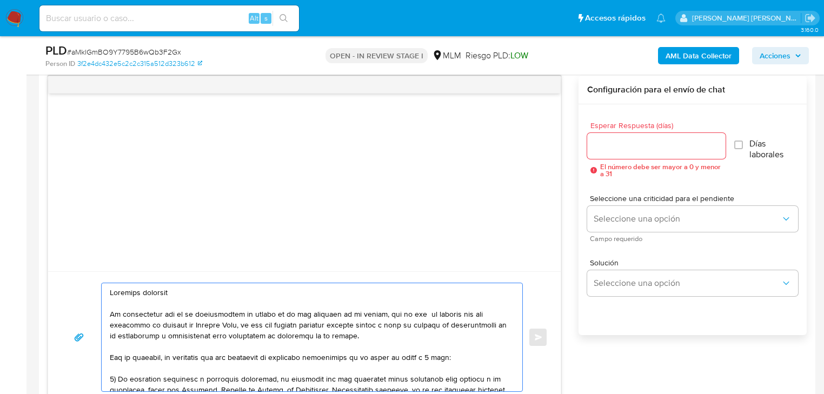
click at [166, 289] on textarea at bounding box center [309, 337] width 399 height 108
click at [166, 290] on textarea at bounding box center [309, 337] width 399 height 108
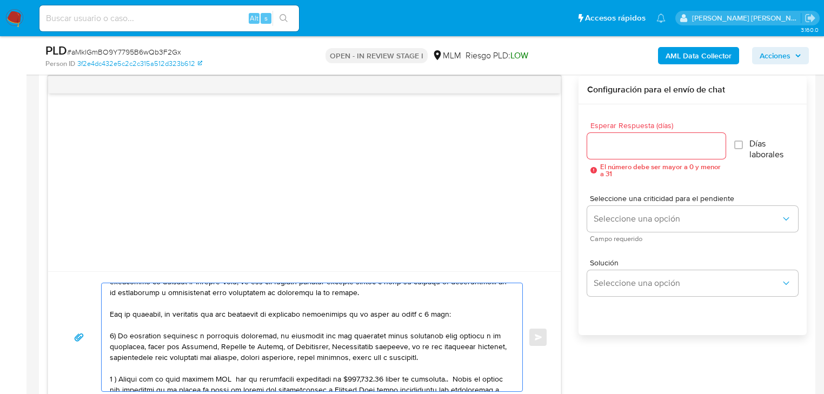
scroll to position [86, 0]
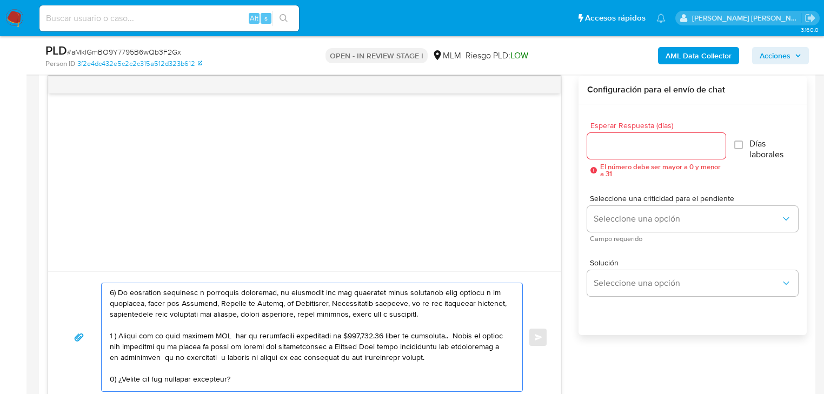
click at [344, 320] on textarea at bounding box center [309, 337] width 399 height 108
drag, startPoint x: 381, startPoint y: 333, endPoint x: 348, endPoint y: 333, distance: 33.0
click at [348, 333] on textarea at bounding box center [309, 337] width 399 height 108
drag, startPoint x: 439, startPoint y: 336, endPoint x: 400, endPoint y: 336, distance: 39.4
click at [400, 336] on textarea at bounding box center [309, 337] width 399 height 108
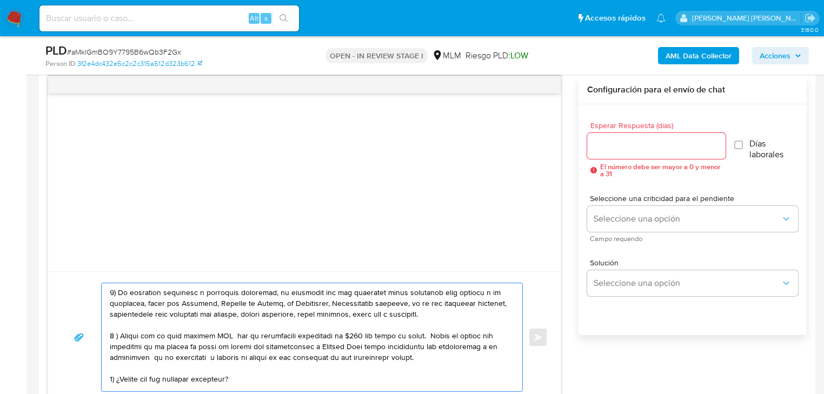
drag, startPoint x: 223, startPoint y: 333, endPoint x: 207, endPoint y: 332, distance: 15.7
click at [207, 332] on textarea at bounding box center [309, 337] width 399 height 108
drag, startPoint x: 282, startPoint y: 335, endPoint x: 465, endPoint y: 339, distance: 182.7
click at [465, 339] on textarea at bounding box center [309, 337] width 399 height 108
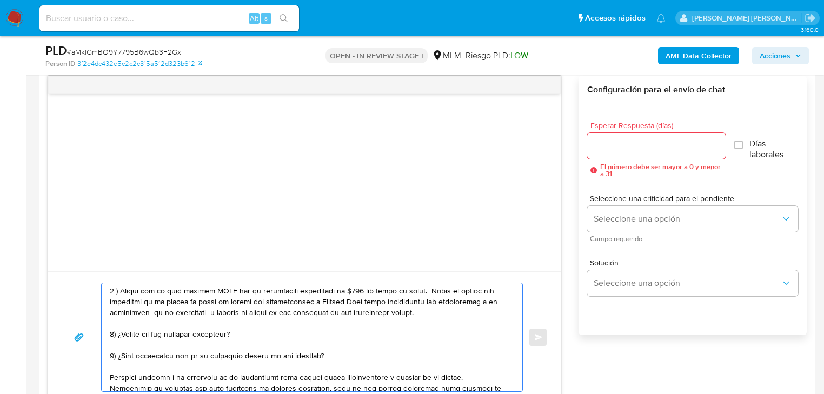
scroll to position [173, 0]
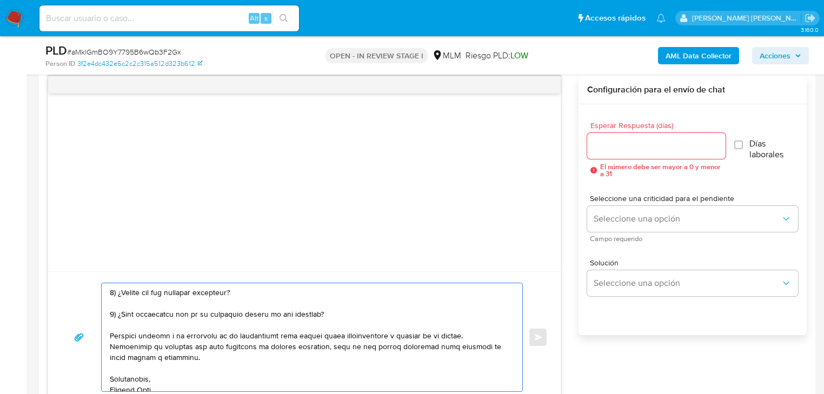
drag, startPoint x: 287, startPoint y: 312, endPoint x: 117, endPoint y: 317, distance: 170.8
click at [117, 317] on textarea at bounding box center [309, 337] width 399 height 108
drag, startPoint x: 166, startPoint y: 314, endPoint x: 118, endPoint y: 313, distance: 48.1
click at [118, 313] on textarea at bounding box center [309, 337] width 399 height 108
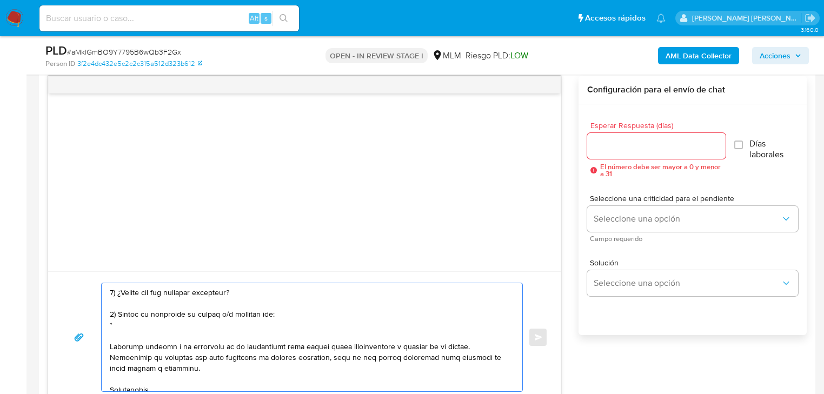
paste textarea "name: SYS INTEGRATIONS SA DE CV || alias:"
drag, startPoint x: 134, startPoint y: 324, endPoint x: 119, endPoint y: 321, distance: 15.5
click at [119, 321] on textarea at bounding box center [309, 337] width 399 height 108
drag, startPoint x: 244, startPoint y: 324, endPoint x: 222, endPoint y: 324, distance: 21.6
click at [225, 324] on textarea at bounding box center [309, 337] width 399 height 108
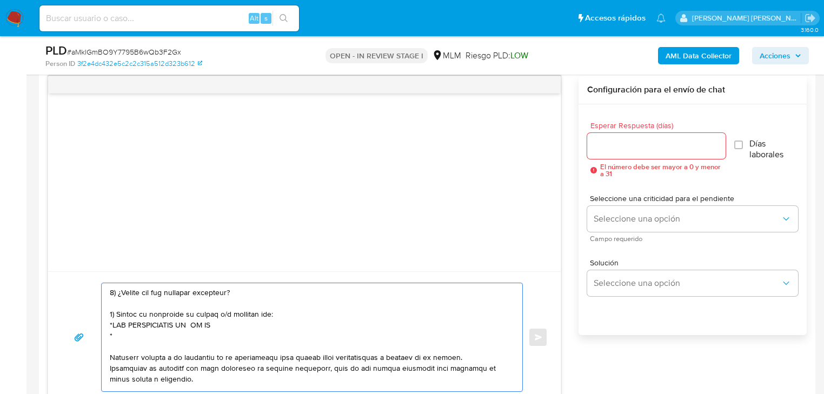
paste textarea "name: SOL ERENDIRA CONTRERAS BARRUETA || alias:"
click at [520, 184] on div at bounding box center [304, 182] width 512 height 178
drag, startPoint x: 135, startPoint y: 336, endPoint x: 114, endPoint y: 335, distance: 21.1
click at [114, 335] on textarea at bounding box center [309, 337] width 399 height 108
drag, startPoint x: 280, startPoint y: 333, endPoint x: 251, endPoint y: 335, distance: 29.2
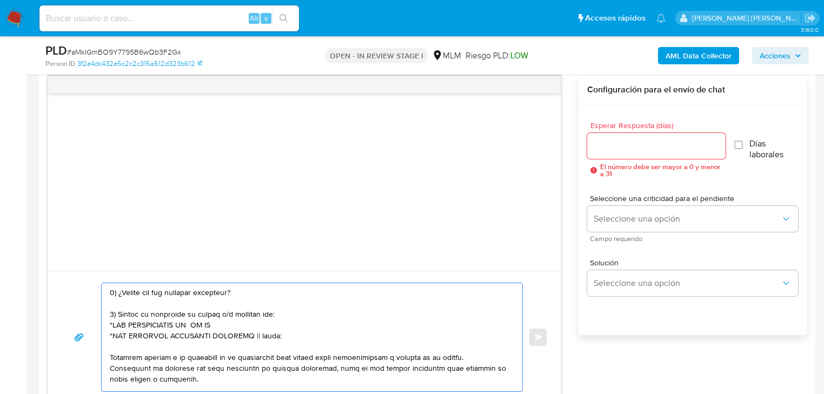
click at [251, 335] on textarea at bounding box center [309, 337] width 399 height 108
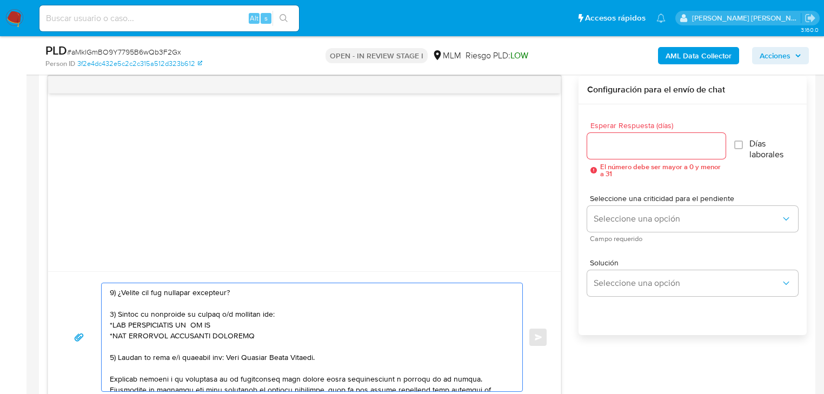
drag, startPoint x: 115, startPoint y: 337, endPoint x: 125, endPoint y: 337, distance: 10.8
click at [125, 337] on textarea at bounding box center [309, 337] width 399 height 108
drag, startPoint x: 129, startPoint y: 336, endPoint x: 159, endPoint y: 336, distance: 30.3
click at [159, 336] on textarea at bounding box center [309, 337] width 399 height 108
drag, startPoint x: 193, startPoint y: 335, endPoint x: 163, endPoint y: 332, distance: 30.4
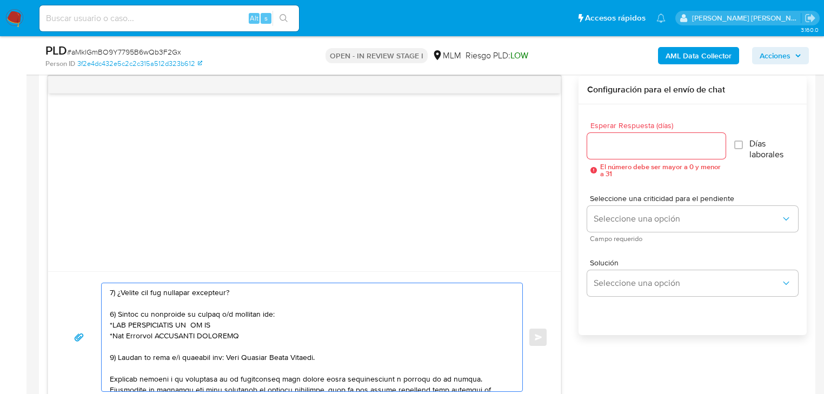
click at [163, 333] on textarea at bounding box center [309, 337] width 399 height 108
drag, startPoint x: 240, startPoint y: 334, endPoint x: 195, endPoint y: 335, distance: 45.4
click at [195, 335] on textarea at bounding box center [309, 337] width 399 height 108
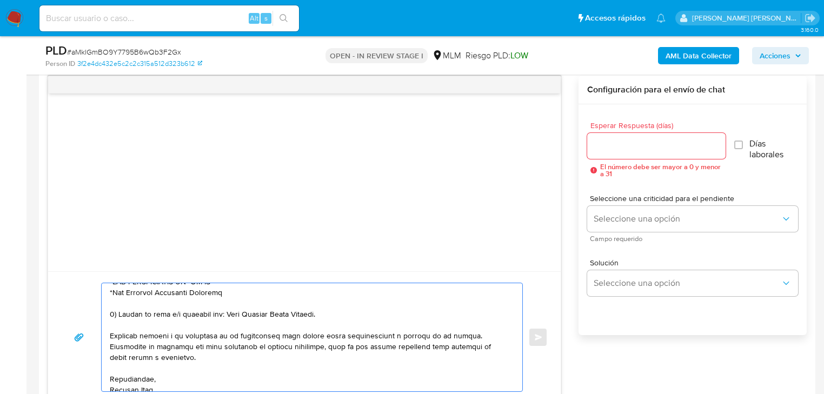
click at [331, 311] on textarea at bounding box center [309, 337] width 399 height 108
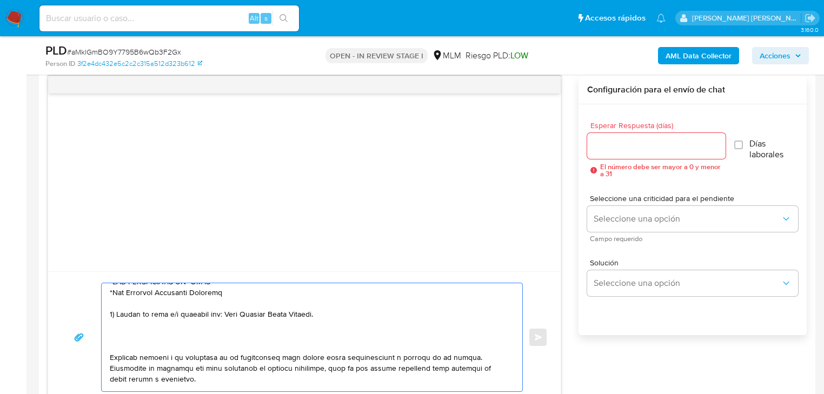
paste textarea "Motivo o fin del uso de tu cuenta de Mercado Pago."
click at [110, 332] on textarea at bounding box center [309, 337] width 399 height 108
click at [111, 335] on textarea at bounding box center [309, 337] width 399 height 108
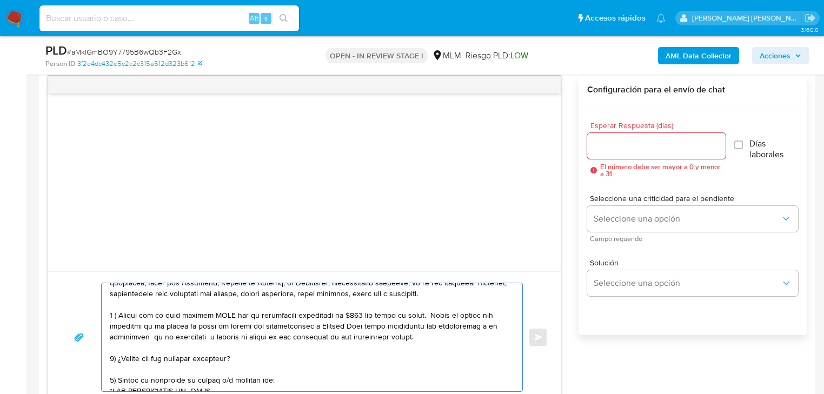
scroll to position [86, 0]
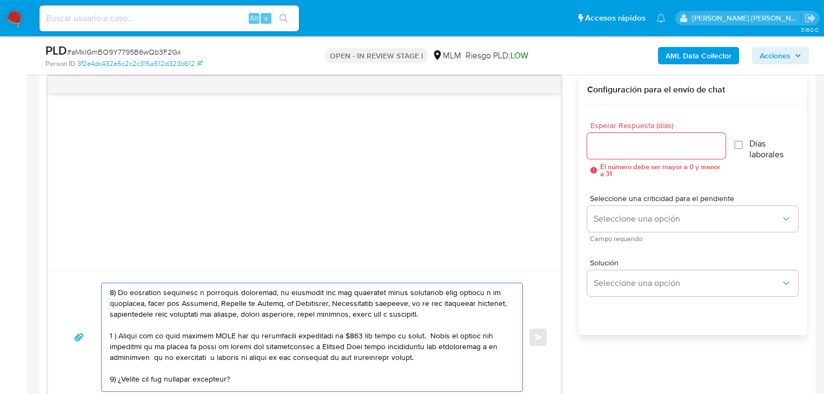
drag, startPoint x: 469, startPoint y: 314, endPoint x: 409, endPoint y: 305, distance: 61.2
click at [409, 305] on textarea at bounding box center [309, 337] width 399 height 108
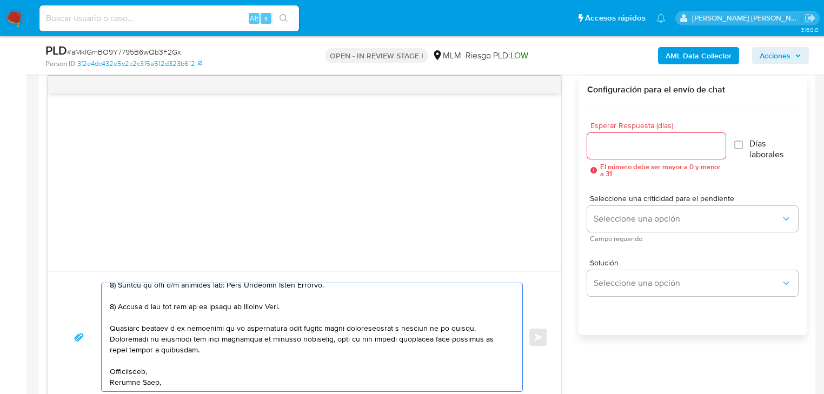
scroll to position [245, 0]
click at [205, 366] on textarea at bounding box center [309, 337] width 399 height 108
click at [188, 380] on textarea at bounding box center [309, 337] width 399 height 108
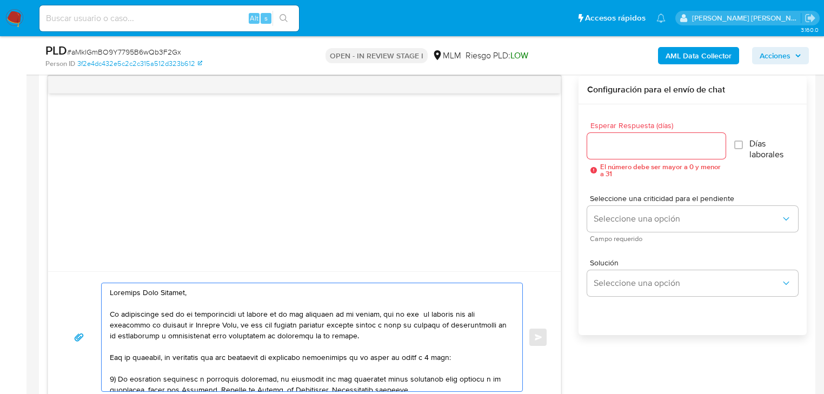
scroll to position [519, 0]
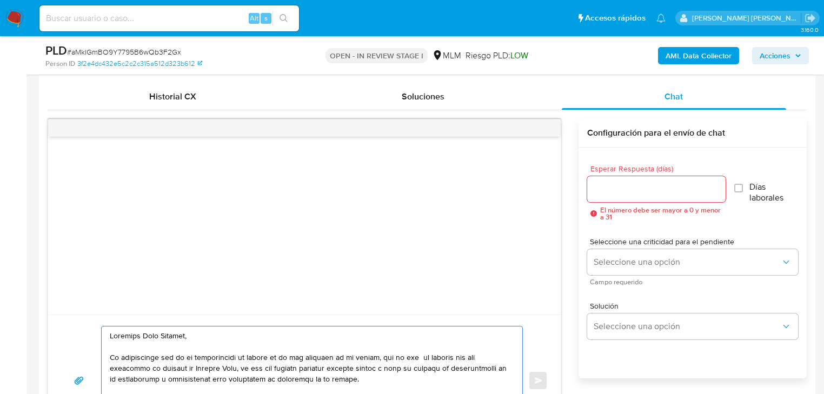
type textarea "Estimado Yimy Gabriel, Te comunicamos que se ha identificado un cambio en el us…"
click at [611, 200] on div at bounding box center [656, 189] width 138 height 26
click at [614, 196] on div at bounding box center [656, 189] width 138 height 26
drag, startPoint x: 616, startPoint y: 193, endPoint x: 624, endPoint y: 188, distance: 9.0
click at [619, 191] on input "Esperar Respuesta (días)" at bounding box center [656, 189] width 138 height 14
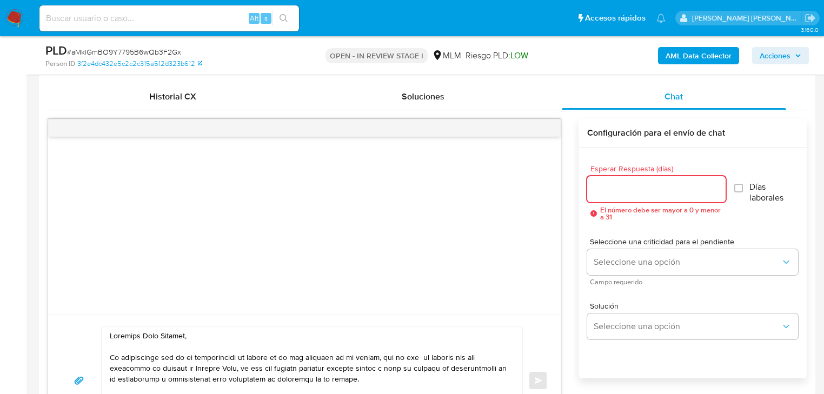
type input "2"
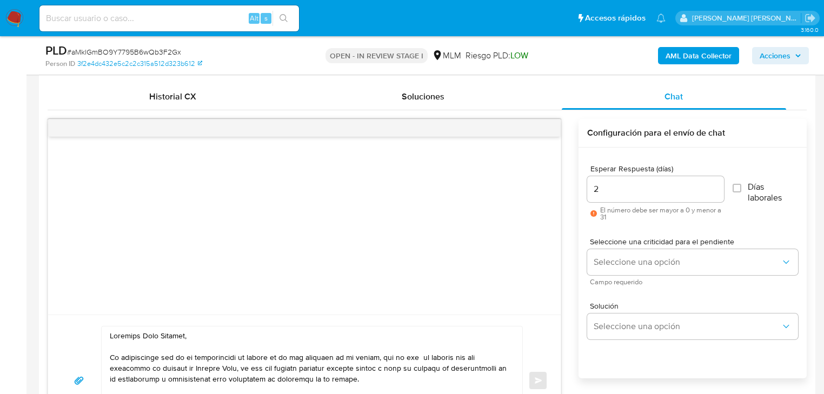
click at [619, 191] on input "2" at bounding box center [655, 189] width 137 height 14
drag, startPoint x: 614, startPoint y: 190, endPoint x: 588, endPoint y: 190, distance: 25.9
click at [588, 190] on input "2" at bounding box center [655, 189] width 137 height 14
type input "3"
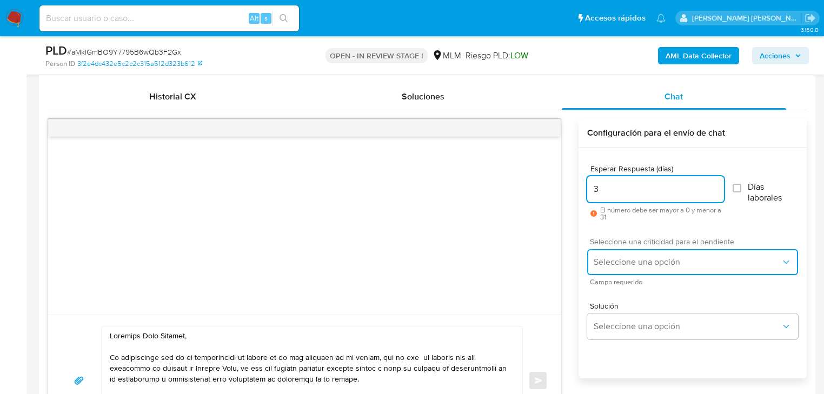
click at [616, 273] on button "Seleccione una opción" at bounding box center [692, 262] width 211 height 26
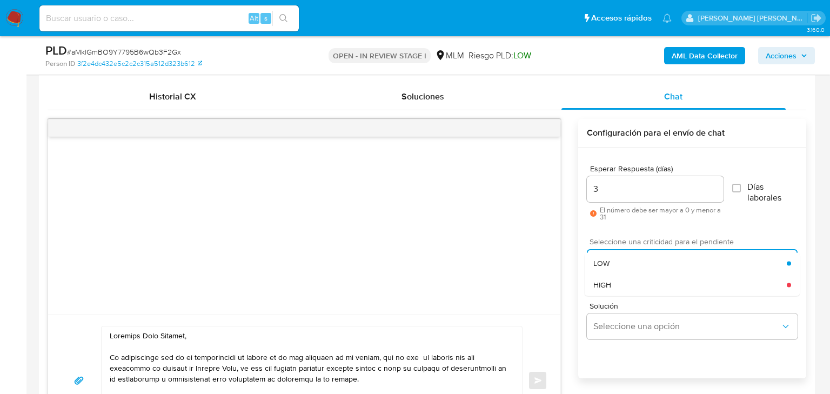
click at [617, 280] on div "HIGH" at bounding box center [689, 285] width 193 height 22
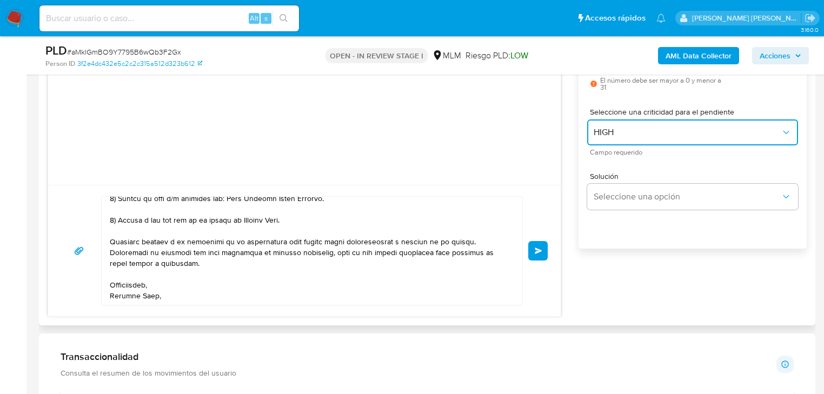
scroll to position [692, 0]
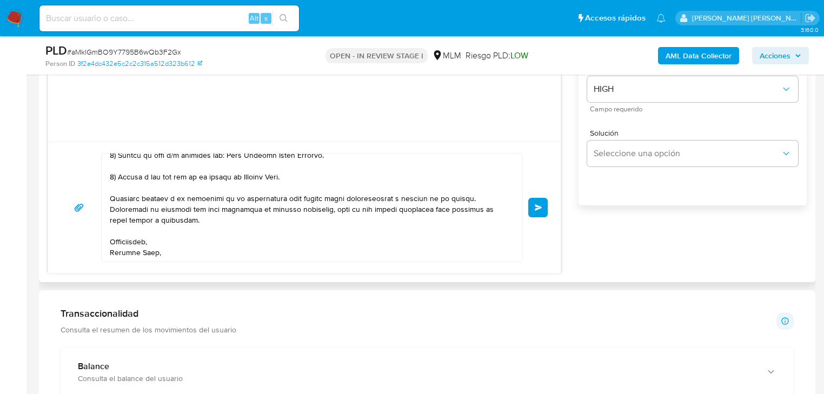
click at [536, 208] on span "Enviar" at bounding box center [538, 207] width 8 height 6
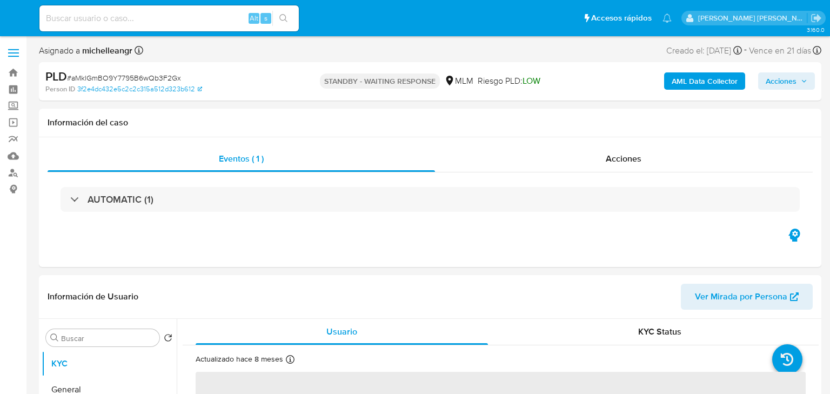
select select "10"
click at [15, 17] on img at bounding box center [14, 18] width 18 height 18
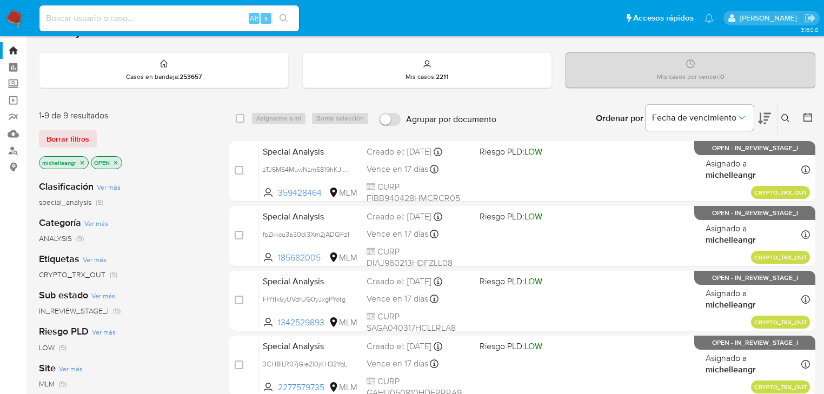
scroll to position [43, 0]
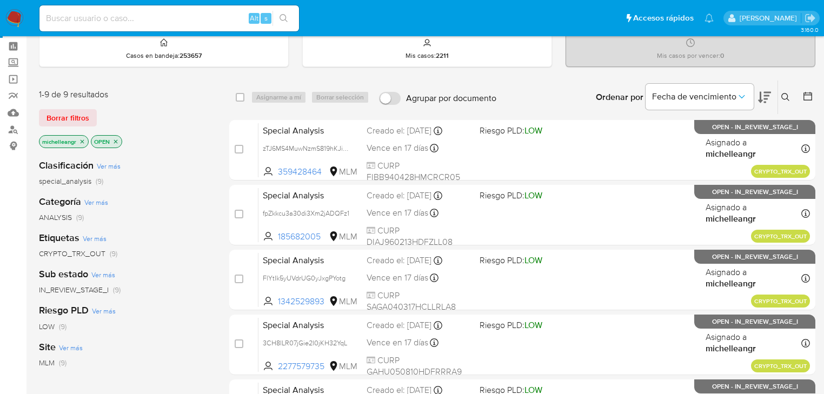
click at [82, 141] on icon "close-filter" at bounding box center [83, 141] width 4 height 4
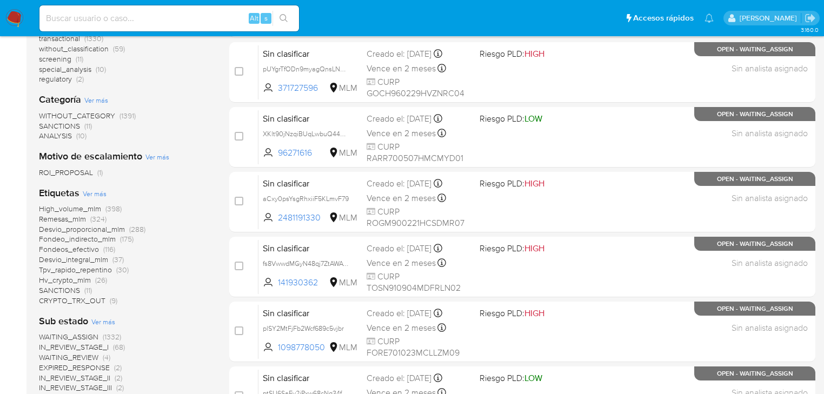
scroll to position [216, 0]
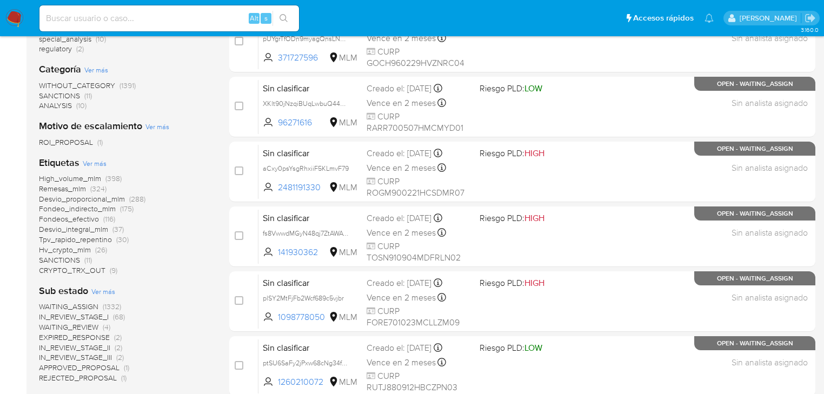
click at [71, 305] on span "WAITING_ASSIGN" at bounding box center [68, 306] width 59 height 11
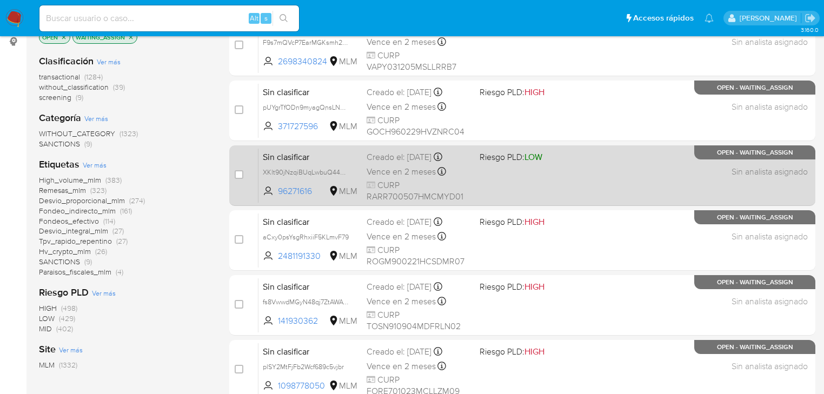
scroll to position [86, 0]
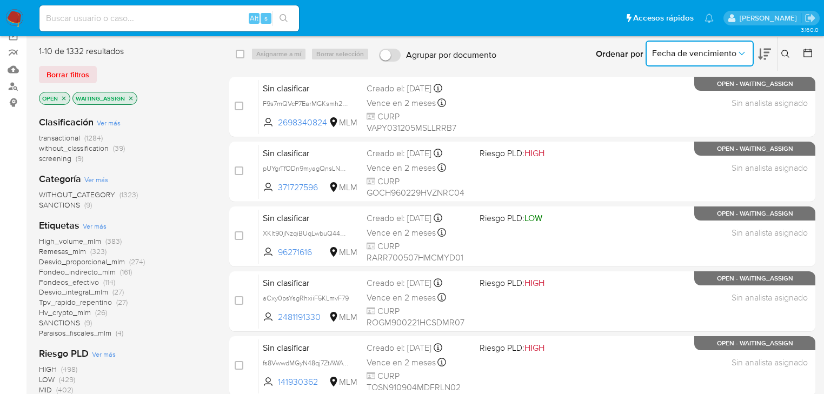
click at [744, 55] on icon "Ordenar por" at bounding box center [741, 53] width 11 height 11
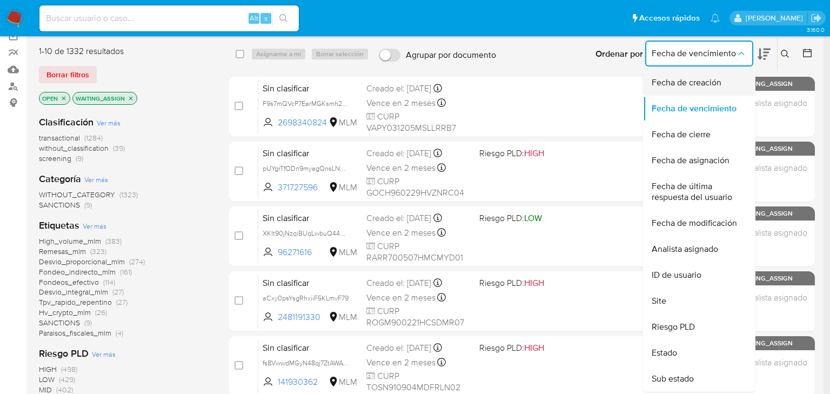
click at [704, 88] on span "Fecha de creación" at bounding box center [687, 82] width 70 height 11
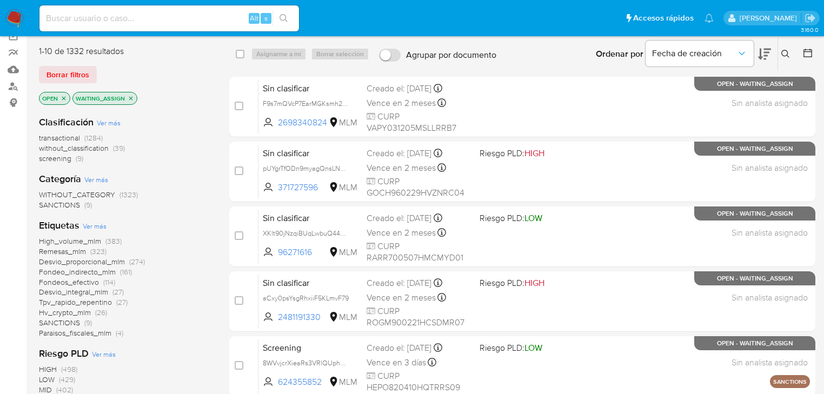
click at [766, 54] on icon at bounding box center [764, 54] width 13 height 13
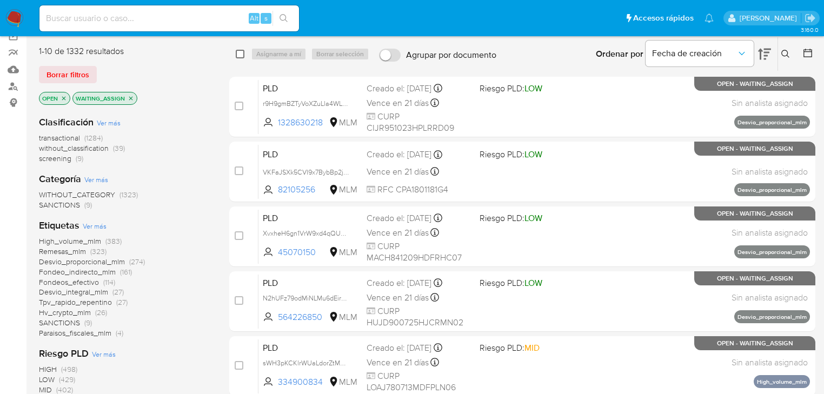
click at [243, 52] on input "checkbox" at bounding box center [240, 54] width 9 height 9
checkbox input "true"
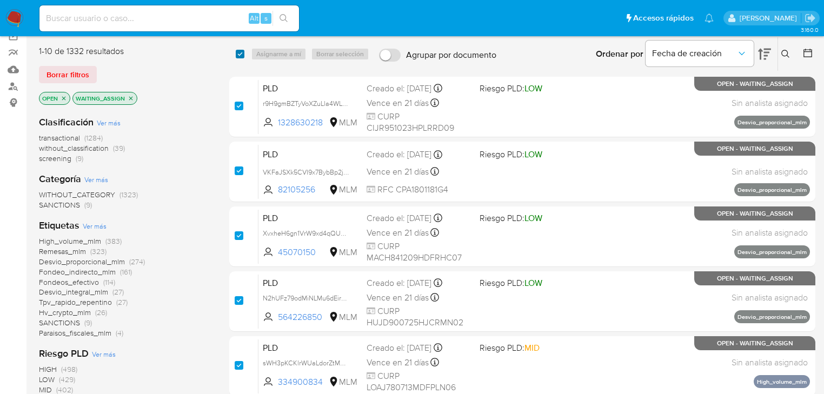
checkbox input "true"
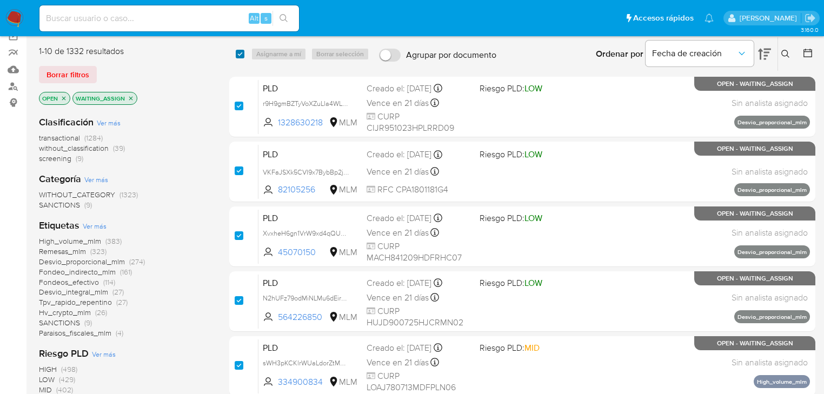
checkbox input "true"
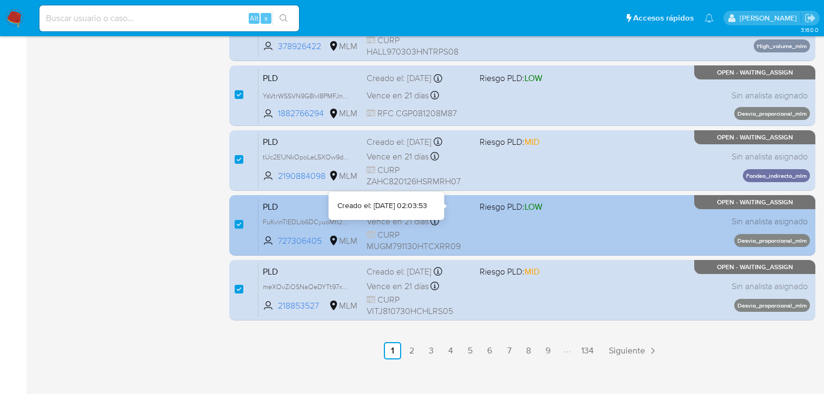
scroll to position [497, 0]
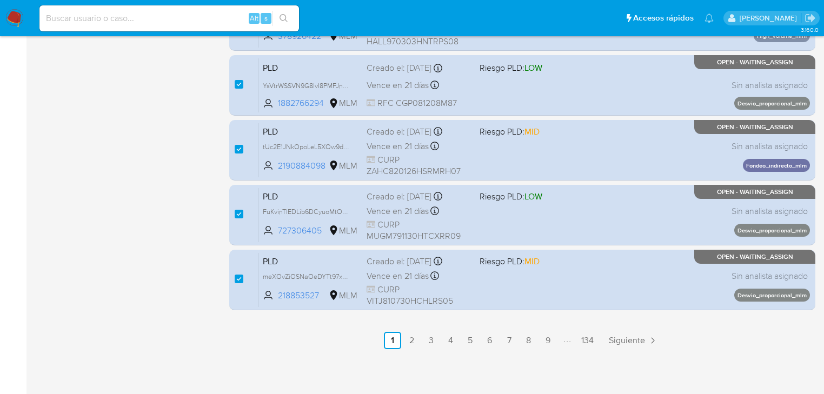
click at [413, 342] on link "2" at bounding box center [411, 340] width 17 height 17
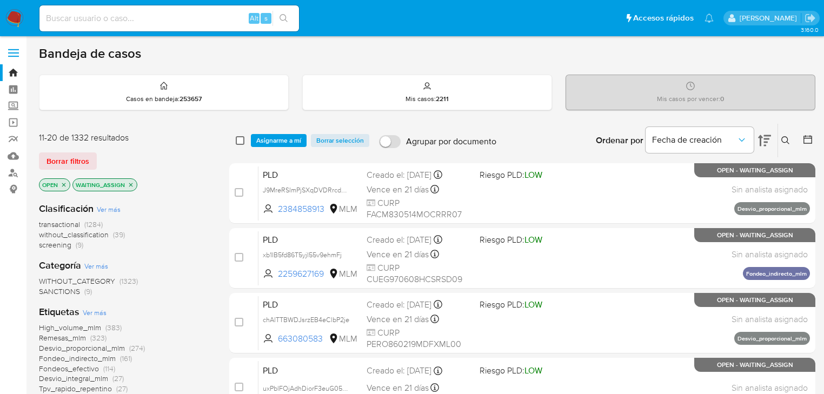
click at [240, 141] on input "checkbox" at bounding box center [240, 140] width 9 height 9
checkbox input "true"
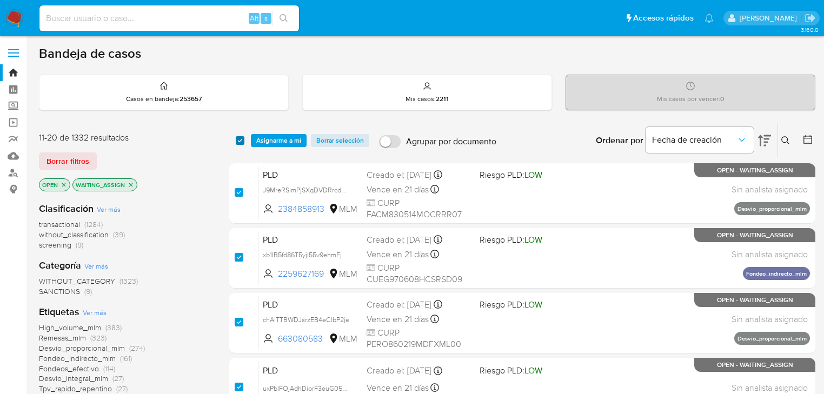
checkbox input "true"
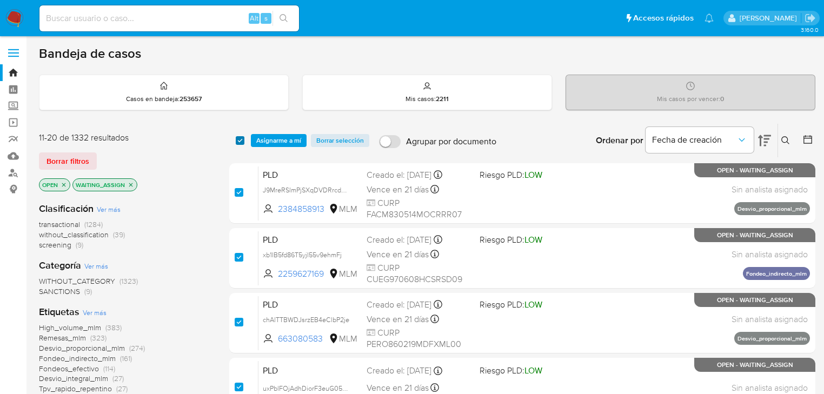
checkbox input "true"
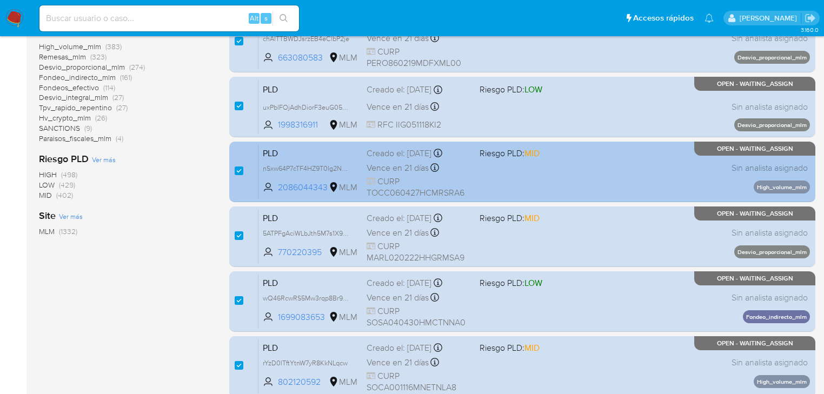
scroll to position [476, 0]
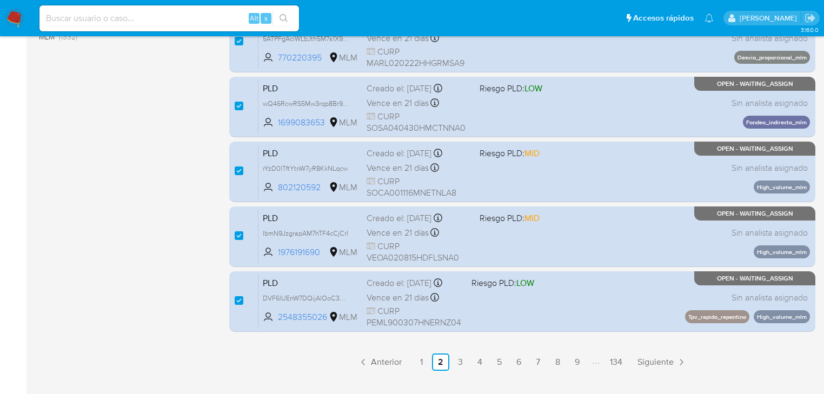
click at [458, 363] on link "3" at bounding box center [459, 361] width 17 height 17
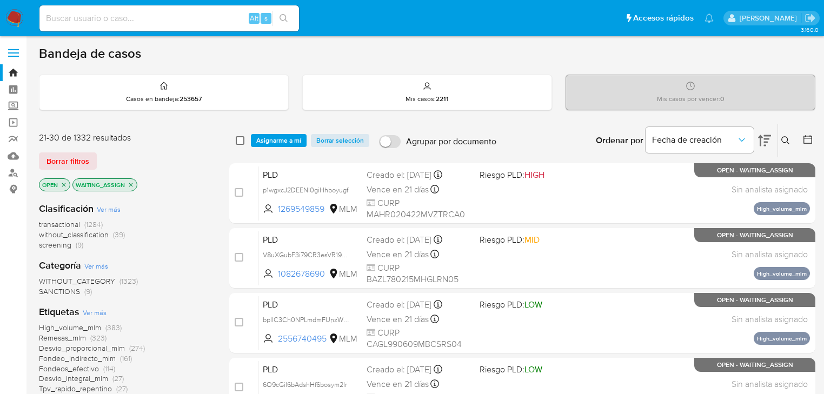
click at [239, 140] on input "checkbox" at bounding box center [240, 140] width 9 height 9
checkbox input "true"
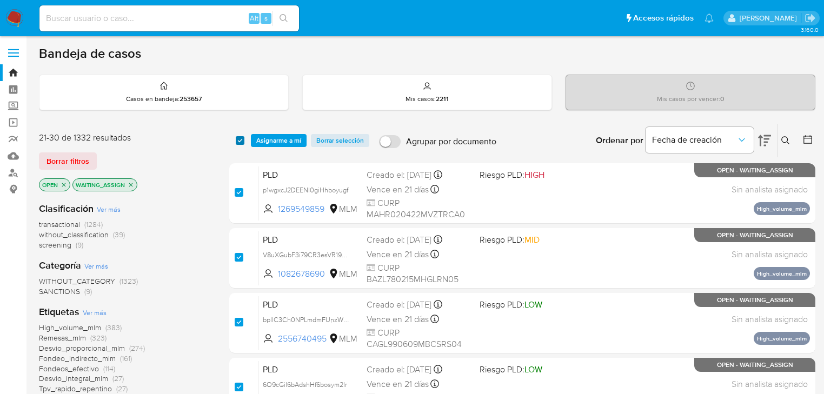
checkbox input "true"
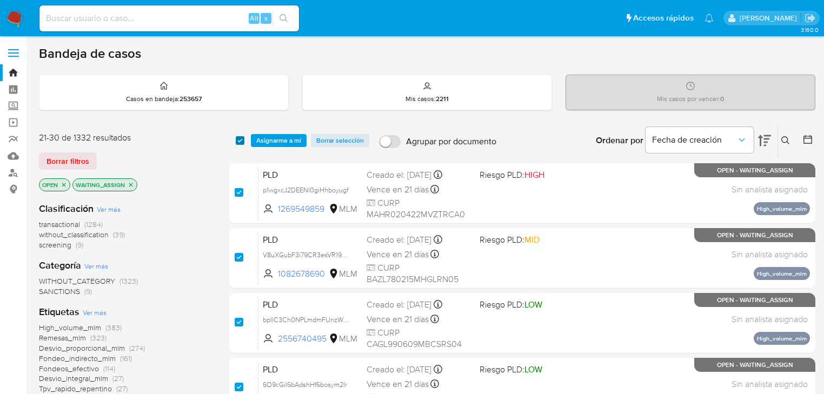
checkbox input "true"
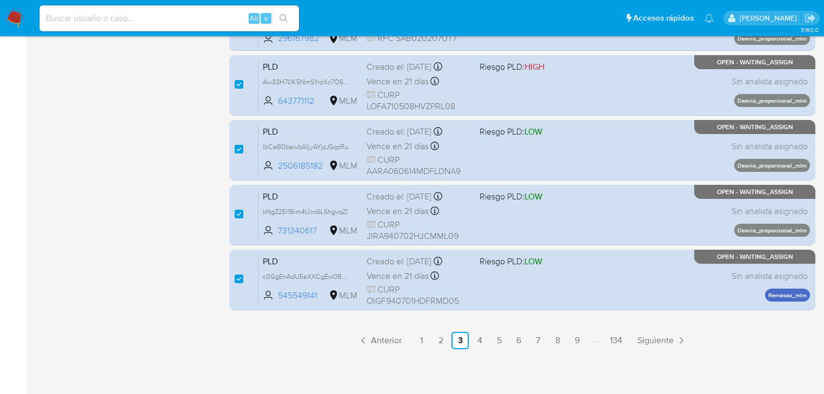
scroll to position [497, 0]
click at [480, 339] on link "4" at bounding box center [479, 340] width 17 height 17
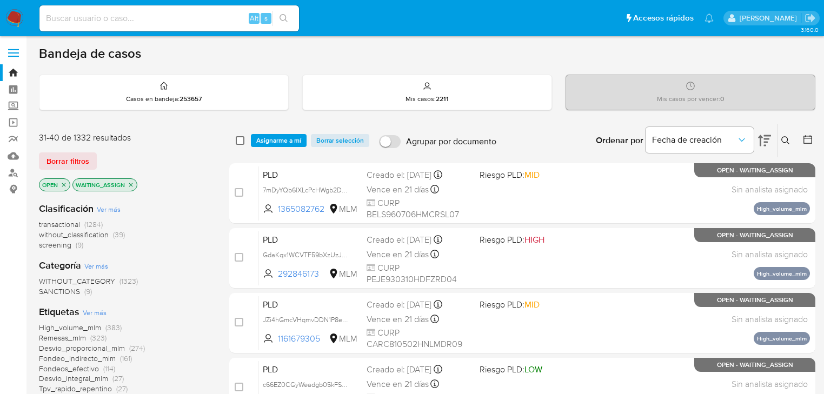
click at [240, 143] on input "checkbox" at bounding box center [240, 140] width 9 height 9
checkbox input "true"
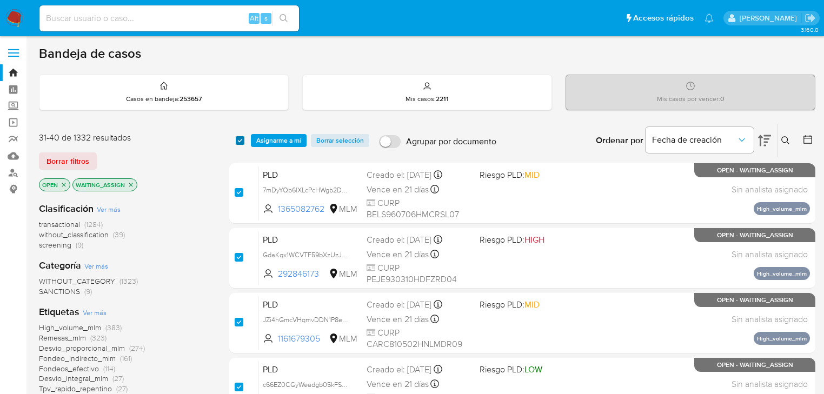
checkbox input "true"
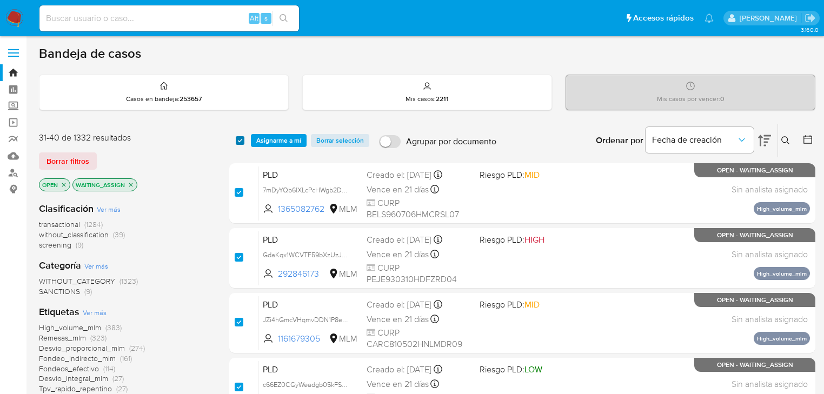
checkbox input "true"
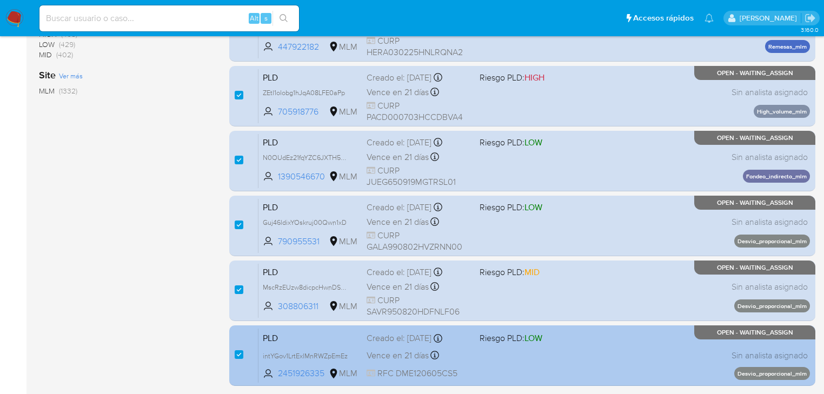
scroll to position [497, 0]
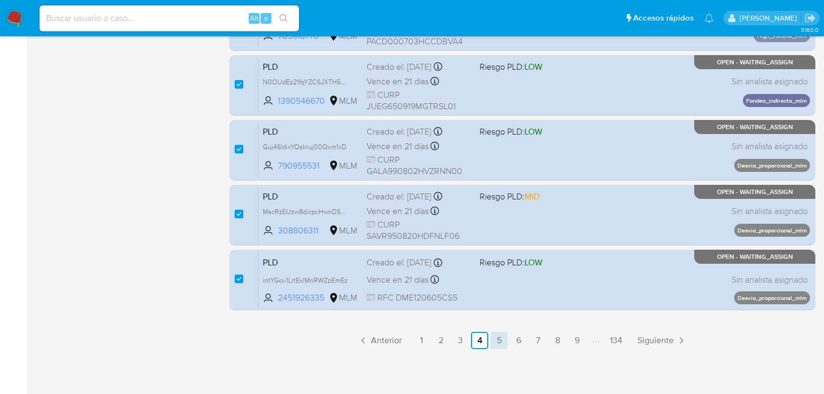
click at [499, 344] on link "5" at bounding box center [498, 340] width 17 height 17
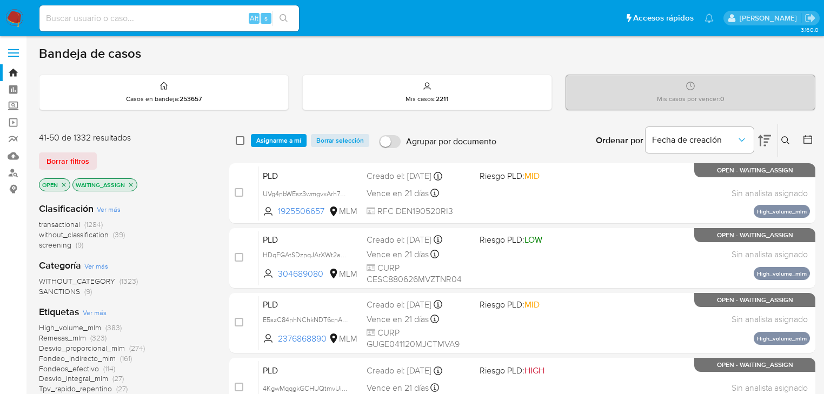
click at [241, 139] on input "checkbox" at bounding box center [240, 140] width 9 height 9
checkbox input "true"
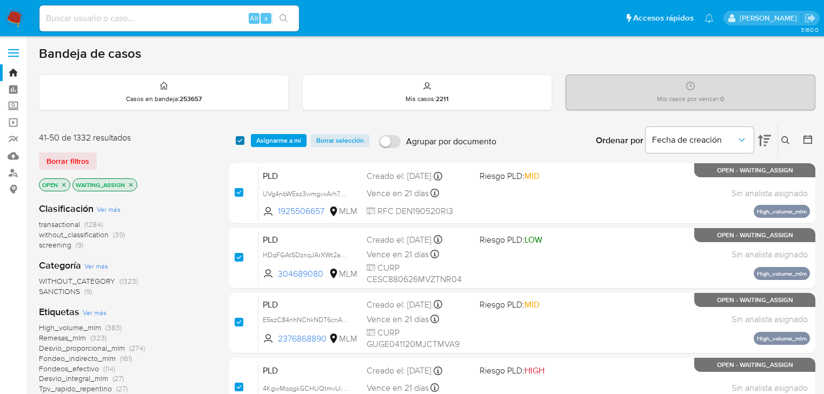
checkbox input "true"
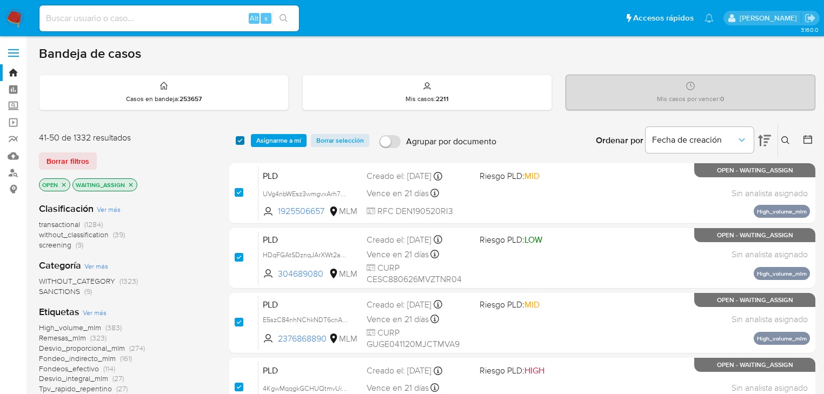
checkbox input "true"
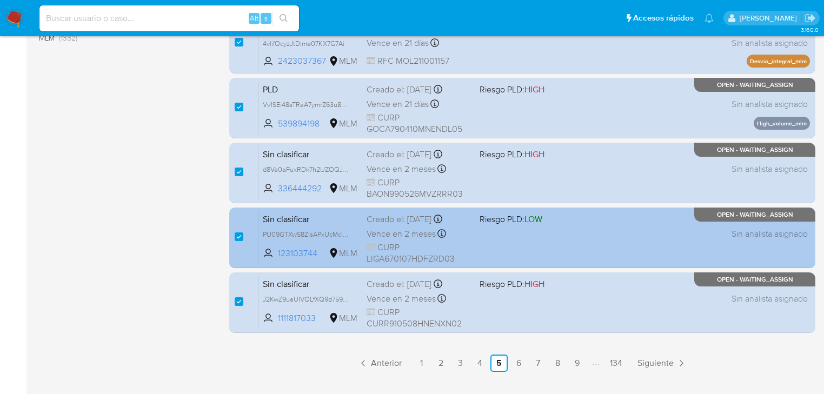
scroll to position [497, 0]
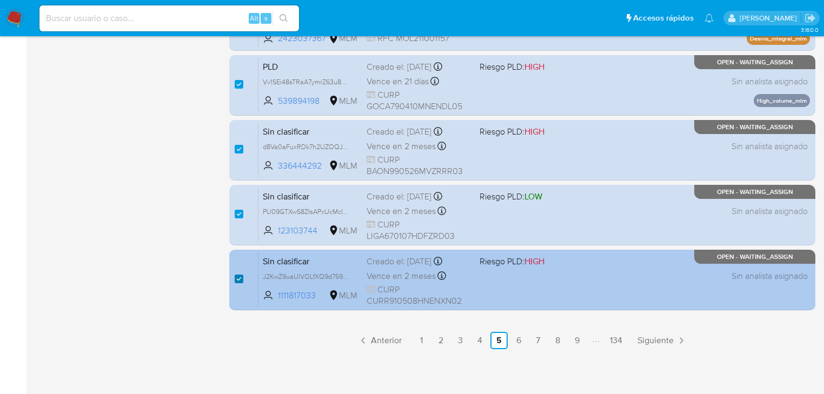
click at [240, 277] on input "checkbox" at bounding box center [239, 279] width 9 height 9
checkbox input "false"
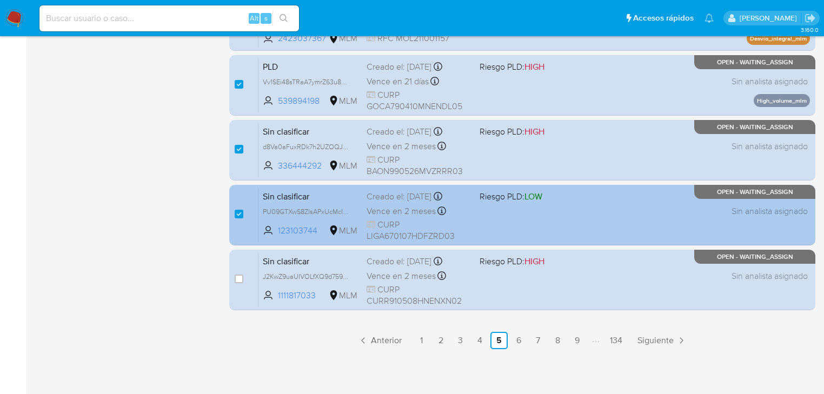
checkbox input "false"
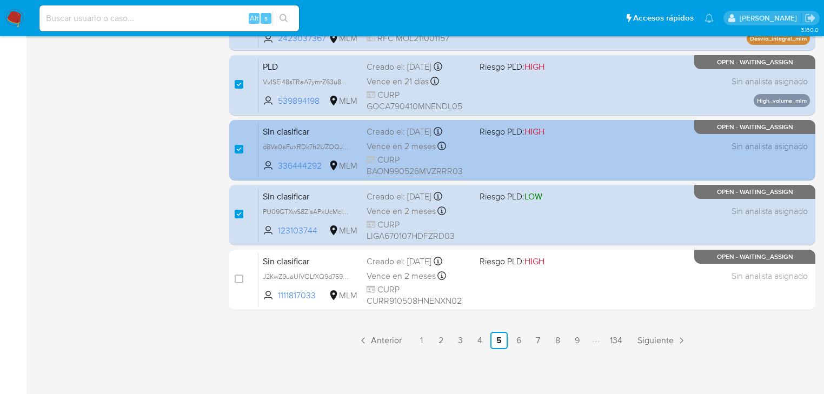
drag, startPoint x: 242, startPoint y: 211, endPoint x: 240, endPoint y: 170, distance: 41.6
click at [242, 210] on input "checkbox" at bounding box center [239, 214] width 9 height 9
checkbox input "false"
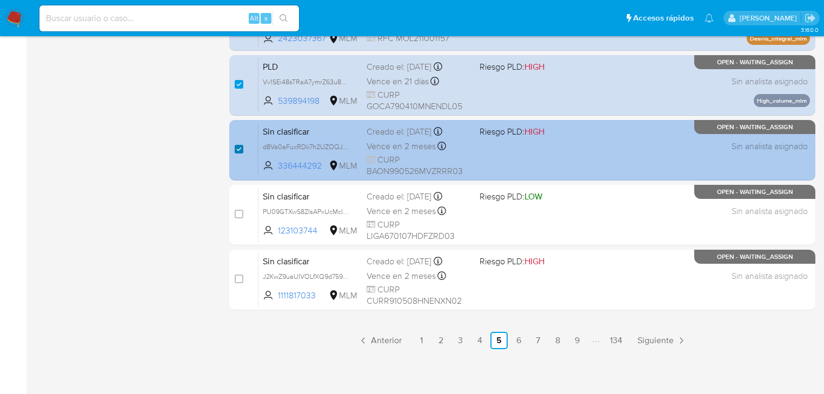
click at [240, 146] on input "checkbox" at bounding box center [239, 149] width 9 height 9
checkbox input "false"
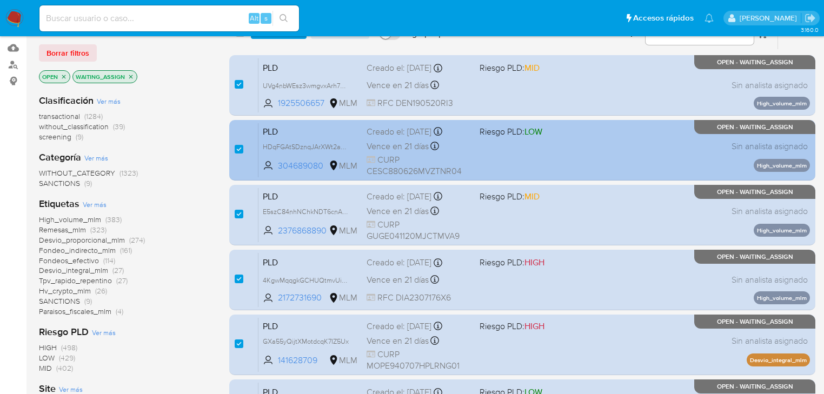
scroll to position [0, 0]
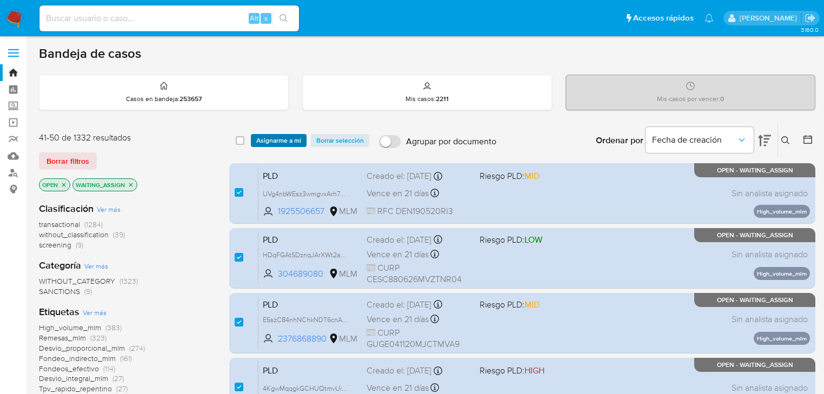
click at [279, 139] on span "Asignarme a mí" at bounding box center [278, 140] width 45 height 11
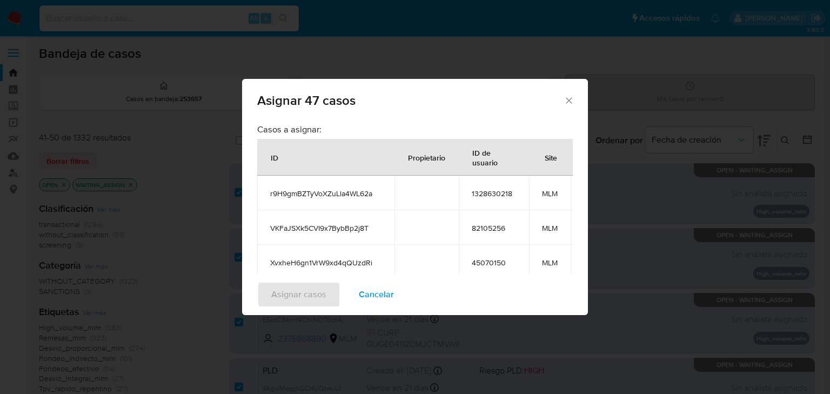
click at [374, 295] on span "Cancelar" at bounding box center [376, 295] width 35 height 24
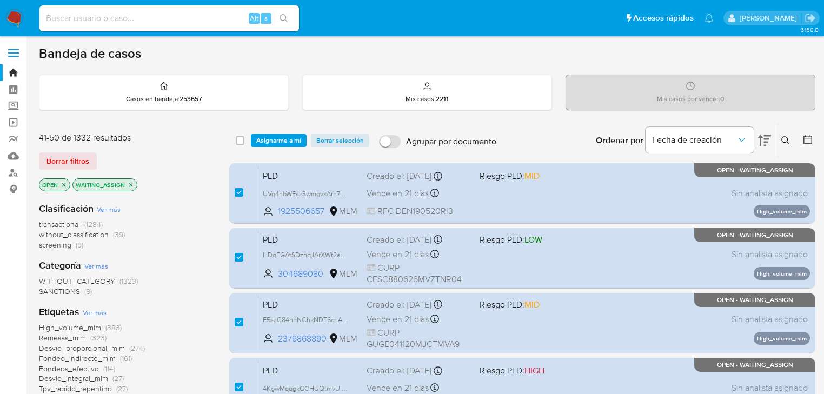
click at [132, 185] on icon "close-filter" at bounding box center [131, 185] width 6 height 6
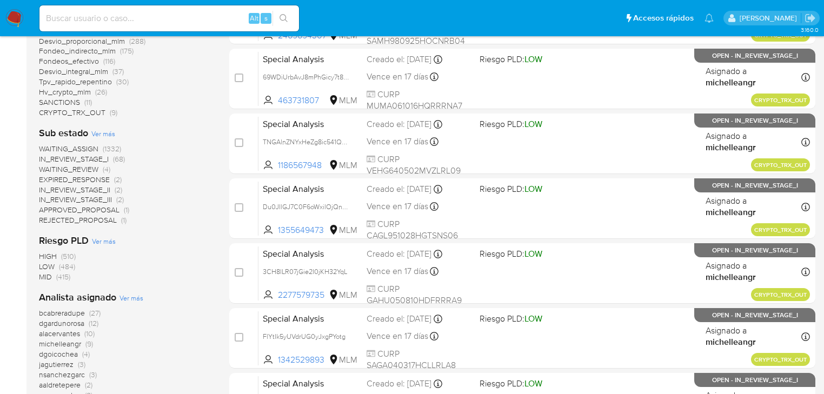
scroll to position [432, 0]
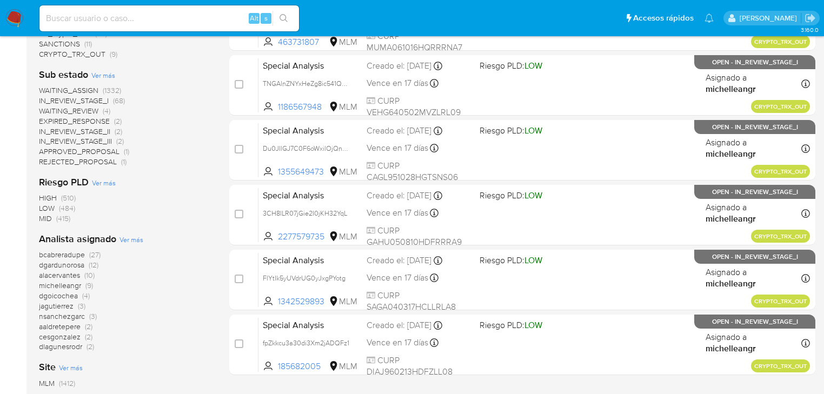
click at [71, 285] on span "michelleangr" at bounding box center [60, 285] width 42 height 11
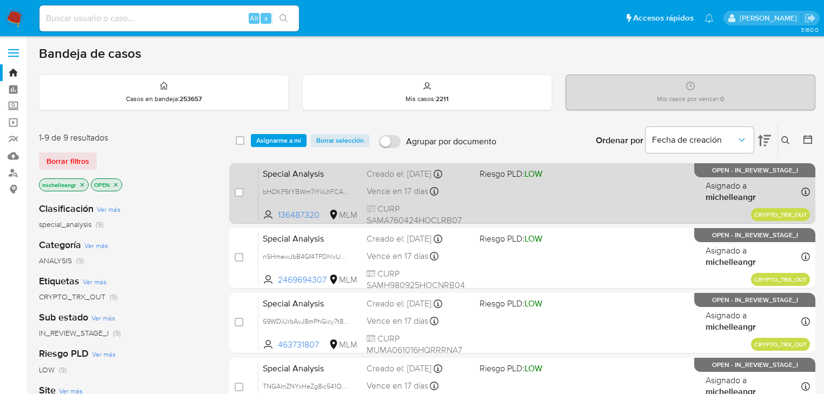
click at [311, 177] on span "Special Analysis" at bounding box center [310, 173] width 95 height 14
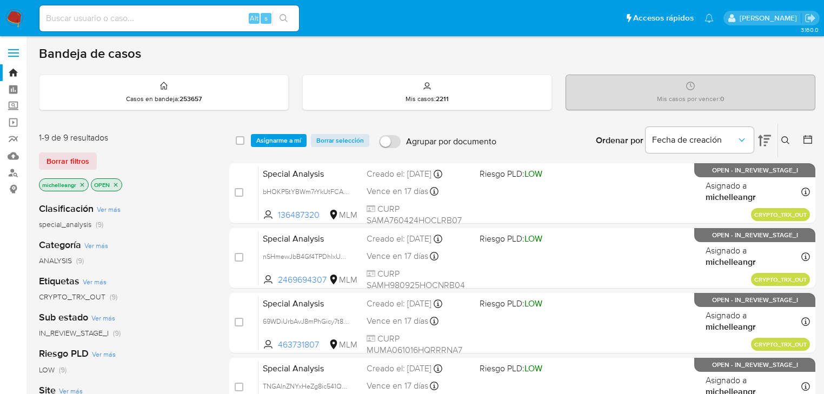
drag, startPoint x: 280, startPoint y: 253, endPoint x: 213, endPoint y: 160, distance: 114.6
click at [280, 252] on span "nSHmewJbB4Gf4TPDhlxUm1mu" at bounding box center [310, 256] width 95 height 12
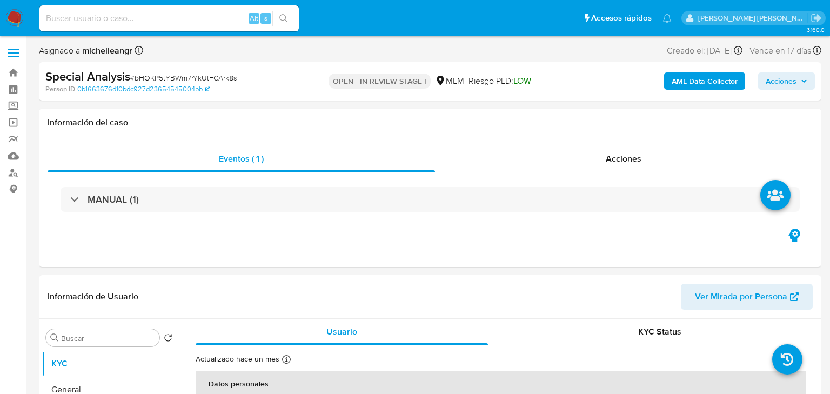
select select "10"
